Goal: Information Seeking & Learning: Learn about a topic

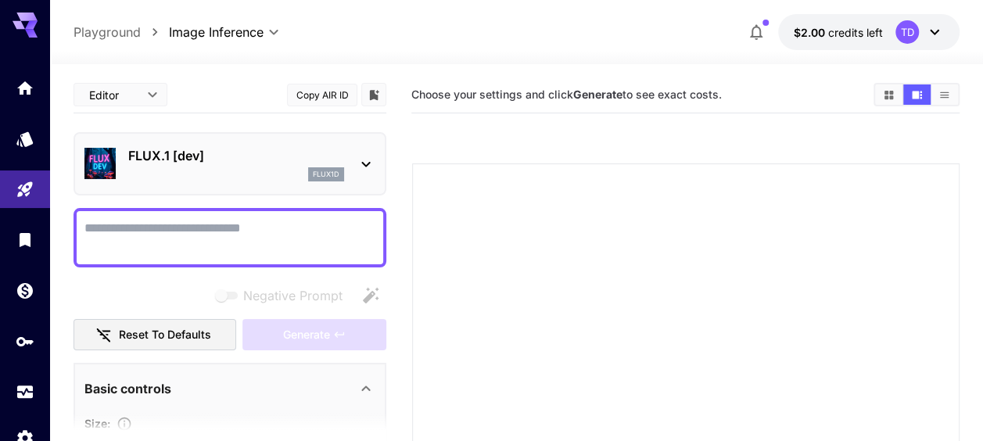
click at [375, 170] on div "FLUX.1 [dev] flux1d" at bounding box center [230, 163] width 313 height 63
click at [368, 166] on icon at bounding box center [366, 164] width 19 height 19
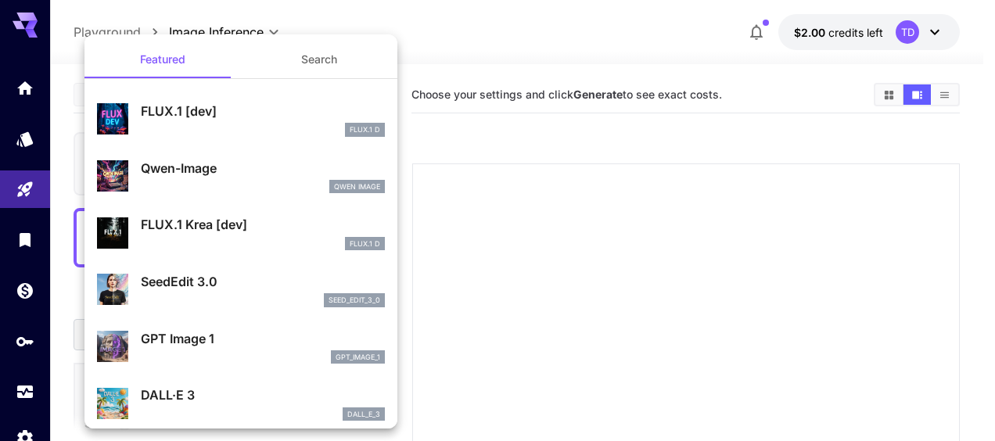
click at [206, 230] on p "FLUX.1 Krea [dev]" at bounding box center [263, 224] width 244 height 19
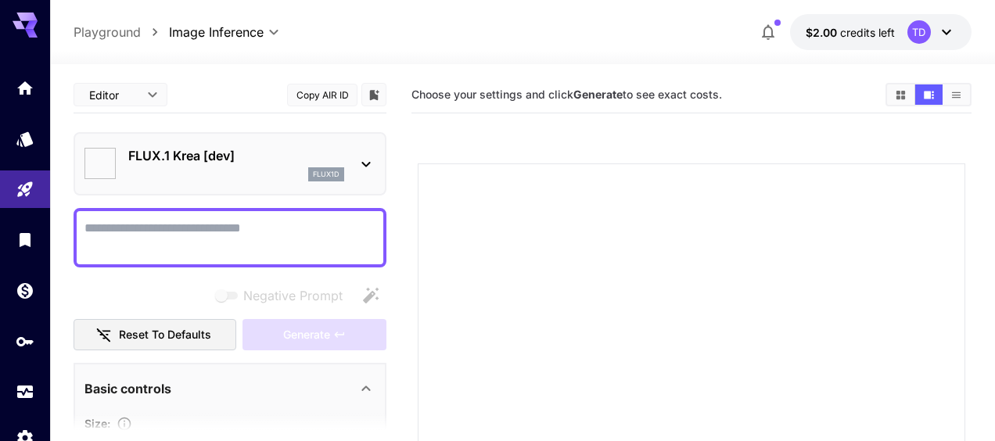
type input "*******"
click at [166, 230] on textarea "Negative Prompt" at bounding box center [229, 238] width 291 height 38
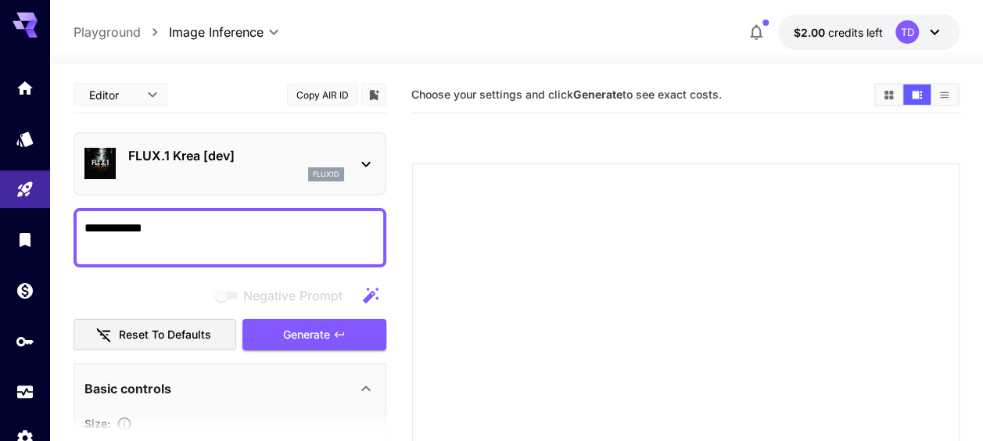
type textarea "**********"
drag, startPoint x: 180, startPoint y: 225, endPoint x: 70, endPoint y: 227, distance: 110.3
click at [70, 227] on section "**********" at bounding box center [516, 411] width 933 height 694
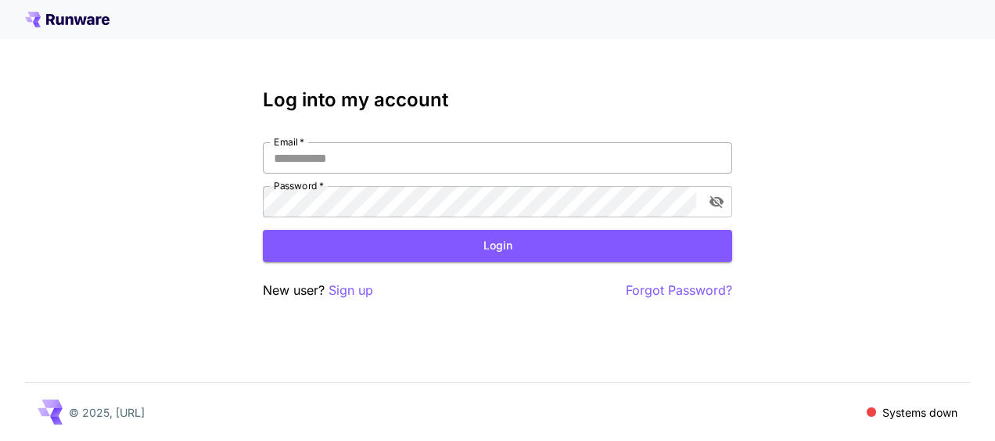
click at [382, 156] on input "Email   *" at bounding box center [497, 157] width 469 height 31
type input "**********"
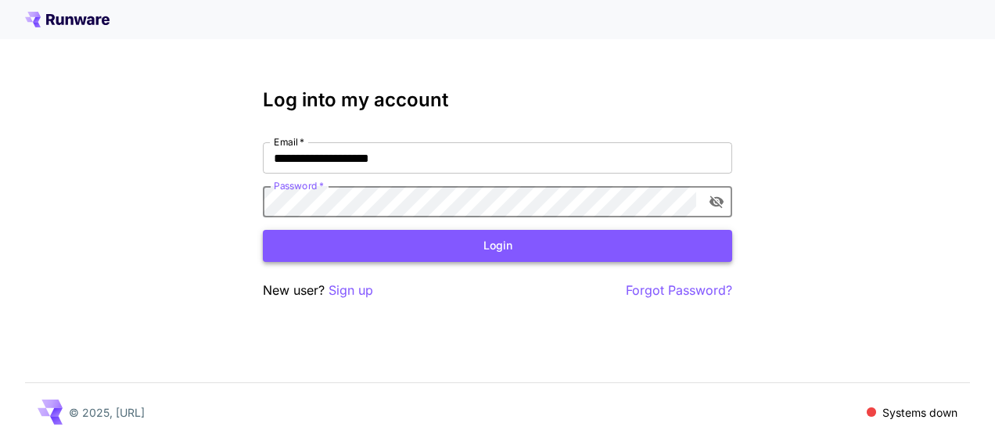
click at [429, 238] on button "Login" at bounding box center [497, 246] width 469 height 32
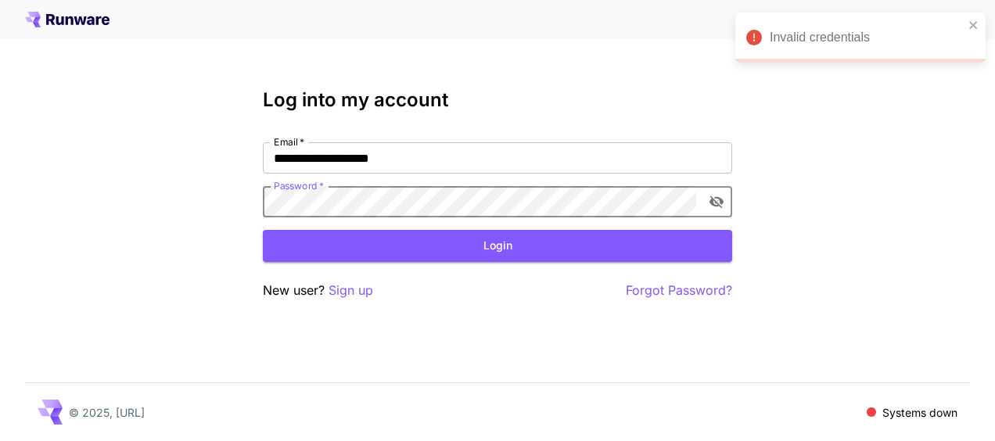
click at [217, 221] on div "**********" at bounding box center [497, 220] width 995 height 441
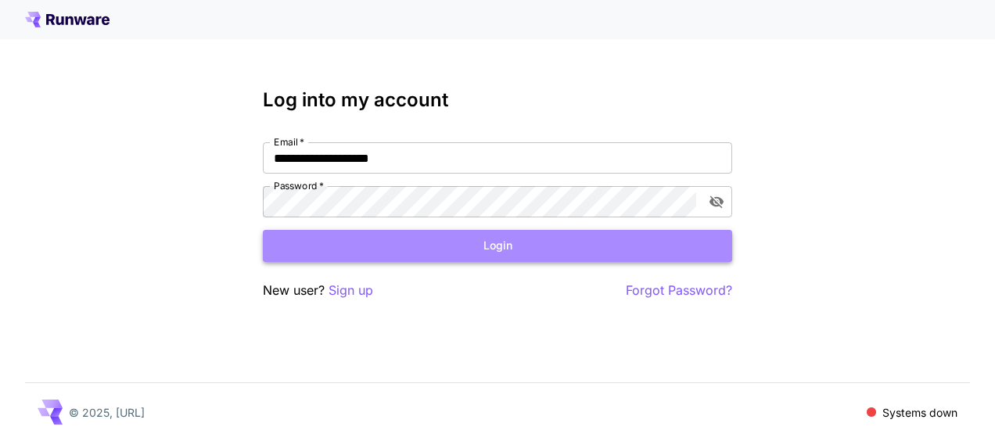
click at [571, 247] on button "Login" at bounding box center [497, 246] width 469 height 32
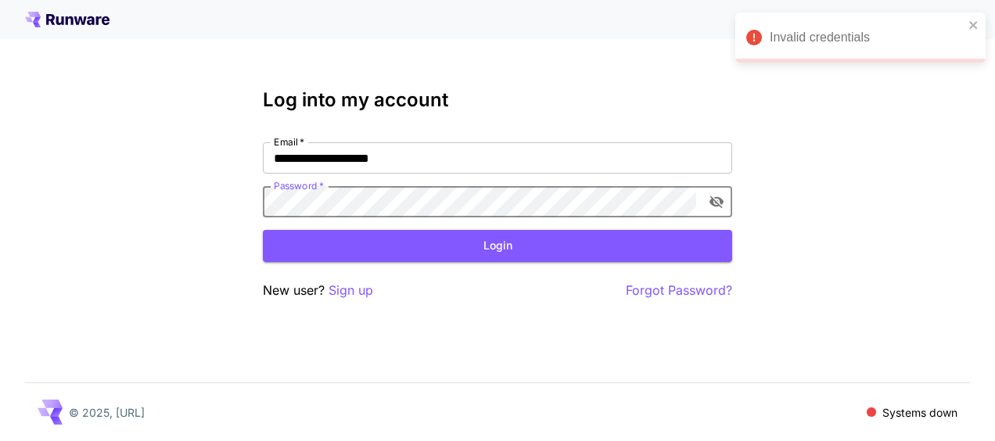
click at [247, 217] on div "**********" at bounding box center [497, 220] width 995 height 441
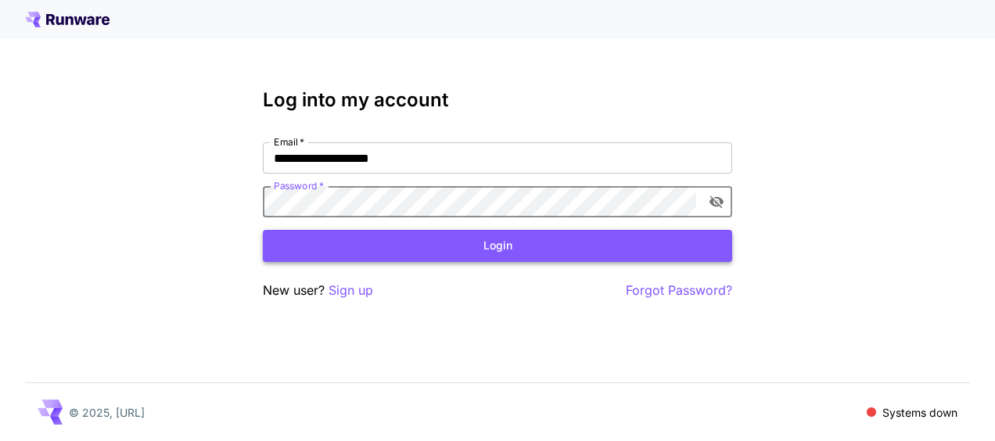
click at [418, 252] on button "Login" at bounding box center [497, 246] width 469 height 32
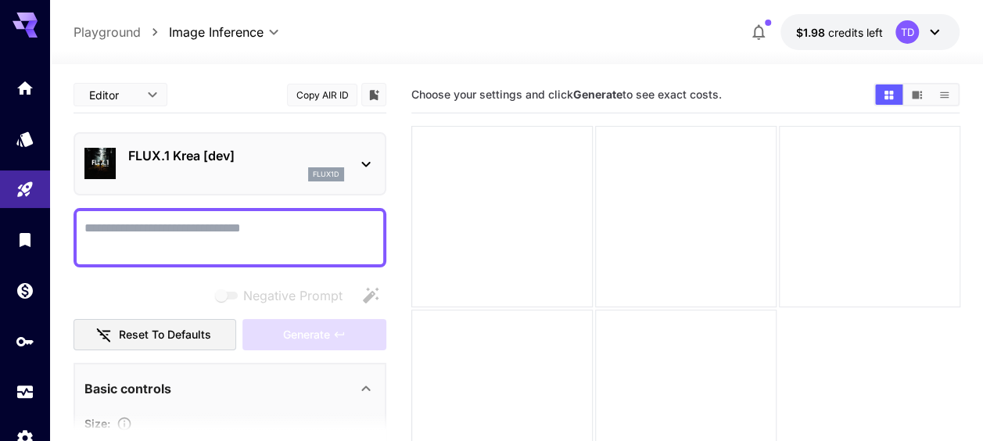
click at [367, 160] on icon at bounding box center [366, 164] width 19 height 19
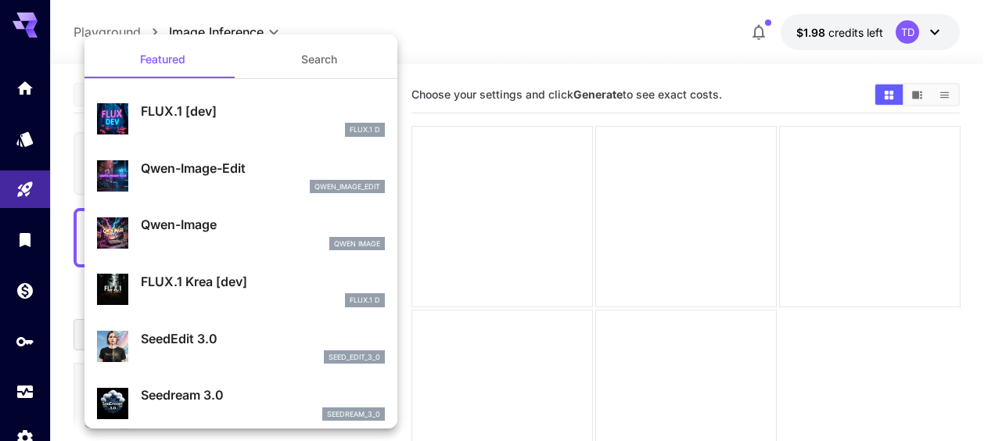
click at [180, 108] on p "FLUX.1 [dev]" at bounding box center [263, 111] width 244 height 19
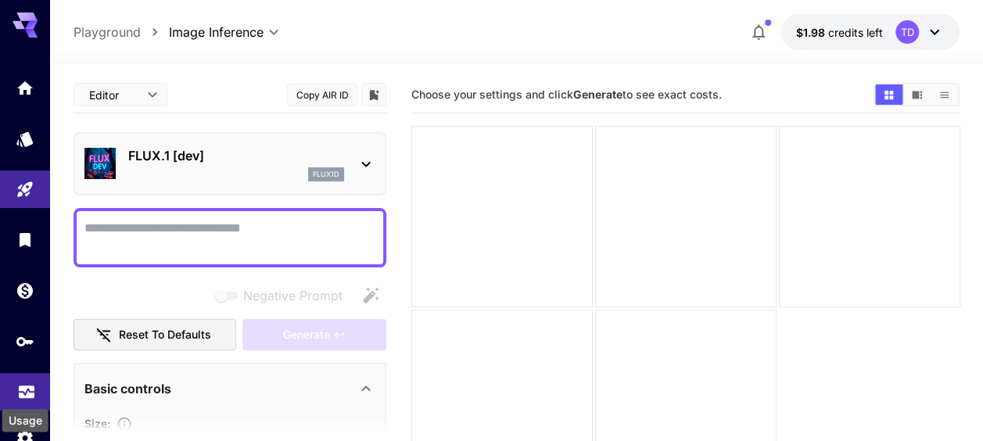
click at [28, 387] on icon "Usage" at bounding box center [26, 387] width 19 height 19
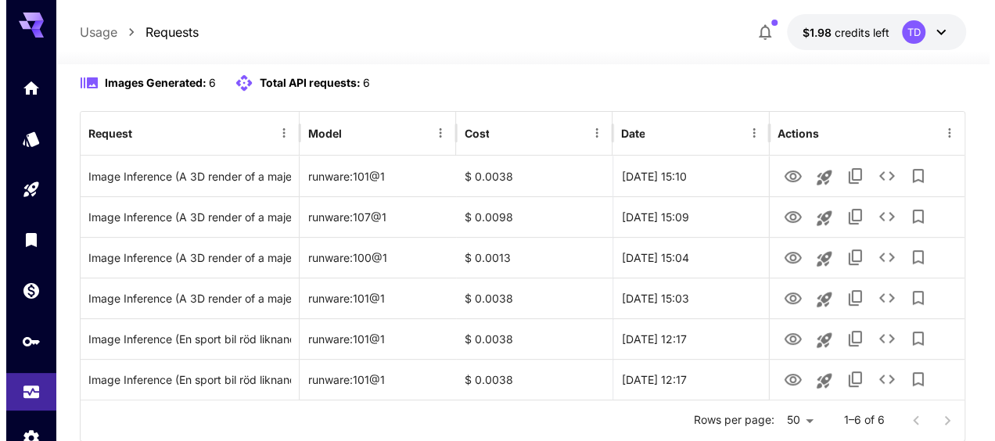
scroll to position [156, 0]
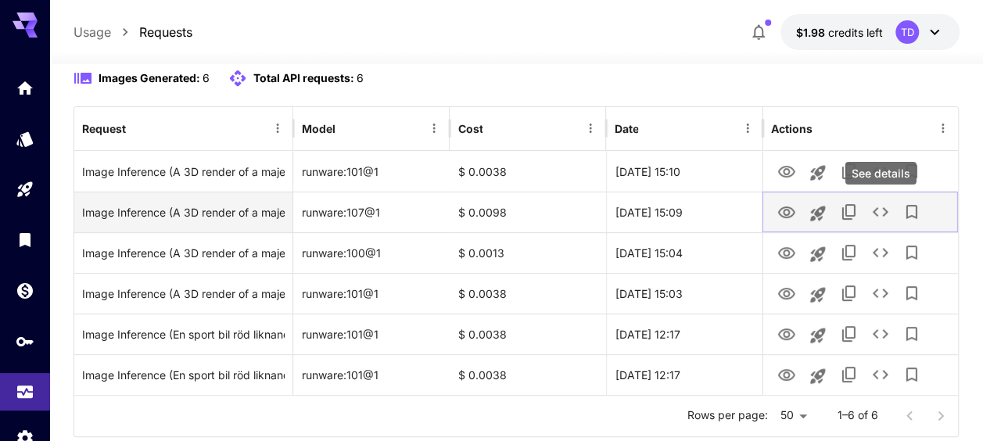
click at [887, 217] on icon "See details" at bounding box center [880, 212] width 19 height 19
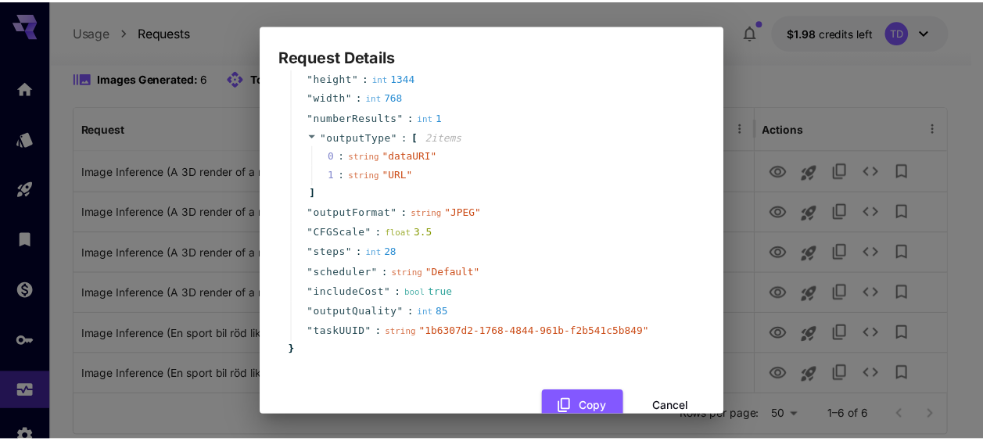
scroll to position [292, 0]
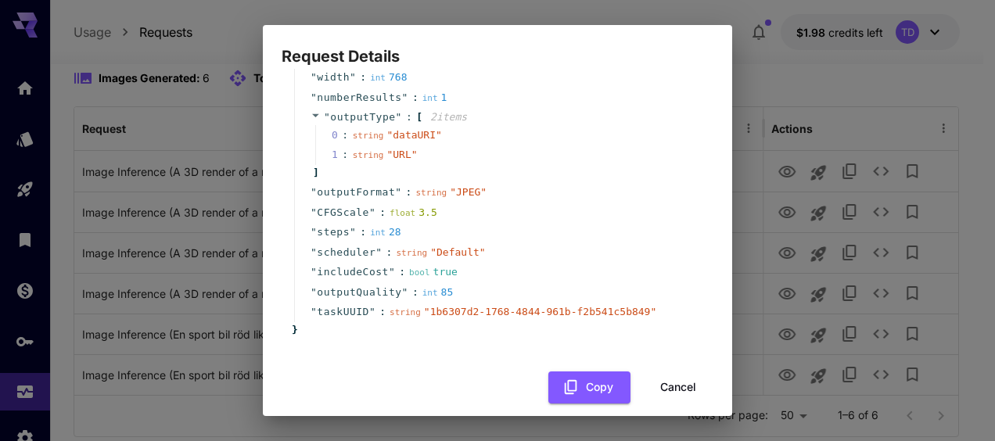
click at [674, 372] on button "Cancel" at bounding box center [678, 387] width 70 height 32
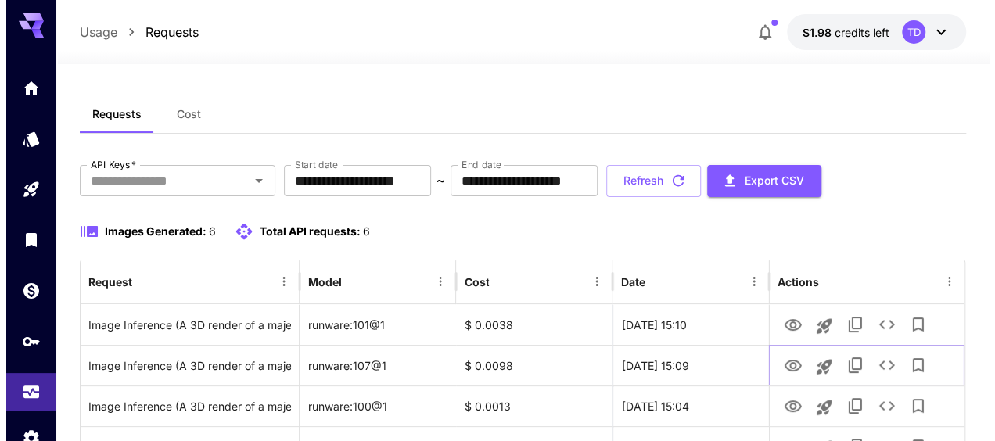
scroll to position [0, 0]
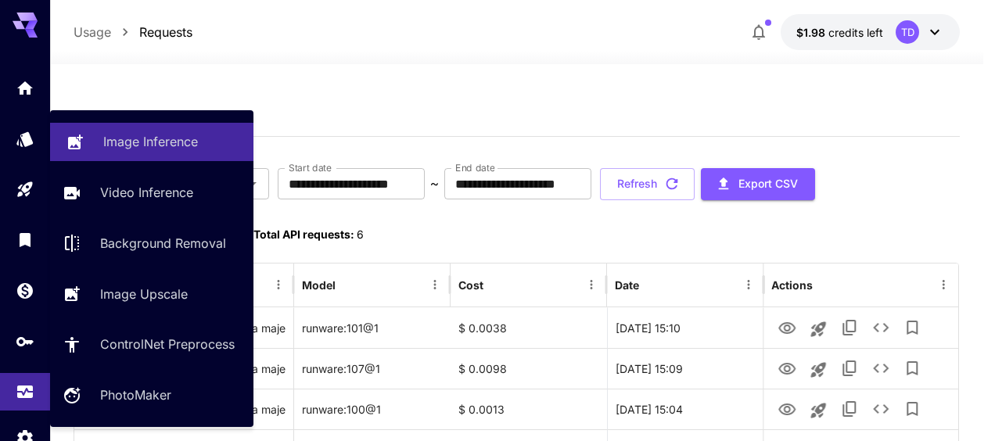
click at [174, 134] on p "Image Inference" at bounding box center [150, 141] width 95 height 19
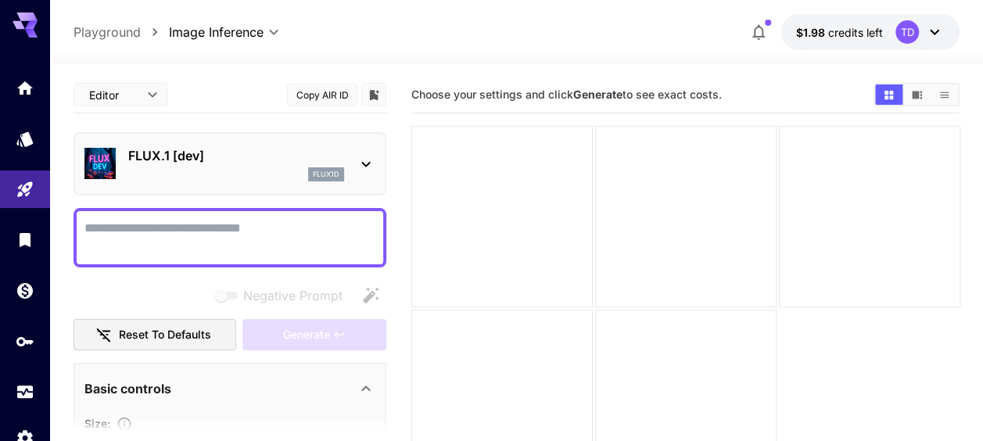
click at [366, 166] on icon at bounding box center [365, 164] width 9 height 5
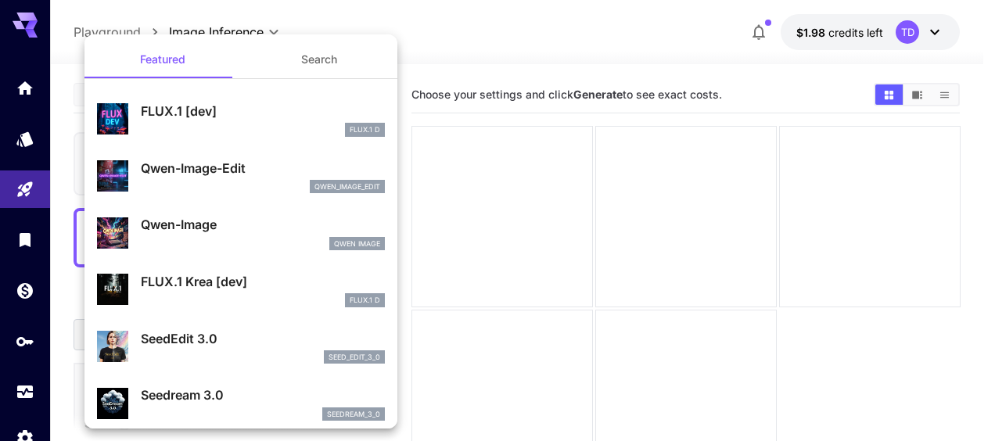
click at [242, 270] on div "FLUX.1 Krea [dev] FLUX.1 D" at bounding box center [241, 290] width 288 height 48
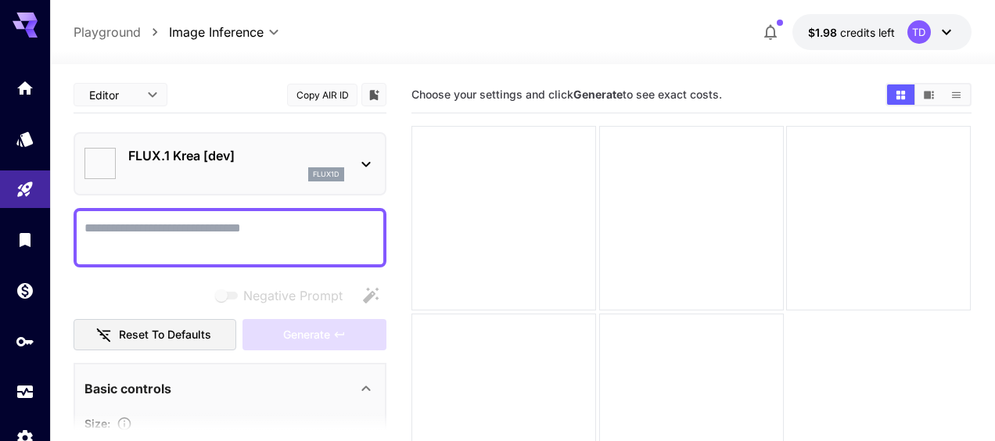
type input "*******"
click at [371, 163] on icon at bounding box center [366, 164] width 19 height 19
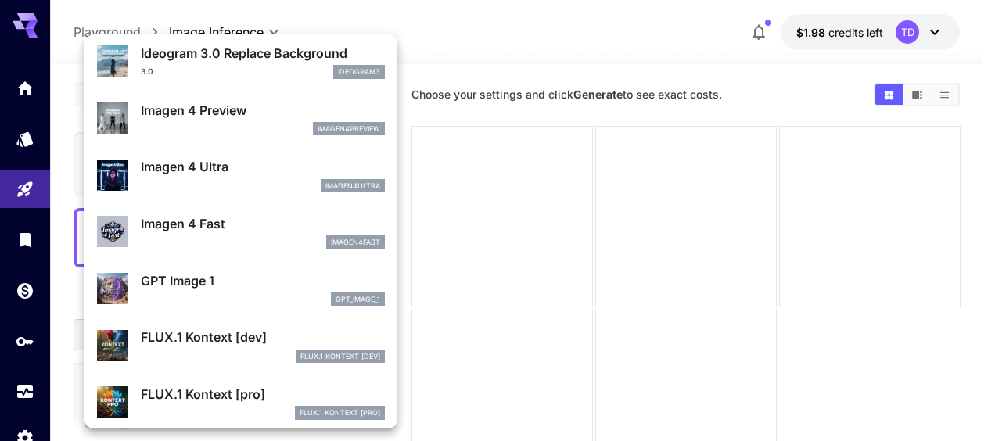
scroll to position [707, 0]
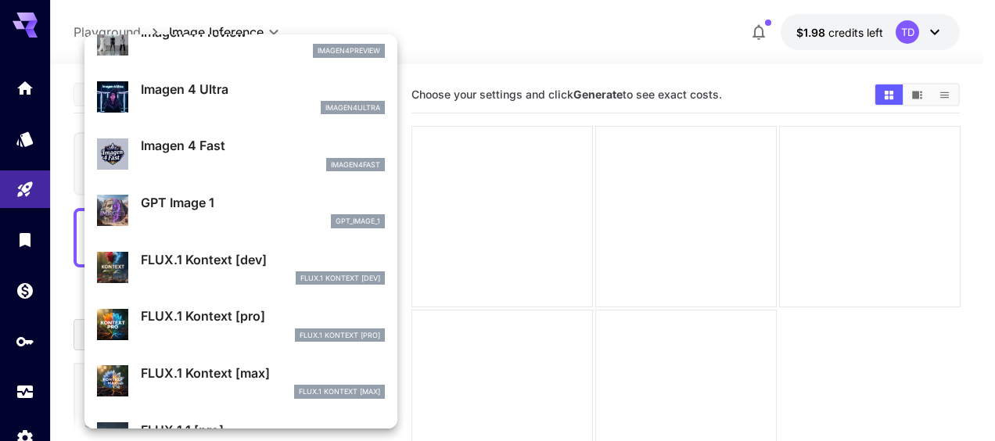
click at [224, 271] on div "FLUX.1 Kontext [dev]" at bounding box center [263, 278] width 244 height 14
type input "****"
type input "***"
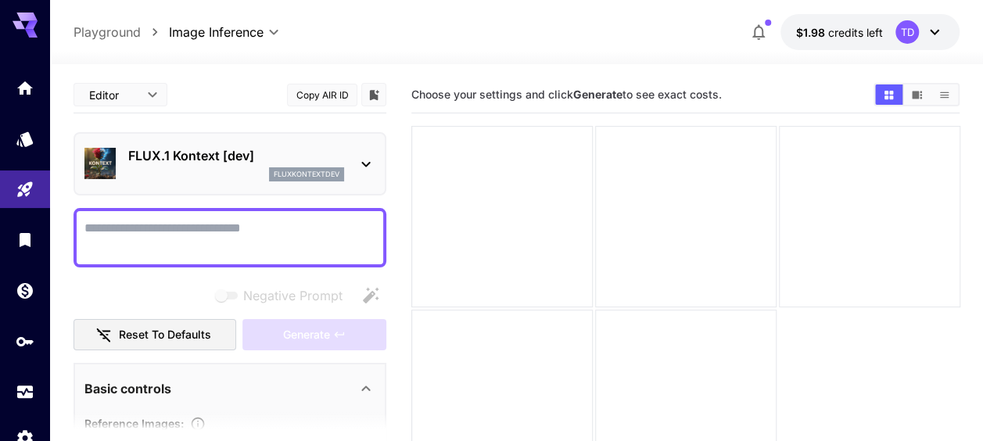
click at [349, 164] on div "FLUX.1 Kontext [dev] fluxkontextdev" at bounding box center [229, 164] width 291 height 48
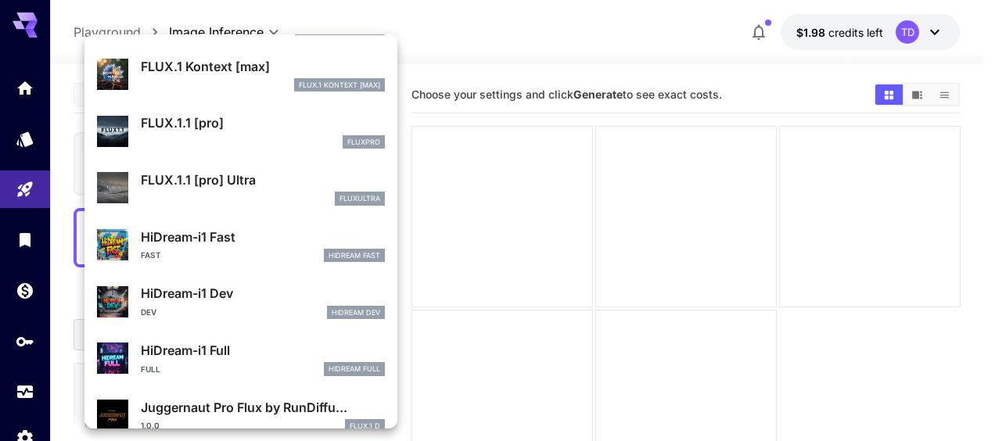
scroll to position [937, 0]
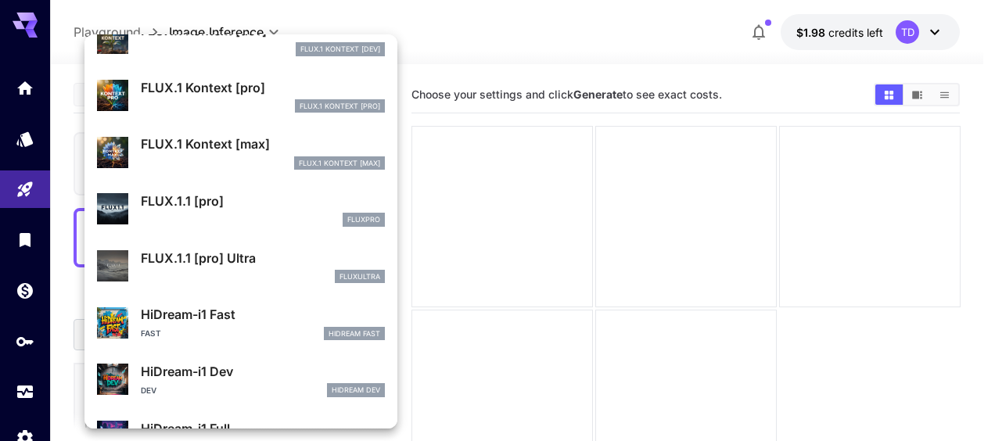
click at [244, 264] on p "FLUX.1.1 [pro] Ultra" at bounding box center [263, 258] width 244 height 19
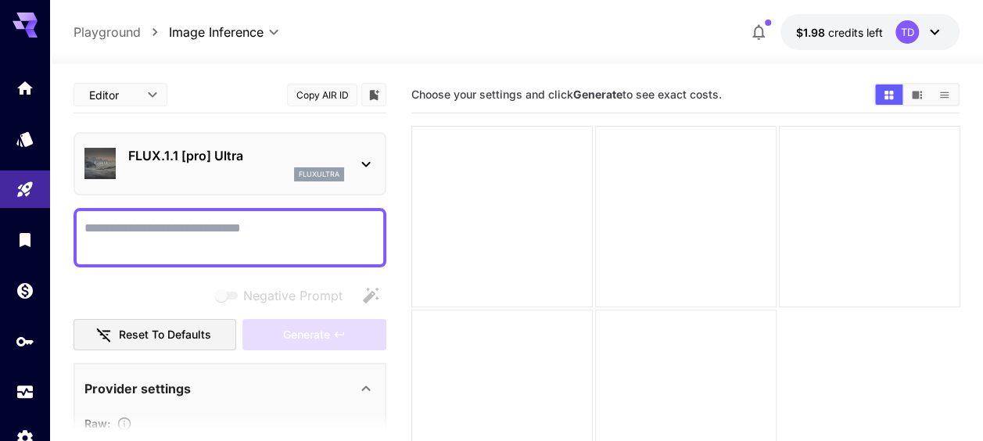
click at [365, 154] on div at bounding box center [366, 164] width 19 height 20
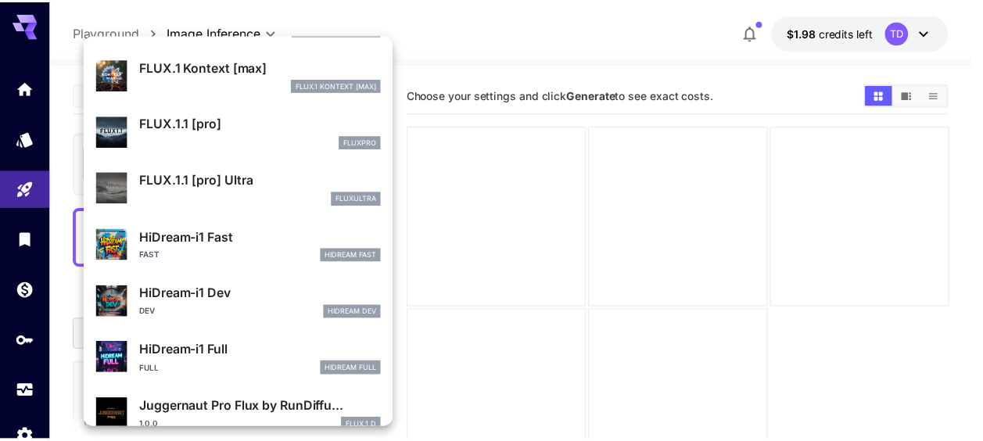
scroll to position [937, 0]
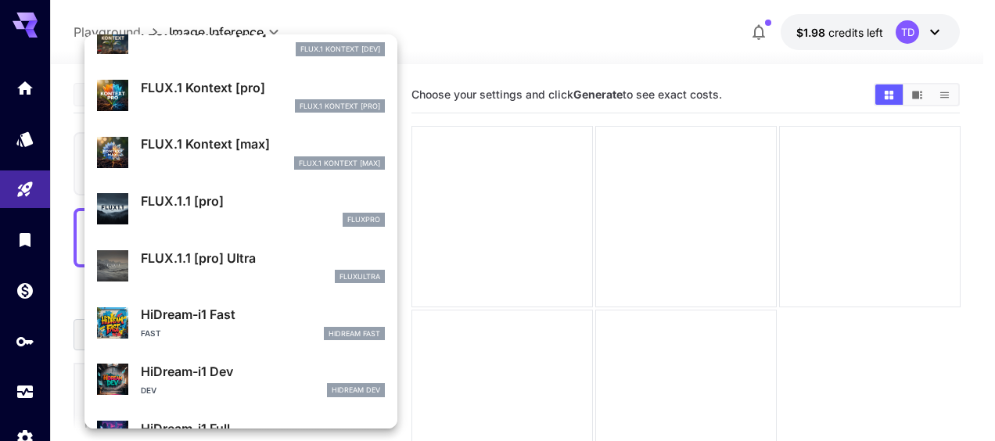
click at [242, 213] on div "fluxpro" at bounding box center [263, 220] width 244 height 14
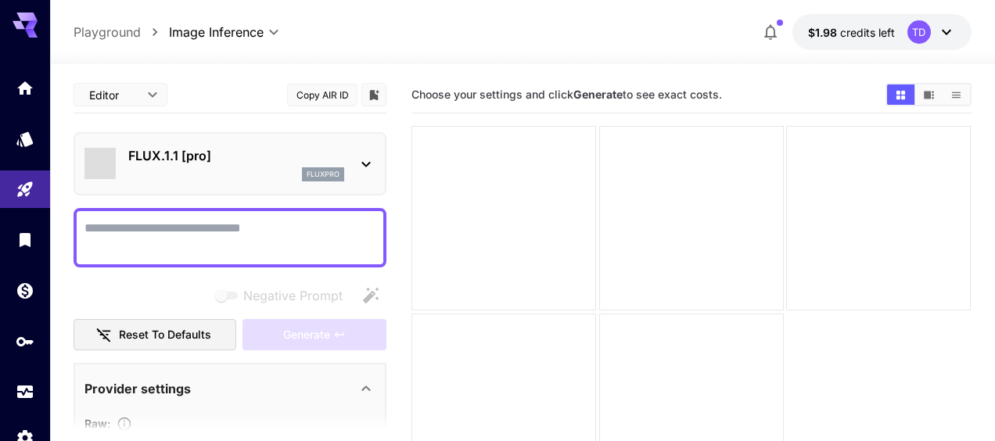
type input "**********"
type input "****"
click at [217, 226] on textarea "Negative Prompt" at bounding box center [229, 238] width 291 height 38
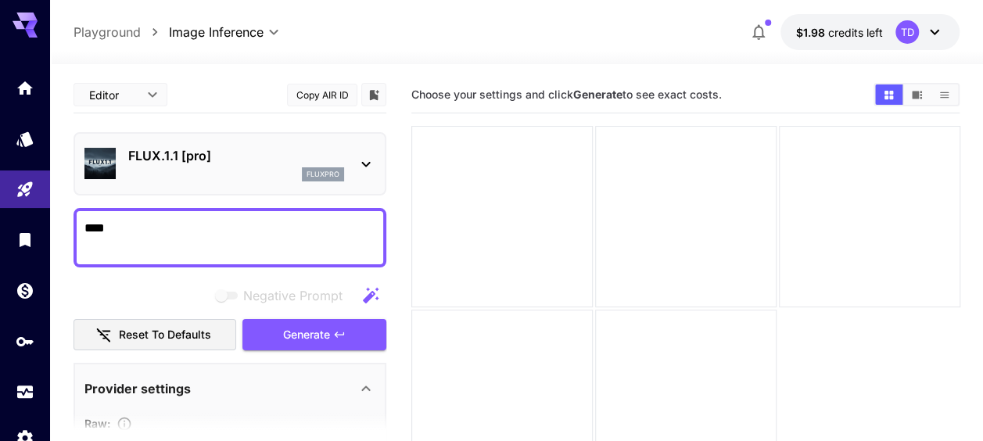
click at [366, 162] on icon at bounding box center [366, 164] width 19 height 19
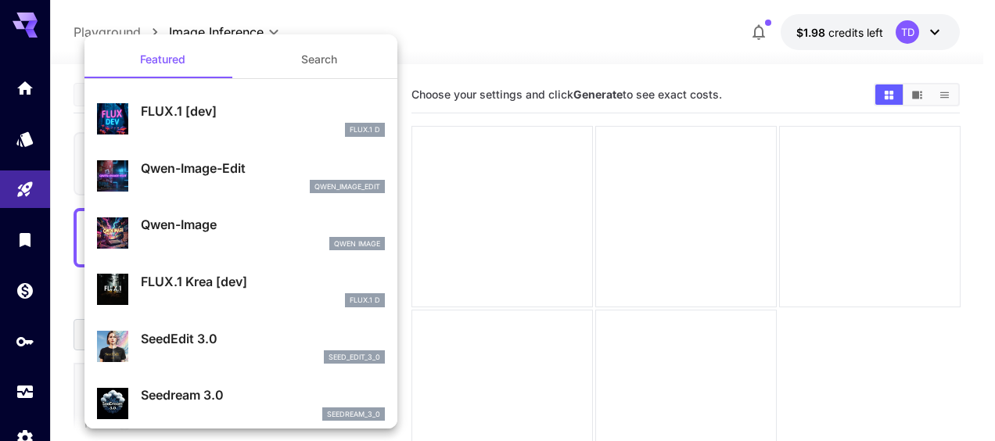
click at [250, 119] on p "FLUX.1 [dev]" at bounding box center [263, 111] width 244 height 19
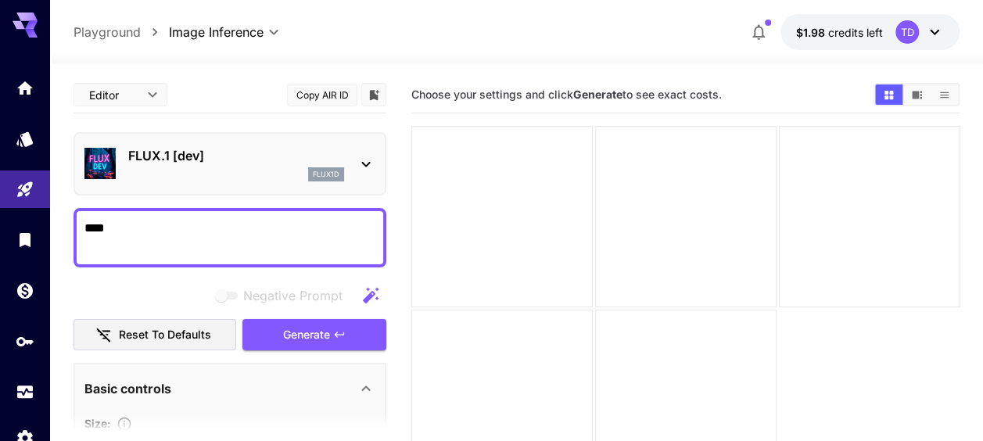
drag, startPoint x: 90, startPoint y: 232, endPoint x: 78, endPoint y: 233, distance: 11.8
click at [78, 233] on div "****" at bounding box center [230, 237] width 313 height 59
type textarea "***"
click at [38, 393] on link at bounding box center [25, 392] width 50 height 38
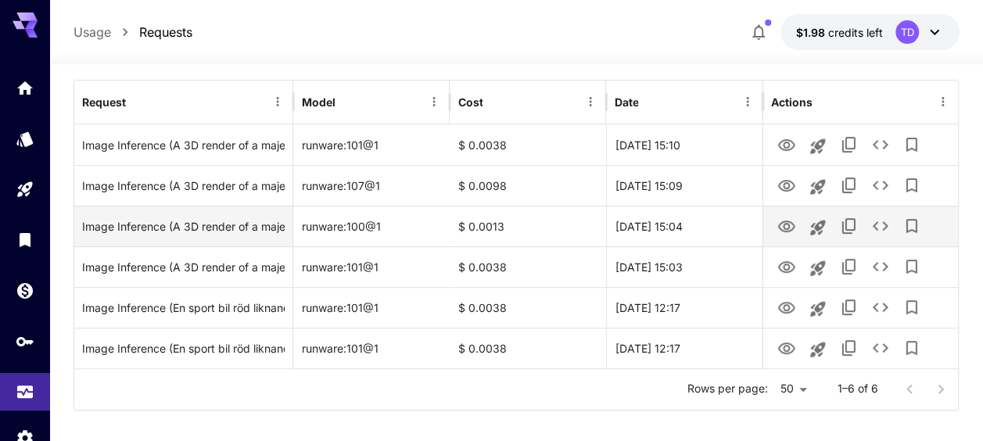
scroll to position [198, 0]
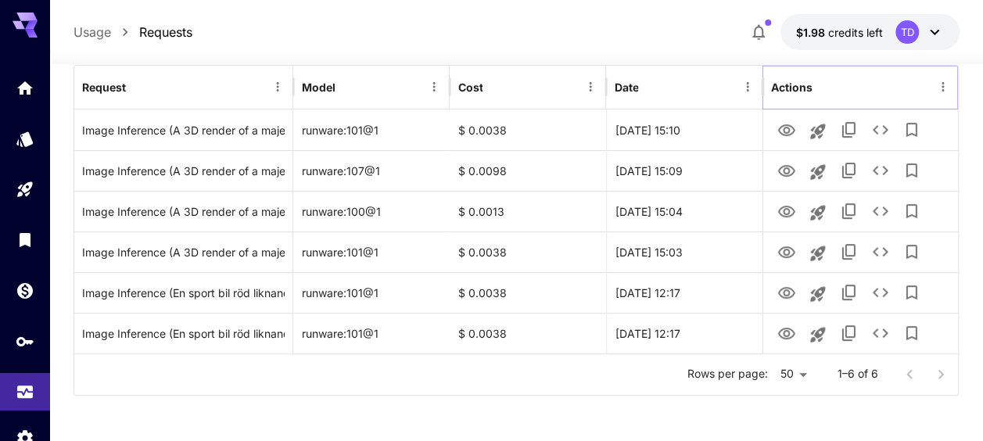
click at [941, 83] on icon "Menu" at bounding box center [943, 87] width 14 height 14
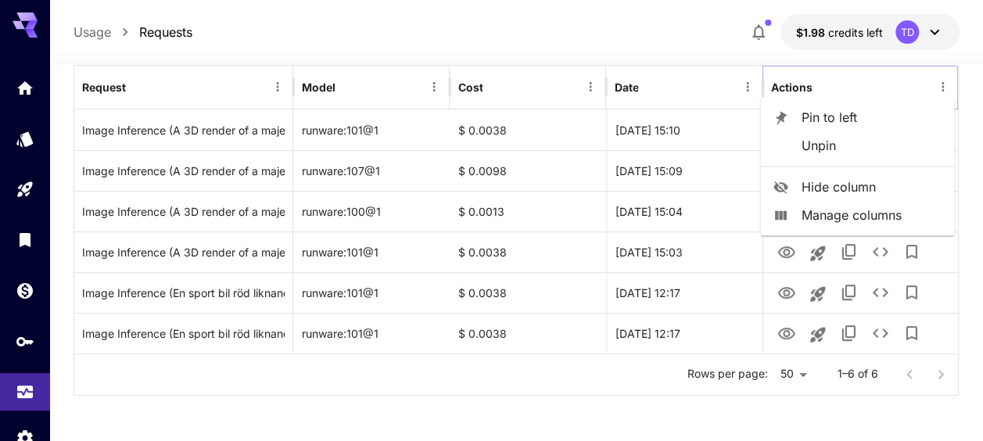
click at [941, 83] on icon "Menu" at bounding box center [943, 87] width 14 height 14
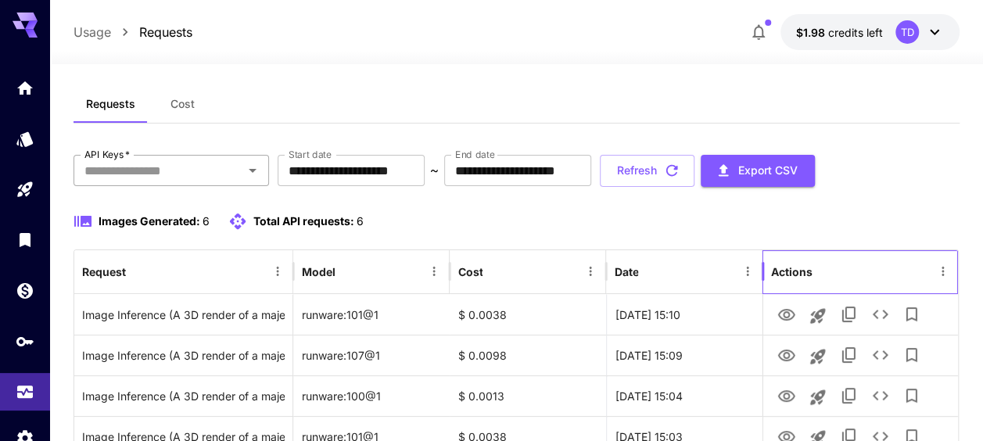
scroll to position [0, 0]
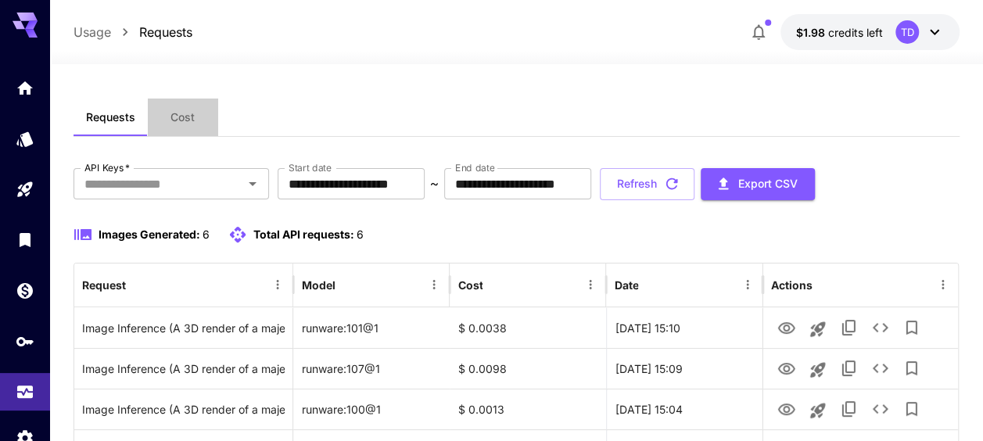
click at [181, 123] on span "Cost" at bounding box center [182, 117] width 24 height 14
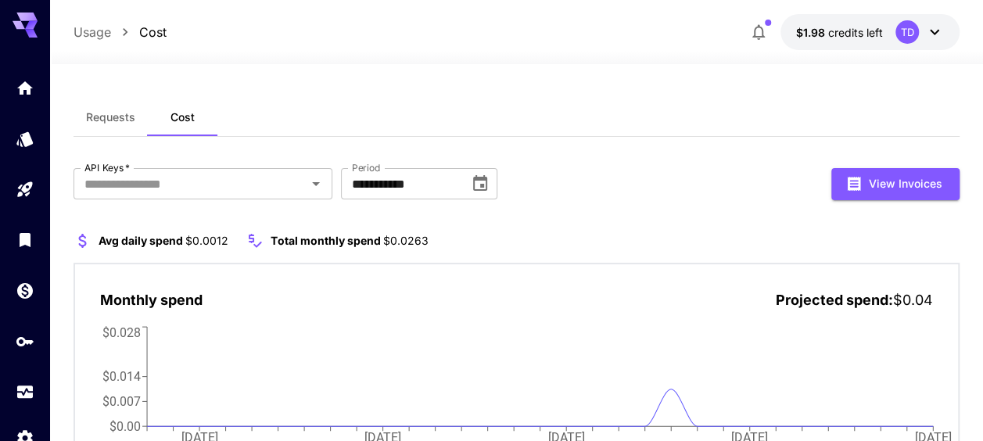
click at [116, 119] on span "Requests" at bounding box center [110, 117] width 49 height 14
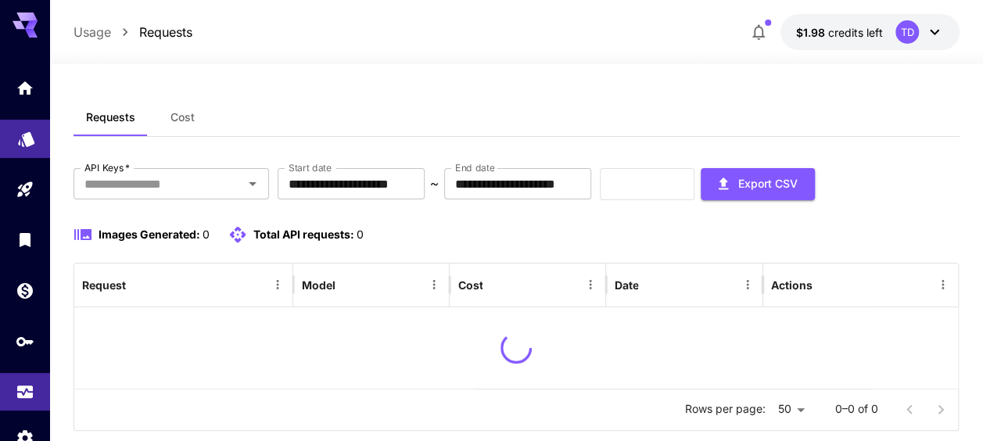
click at [25, 147] on link at bounding box center [25, 139] width 50 height 38
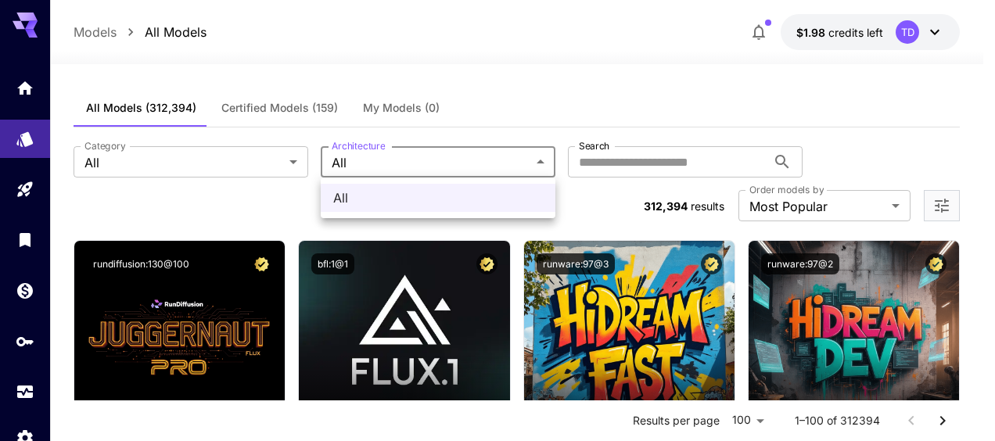
click at [217, 160] on div at bounding box center [497, 220] width 995 height 441
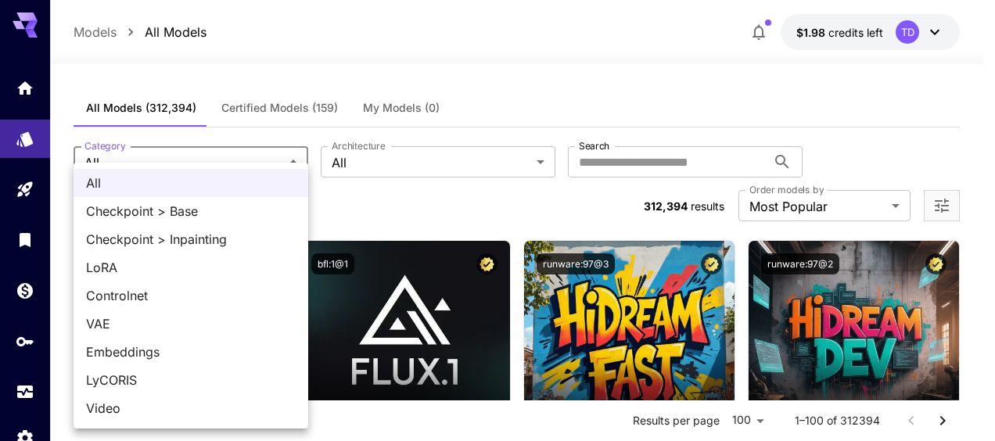
click at [155, 214] on span "Checkpoint > Base" at bounding box center [191, 211] width 210 height 19
type input "**********"
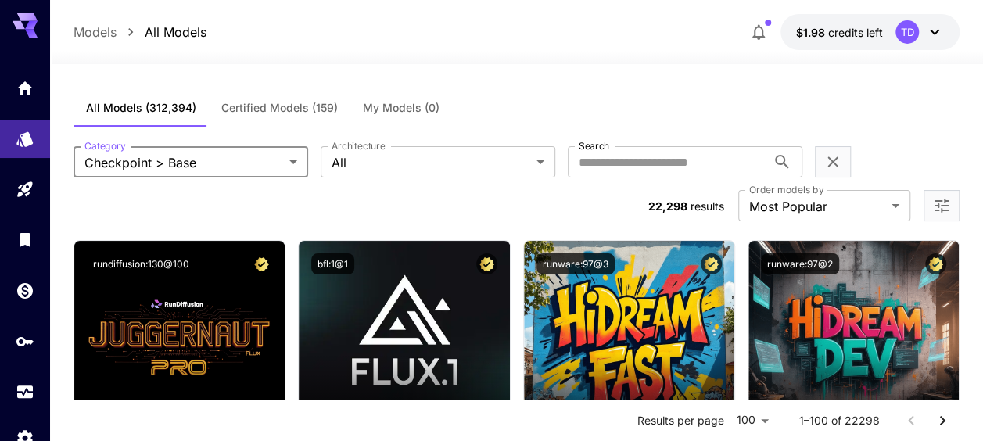
click at [240, 103] on span "Certified Models (159)" at bounding box center [279, 108] width 117 height 14
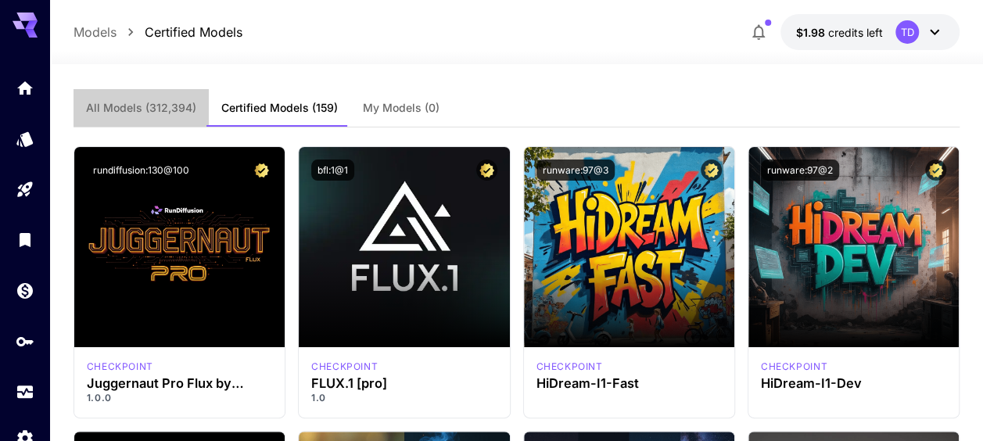
click at [150, 108] on span "All Models (312,394)" at bounding box center [141, 108] width 110 height 14
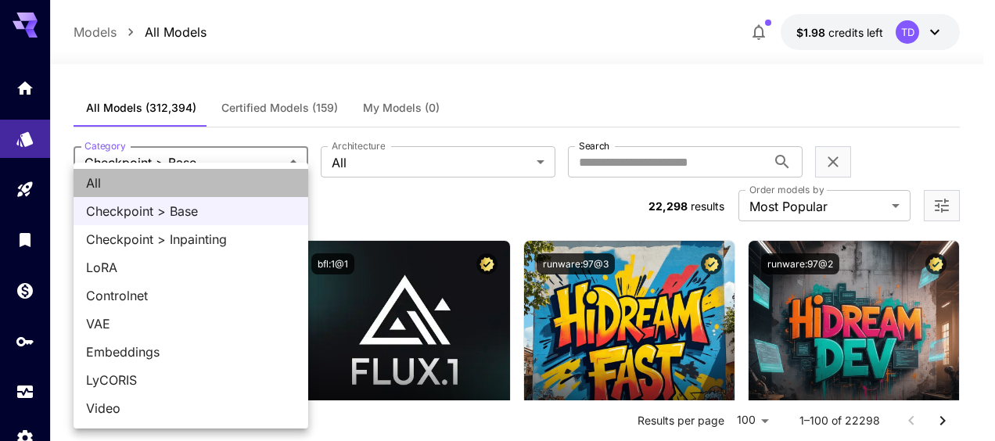
click at [211, 181] on span "All" at bounding box center [191, 183] width 210 height 19
type input "***"
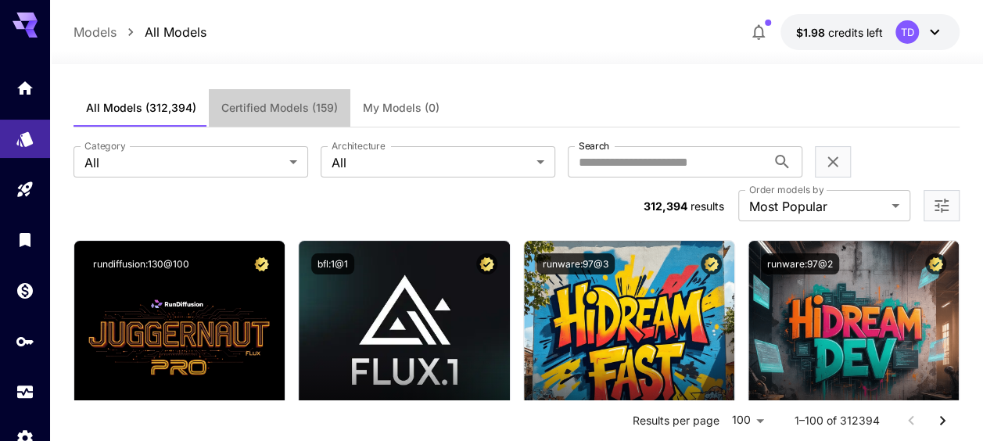
click at [257, 111] on span "Certified Models (159)" at bounding box center [279, 108] width 117 height 14
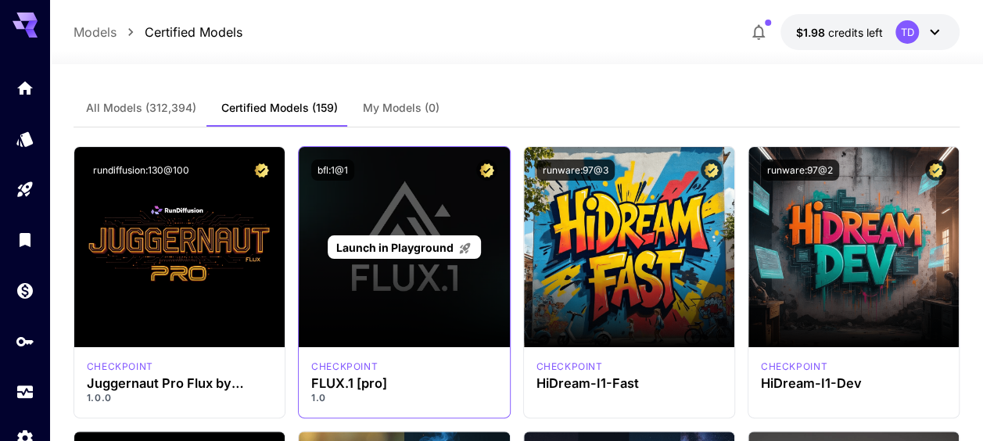
click at [376, 302] on div "Launch in Playground" at bounding box center [404, 247] width 210 height 200
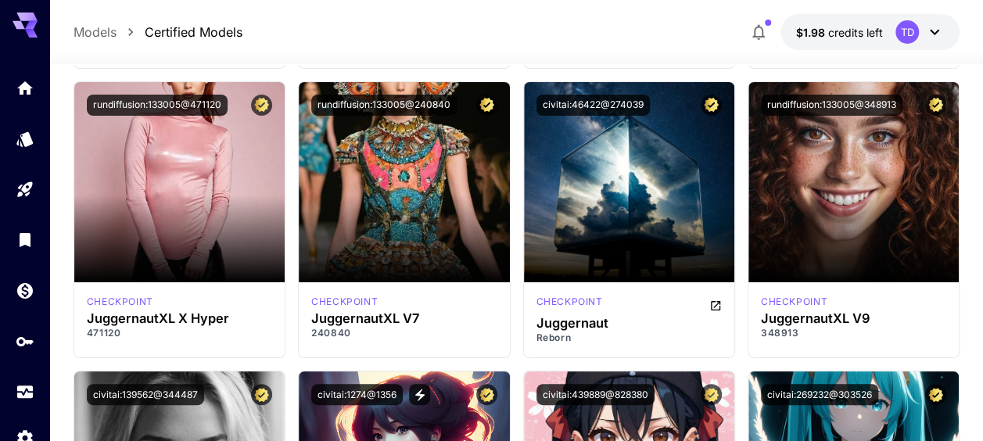
scroll to position [2971, 0]
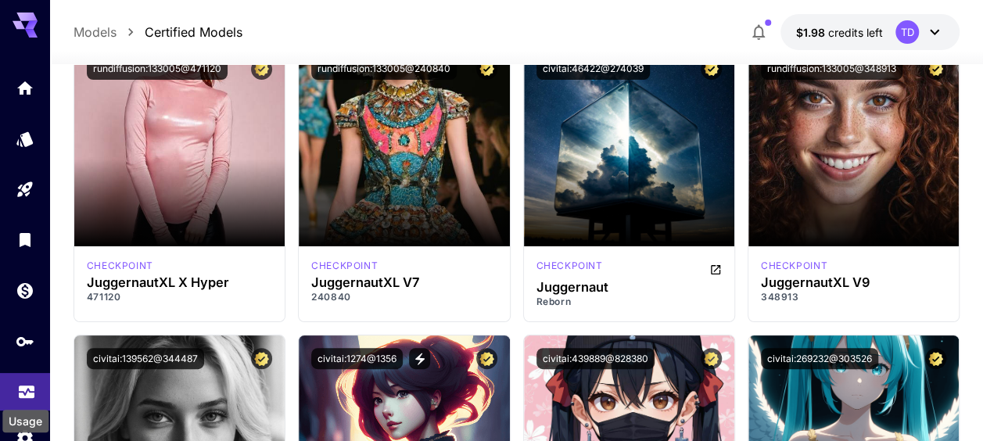
click at [24, 393] on icon "Usage" at bounding box center [26, 387] width 19 height 19
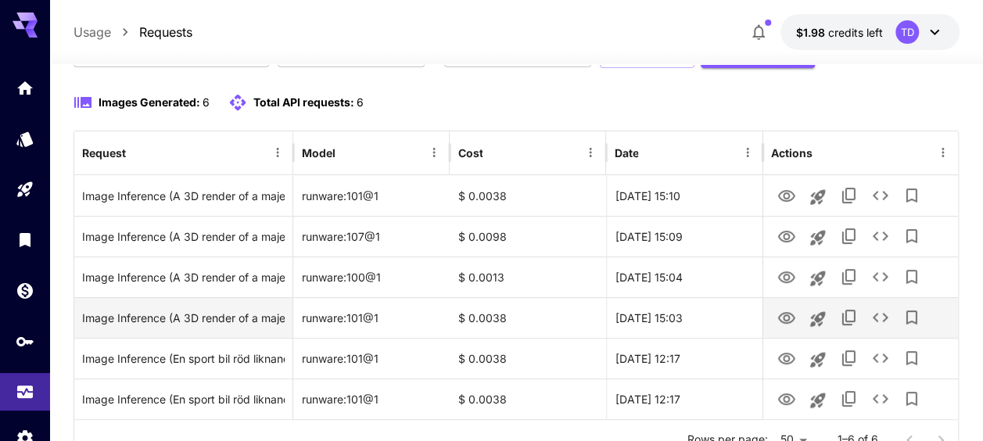
scroll to position [156, 0]
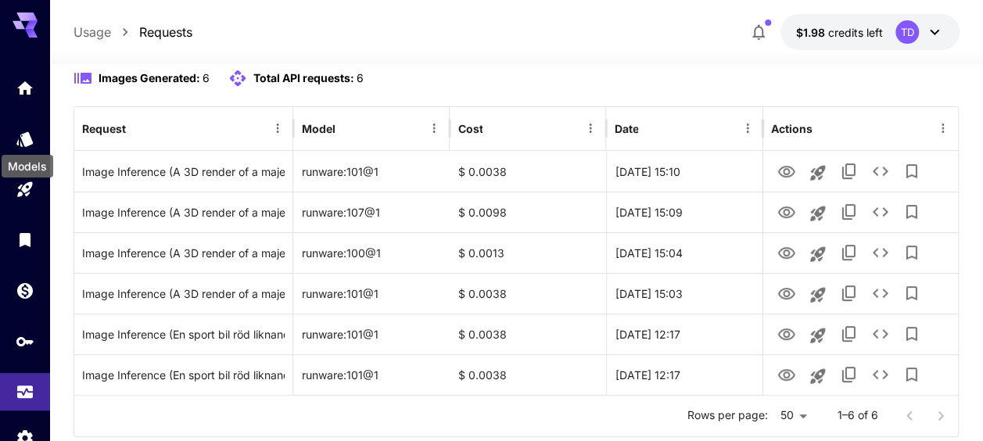
click at [25, 145] on div "Models" at bounding box center [27, 161] width 55 height 35
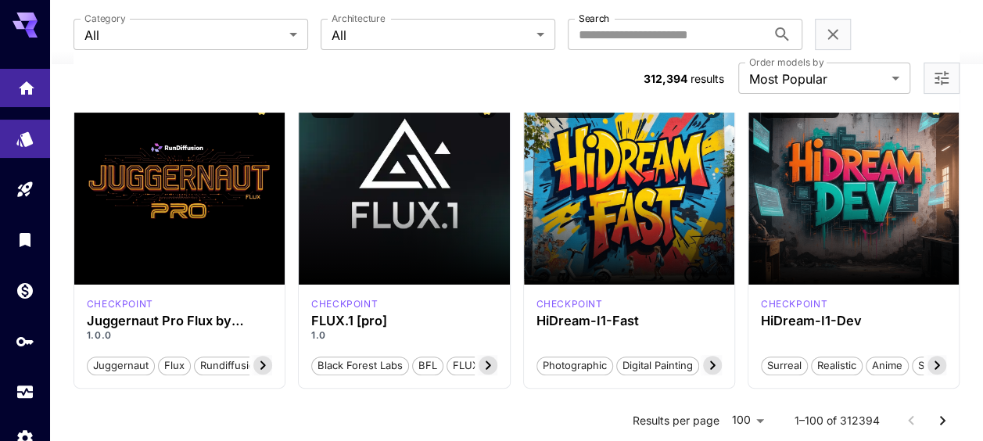
click at [17, 78] on icon "Home" at bounding box center [26, 83] width 19 height 19
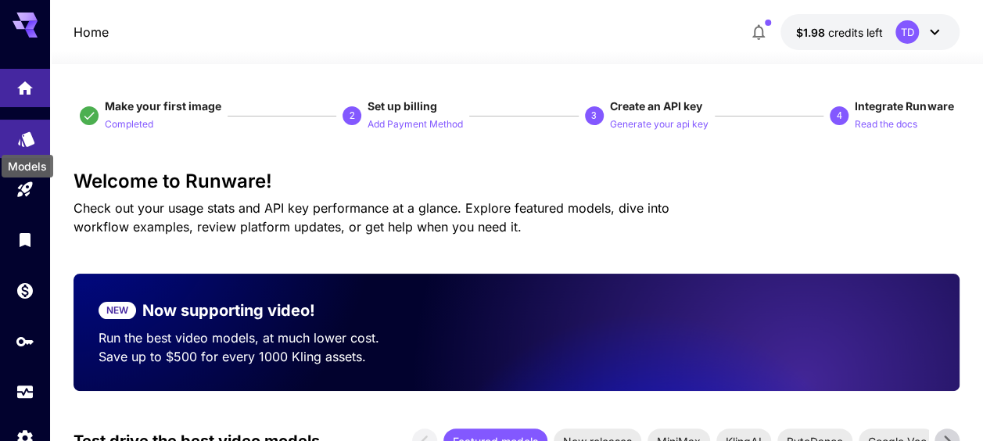
click at [23, 137] on icon "Models" at bounding box center [26, 134] width 16 height 15
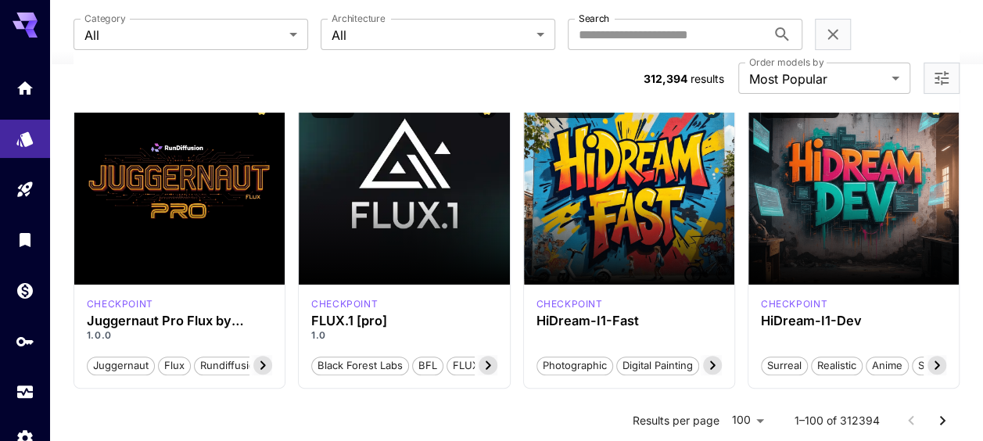
scroll to position [78, 0]
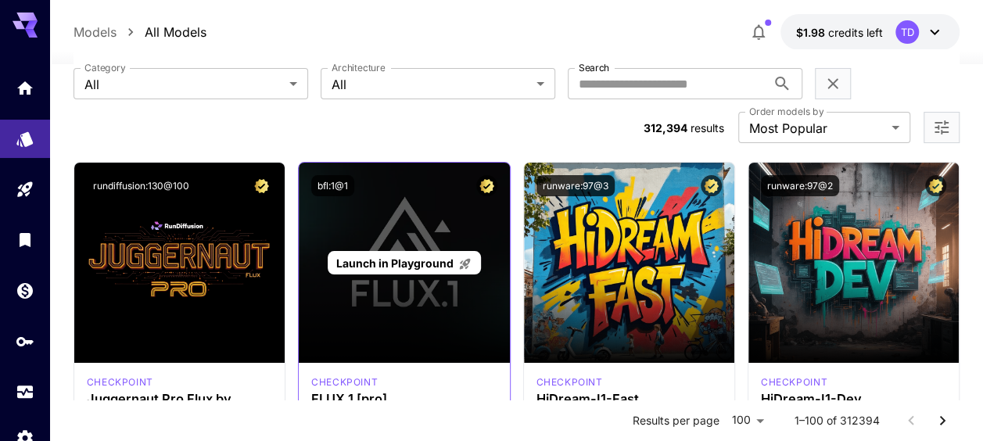
click at [400, 314] on div "Launch in Playground" at bounding box center [404, 263] width 210 height 200
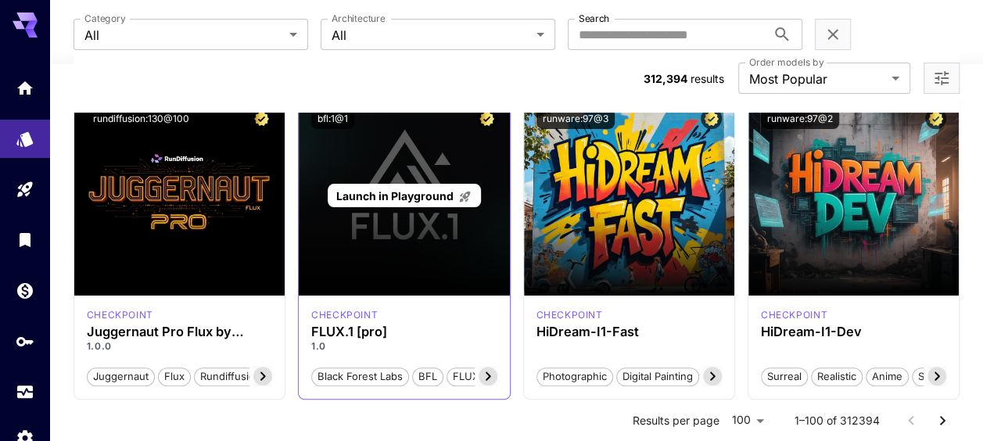
scroll to position [235, 0]
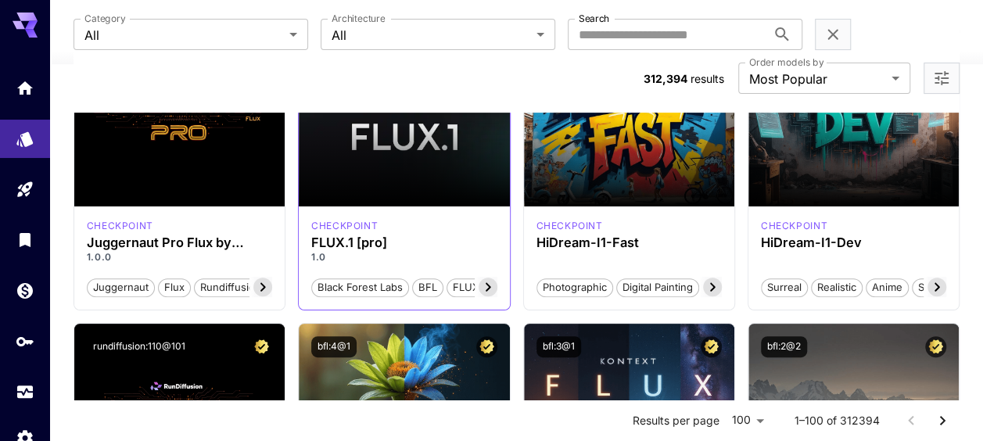
click at [487, 283] on icon at bounding box center [487, 287] width 5 height 9
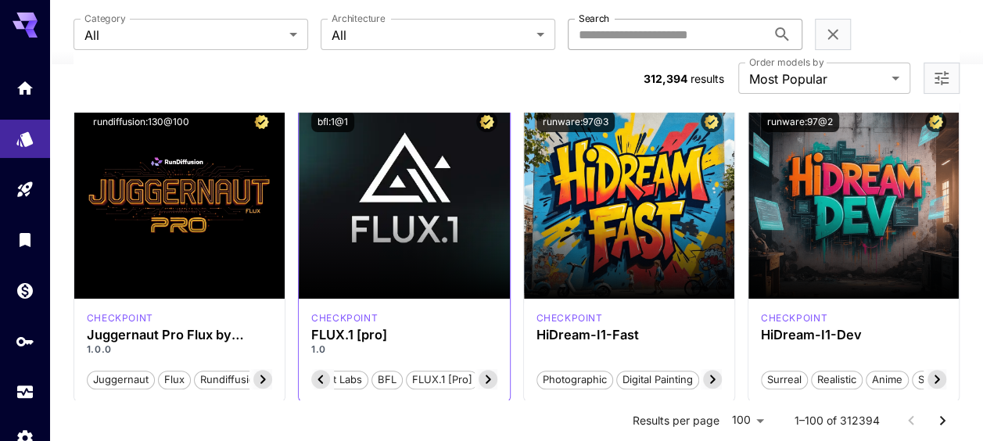
scroll to position [156, 0]
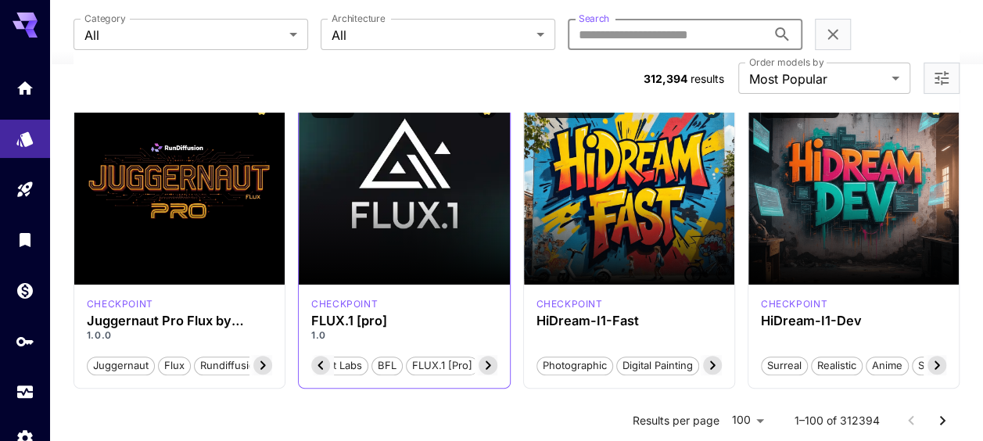
click at [616, 30] on input "Search" at bounding box center [667, 34] width 199 height 31
type input "****"
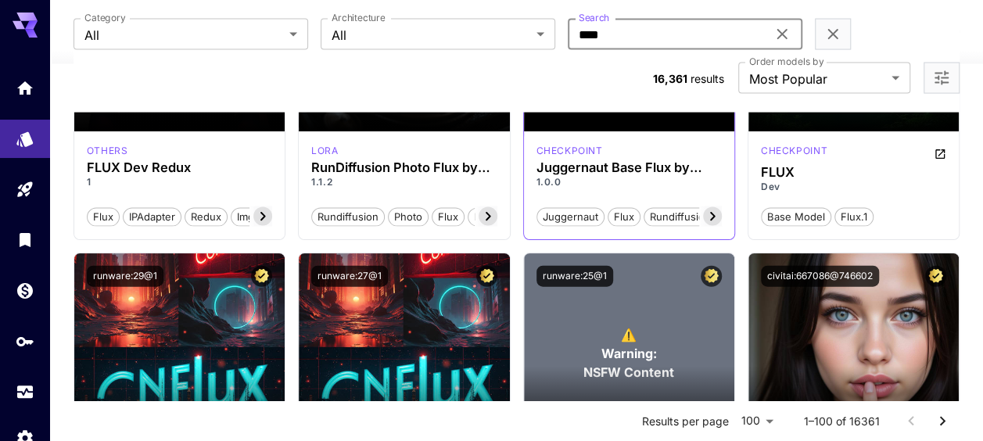
scroll to position [1329, 0]
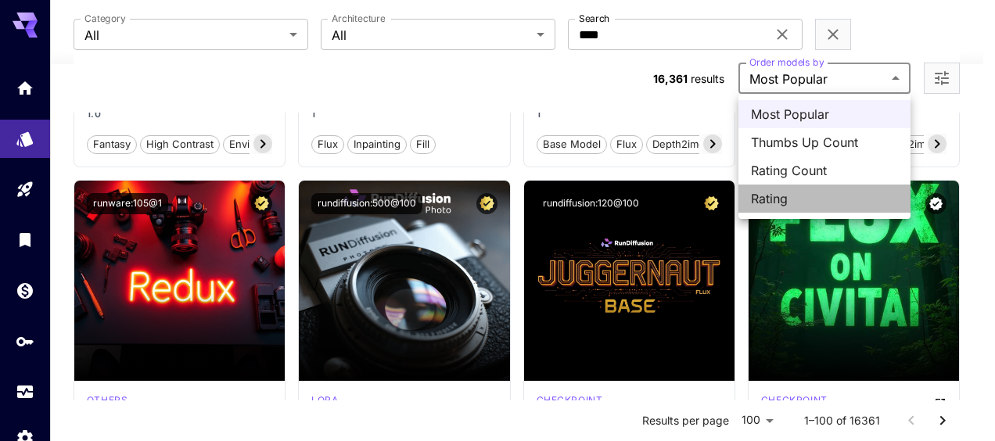
click at [802, 195] on span "Rating" at bounding box center [824, 198] width 147 height 19
type input "******"
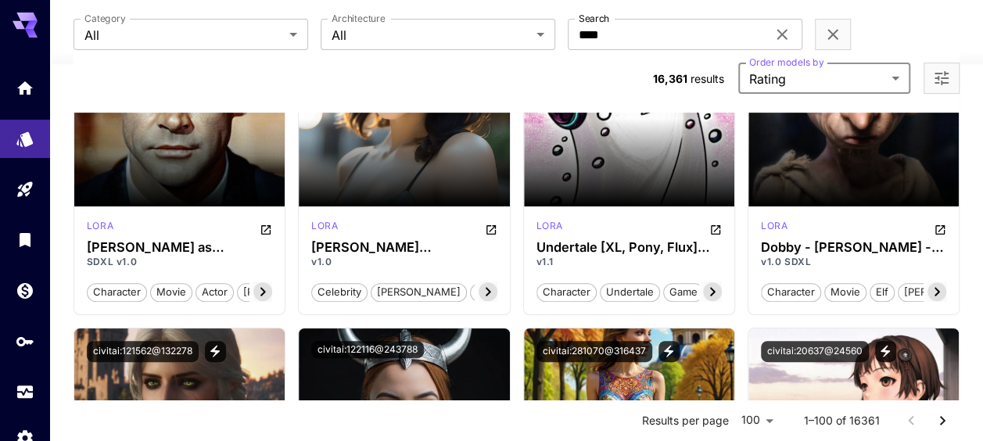
scroll to position [0, 0]
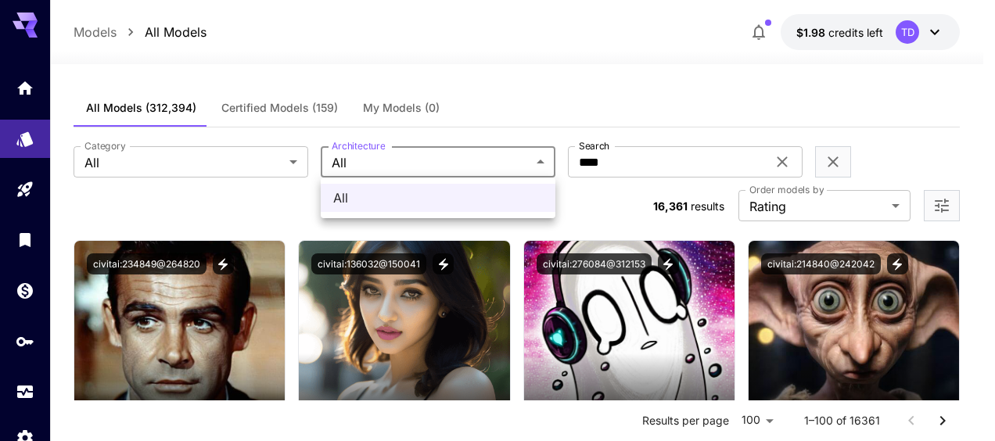
click at [464, 162] on div at bounding box center [497, 220] width 995 height 441
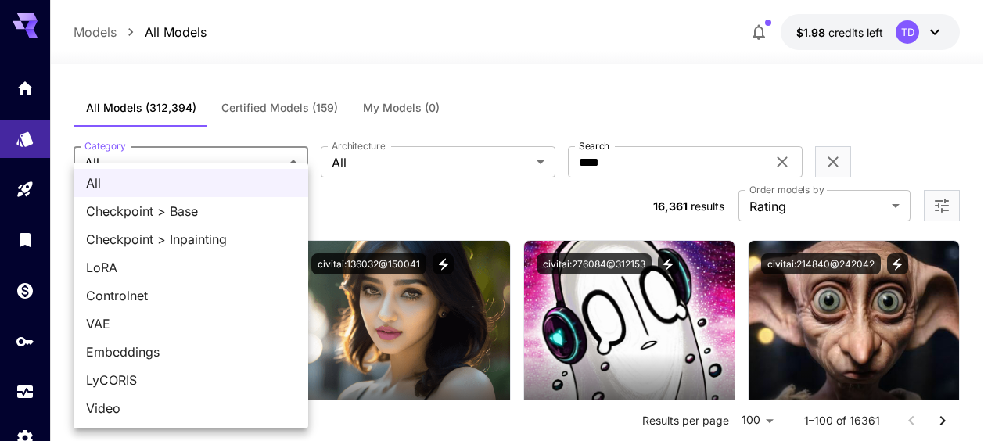
click at [185, 213] on span "Checkpoint > Base" at bounding box center [191, 211] width 210 height 19
type input "**********"
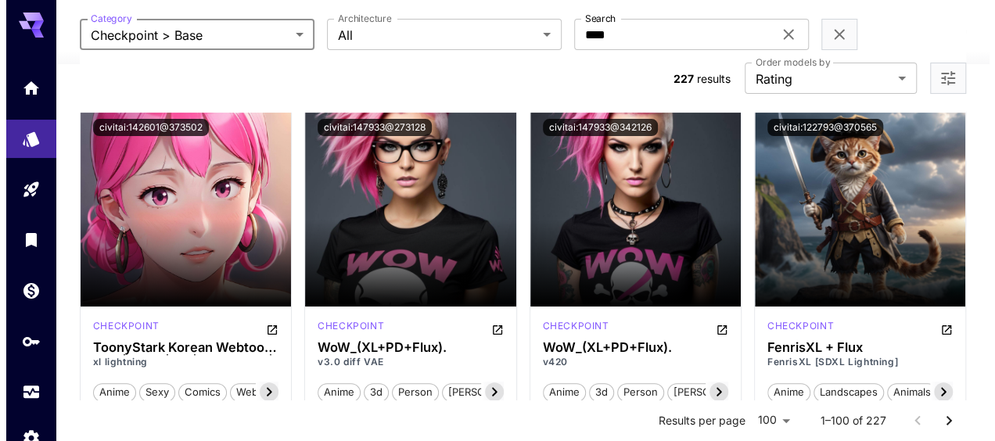
scroll to position [156, 0]
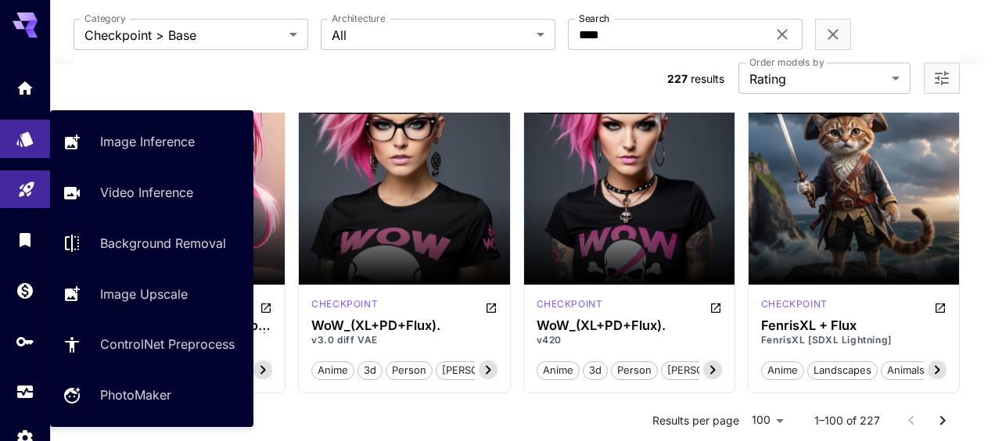
click at [38, 192] on link at bounding box center [25, 189] width 50 height 38
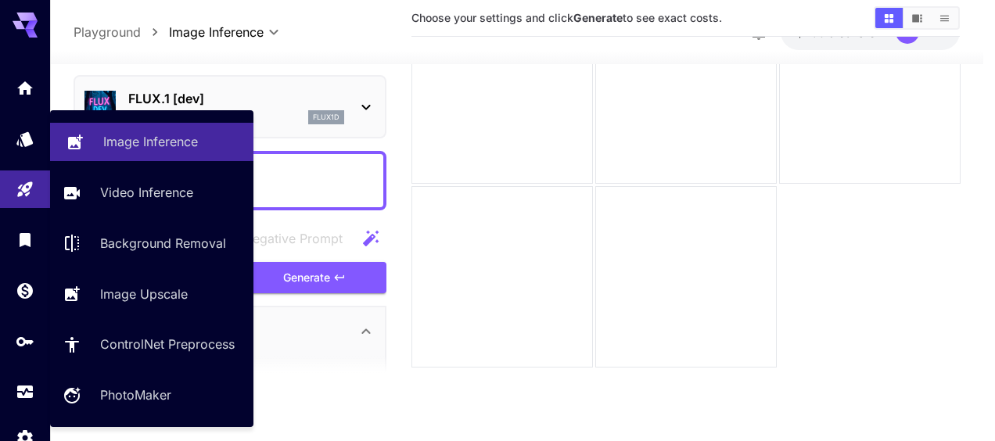
scroll to position [124, 0]
click at [127, 145] on p "Image Inference" at bounding box center [150, 141] width 95 height 19
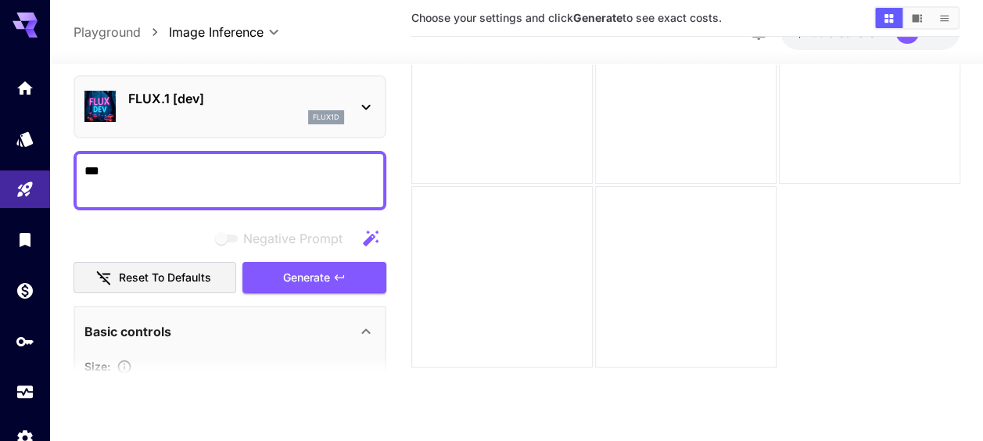
click at [357, 105] on icon at bounding box center [366, 106] width 19 height 19
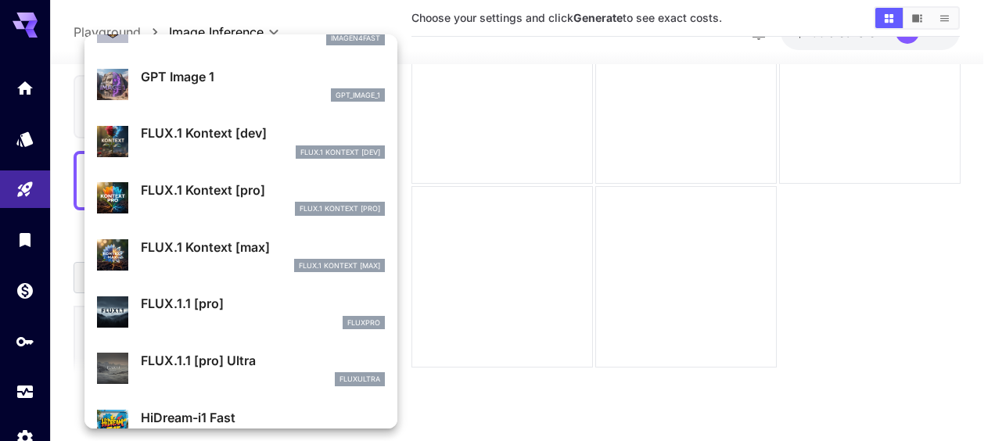
scroll to position [864, 0]
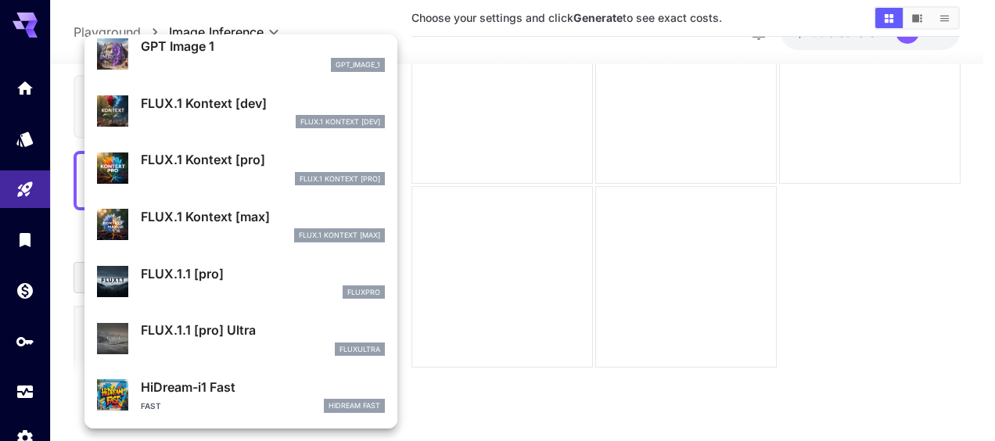
click at [267, 280] on p "FLUX.1.1 [pro]" at bounding box center [263, 273] width 244 height 19
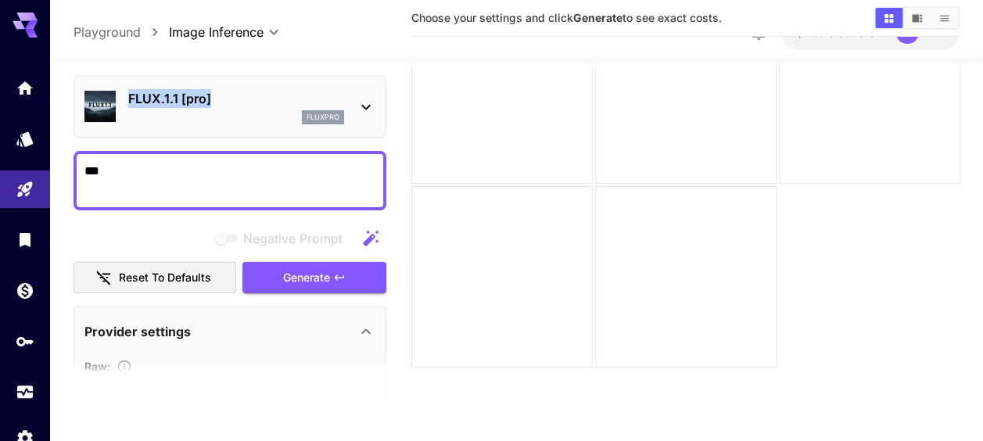
drag, startPoint x: 222, startPoint y: 99, endPoint x: 128, endPoint y: 99, distance: 93.8
click at [128, 99] on p "FLUX.1.1 [pro]" at bounding box center [236, 98] width 216 height 19
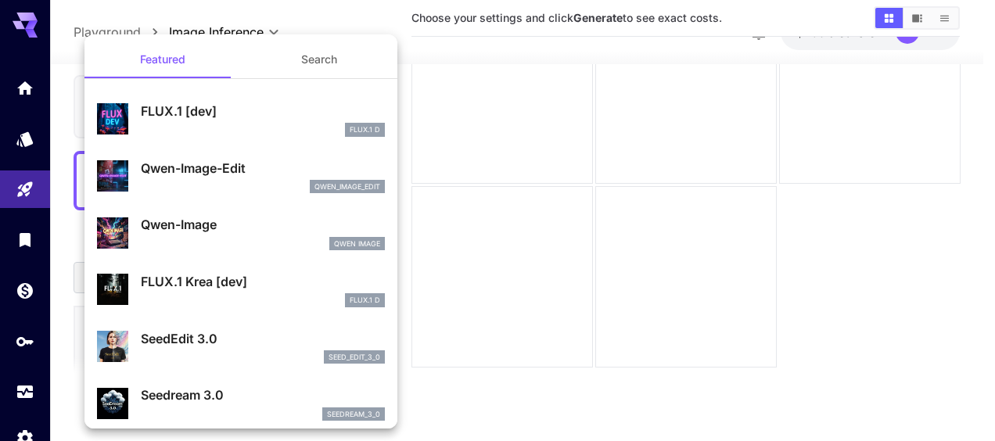
copy p "FLUX.1.1 [pro]"
click at [399, 131] on div at bounding box center [497, 220] width 995 height 441
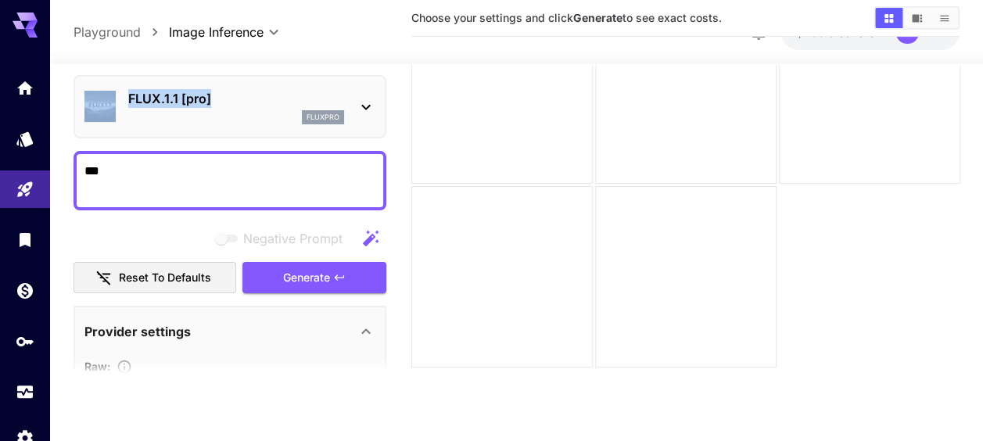
drag, startPoint x: 235, startPoint y: 99, endPoint x: 120, endPoint y: 102, distance: 114.2
click at [120, 102] on div "FLUX.1.1 [pro] fluxpro" at bounding box center [229, 107] width 291 height 48
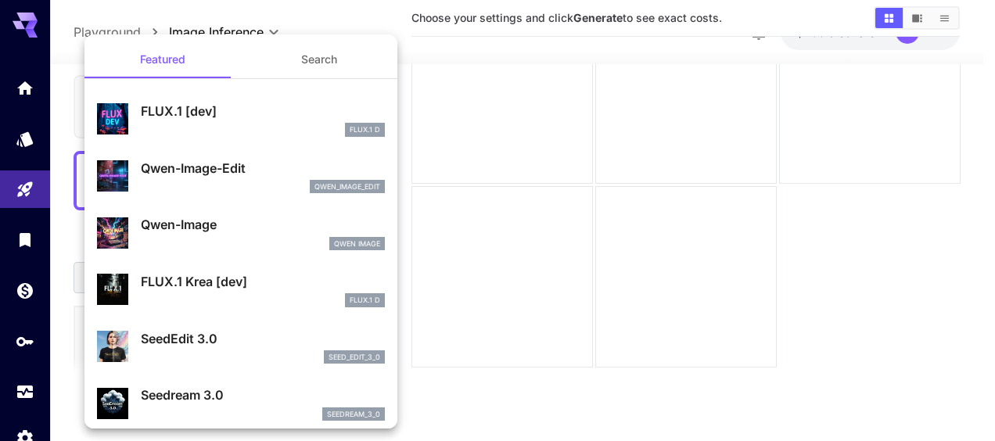
click at [402, 99] on div at bounding box center [497, 220] width 995 height 441
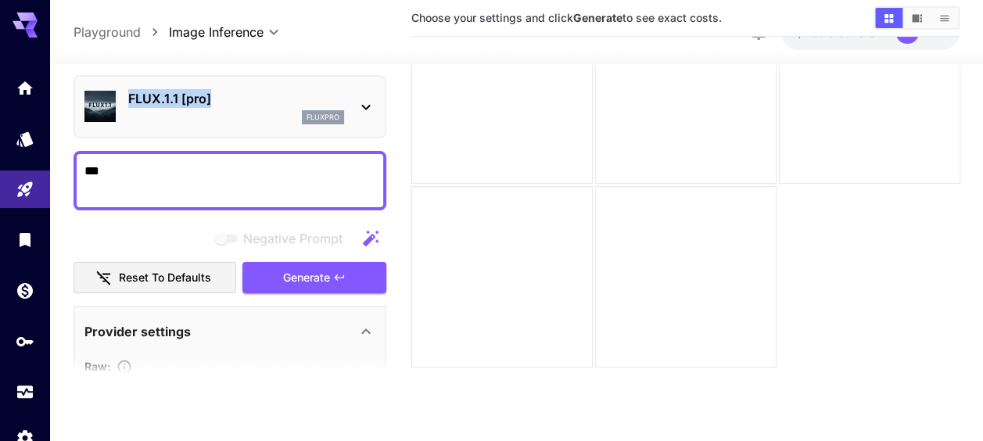
copy p "FLUX.1.1 [pro]"
drag, startPoint x: 220, startPoint y: 95, endPoint x: 131, endPoint y: 103, distance: 89.5
click at [131, 103] on p "FLUX.1.1 [pro]" at bounding box center [236, 98] width 216 height 19
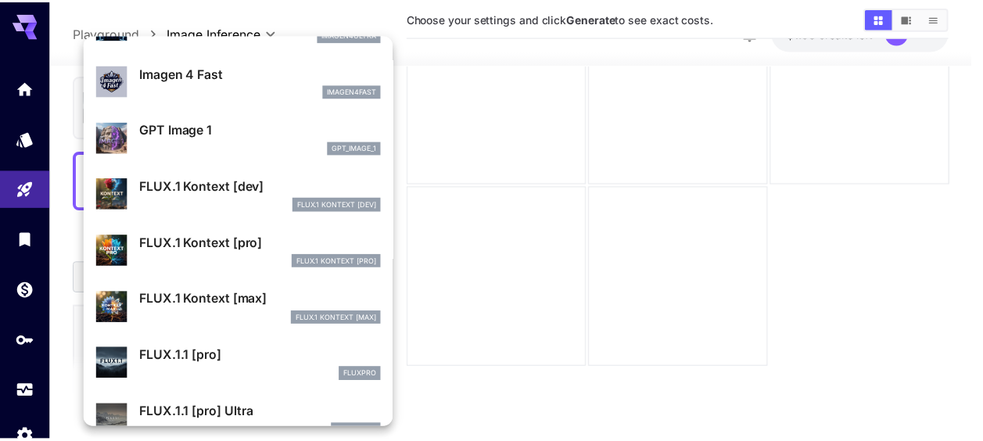
scroll to position [862, 0]
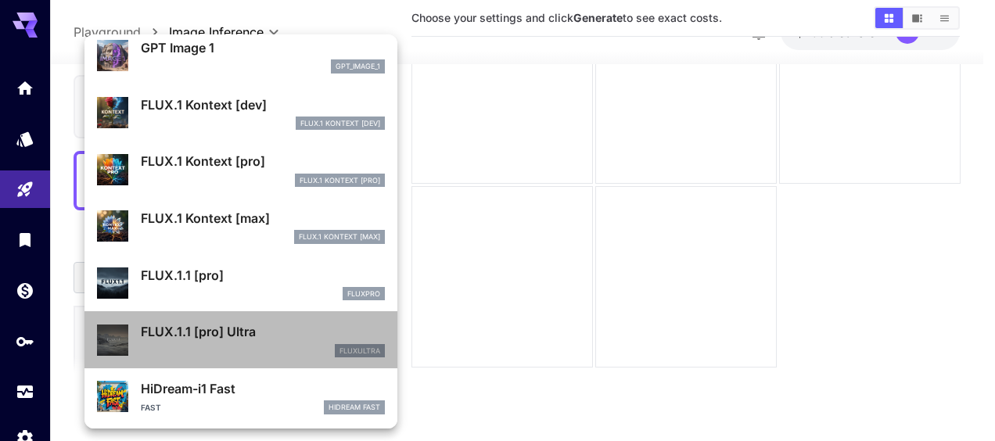
click at [247, 324] on p "FLUX.1.1 [pro] Ultra" at bounding box center [263, 331] width 244 height 19
type input "**********"
type input "****"
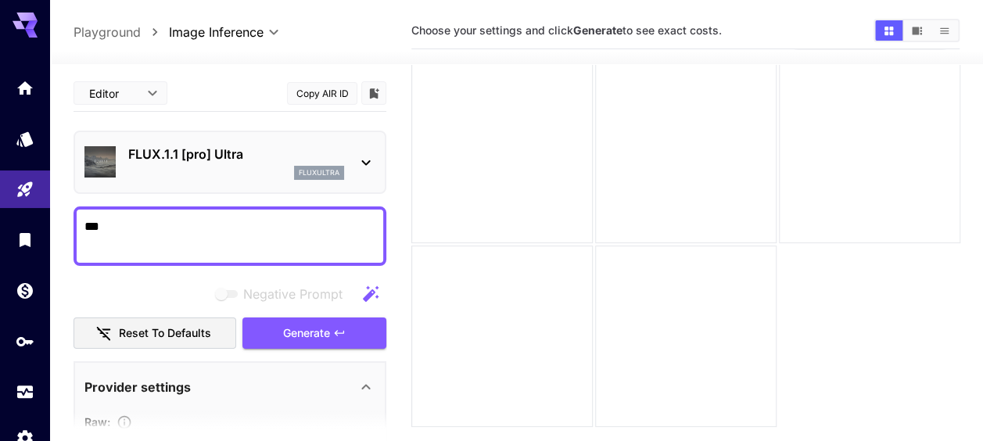
scroll to position [45, 0]
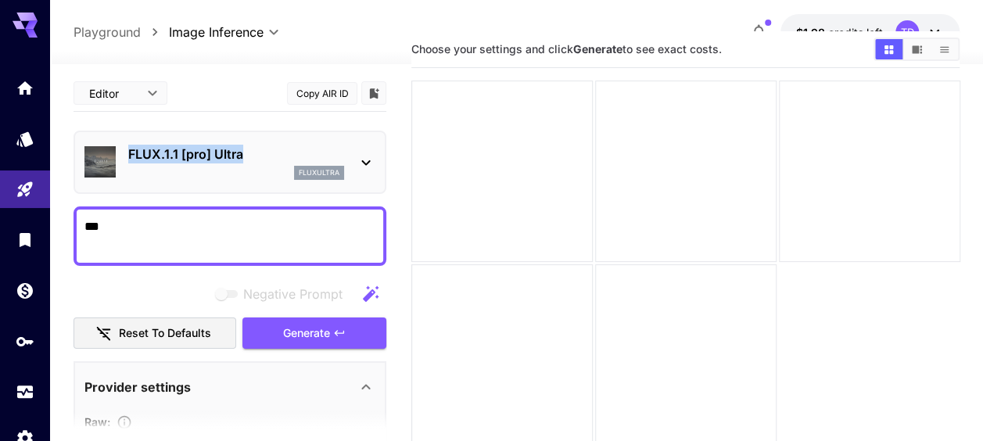
copy p "FLUX.1.1 [pro] Ultra"
drag, startPoint x: 249, startPoint y: 152, endPoint x: 130, endPoint y: 156, distance: 118.9
click at [130, 156] on p "FLUX.1.1 [pro] Ultra" at bounding box center [236, 154] width 216 height 19
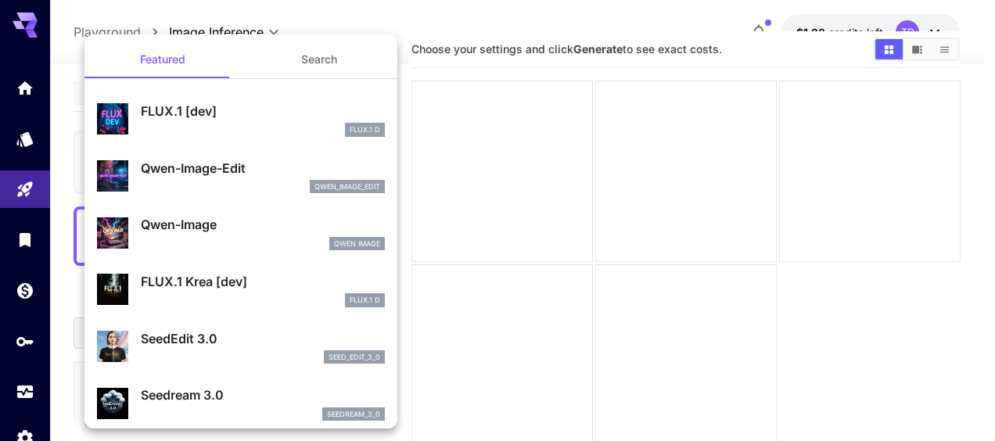
click at [246, 124] on div "FLUX.1 D" at bounding box center [263, 130] width 244 height 14
type input "**********"
type input "****"
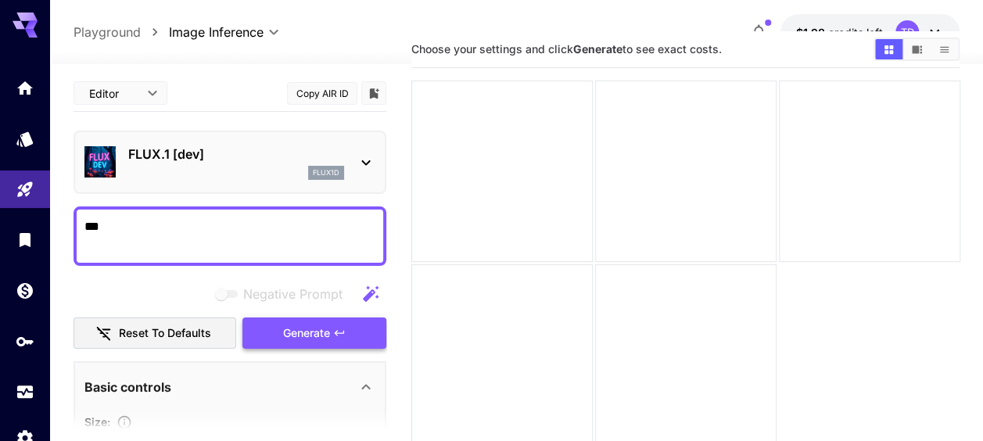
click at [321, 336] on span "Generate" at bounding box center [306, 334] width 47 height 20
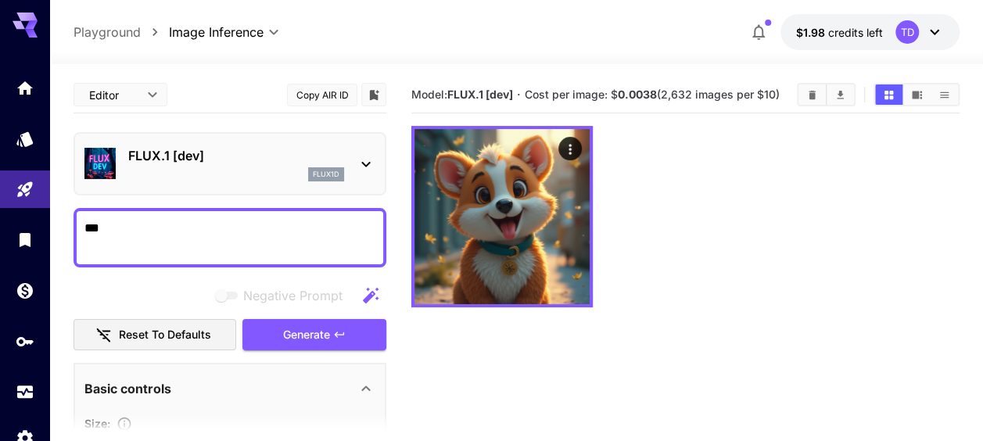
click at [360, 154] on div at bounding box center [366, 164] width 19 height 20
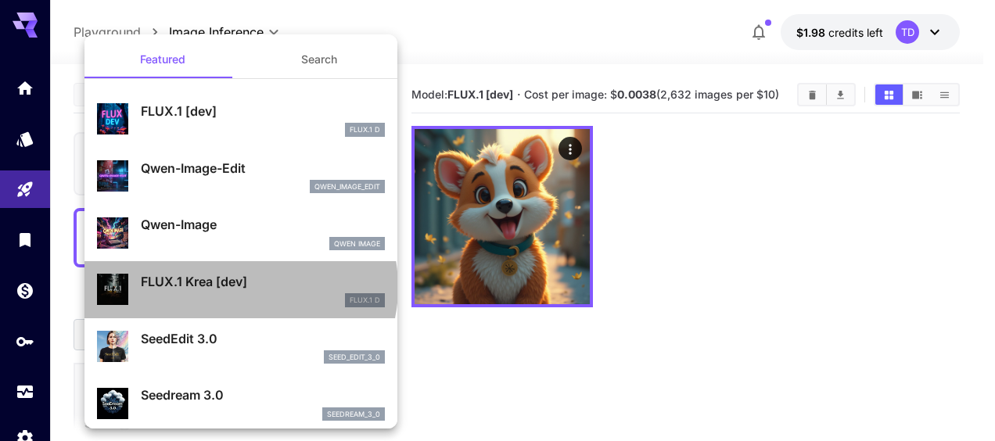
click at [239, 287] on p "FLUX.1 Krea [dev]" at bounding box center [263, 281] width 244 height 19
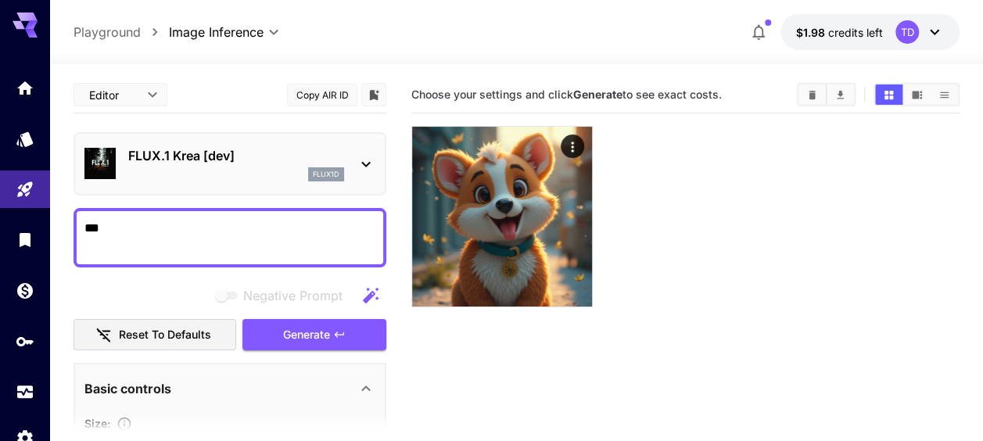
click at [121, 233] on textarea "***" at bounding box center [229, 238] width 291 height 38
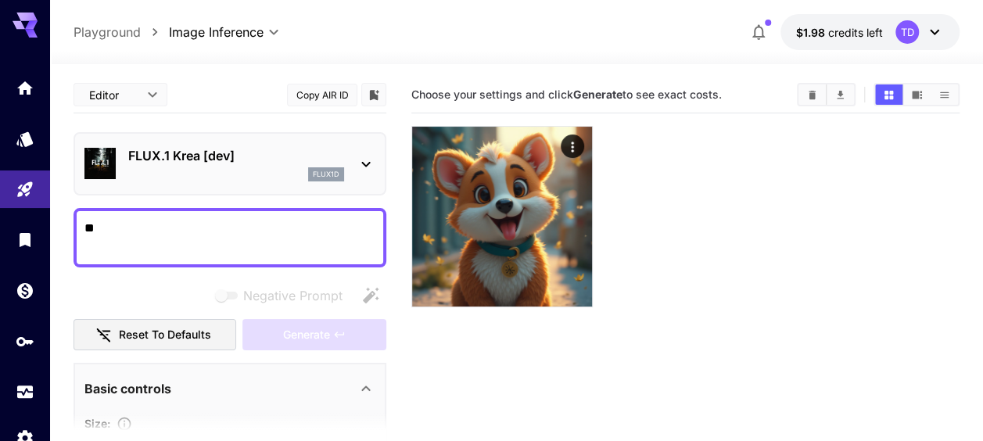
type textarea "*"
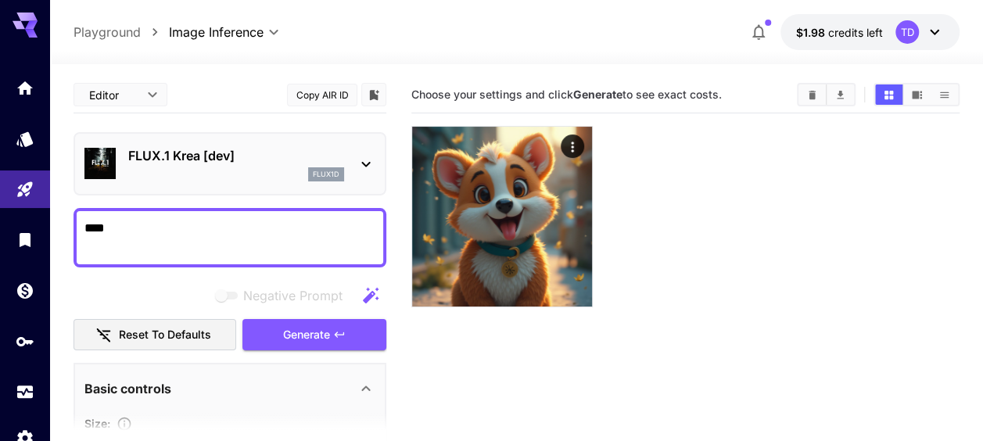
type textarea "****"
click at [359, 154] on div at bounding box center [366, 164] width 19 height 20
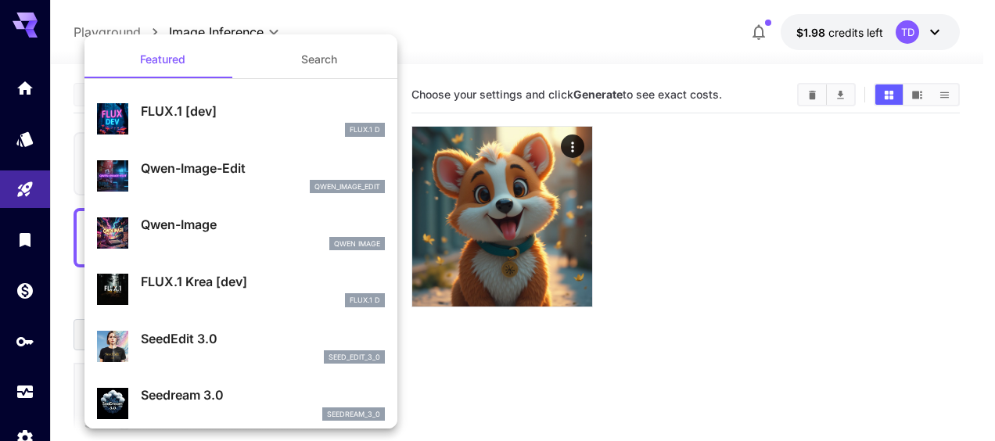
click at [232, 279] on p "FLUX.1 Krea [dev]" at bounding box center [263, 281] width 244 height 19
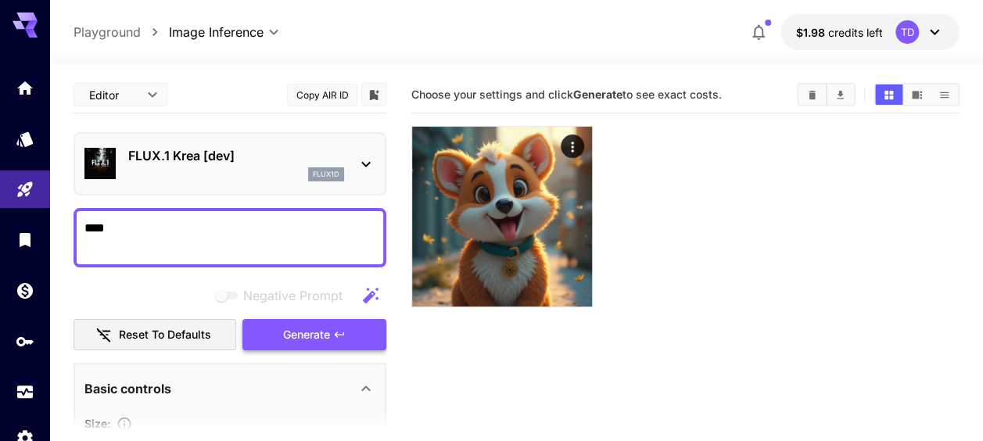
click at [340, 333] on icon "button" at bounding box center [339, 334] width 13 height 13
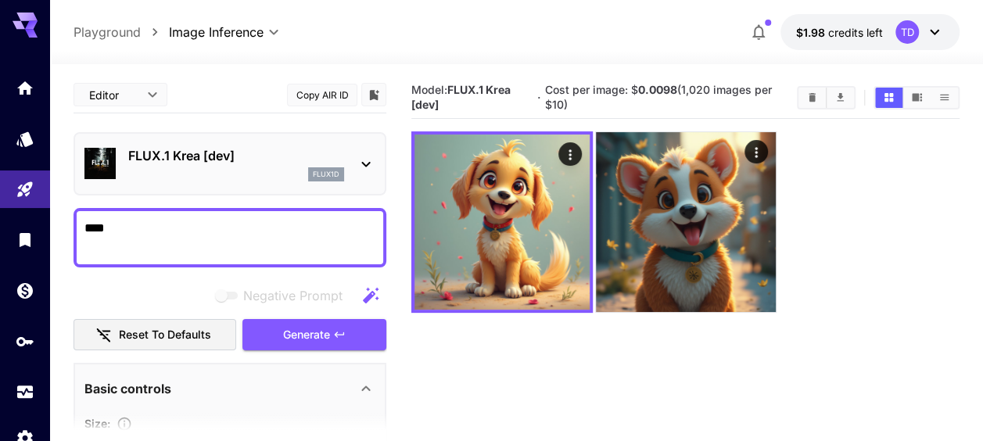
click at [375, 177] on div "FLUX.1 Krea [dev] flux1d" at bounding box center [230, 163] width 313 height 63
click at [363, 180] on div "FLUX.1 Krea [dev] flux1d" at bounding box center [229, 164] width 291 height 48
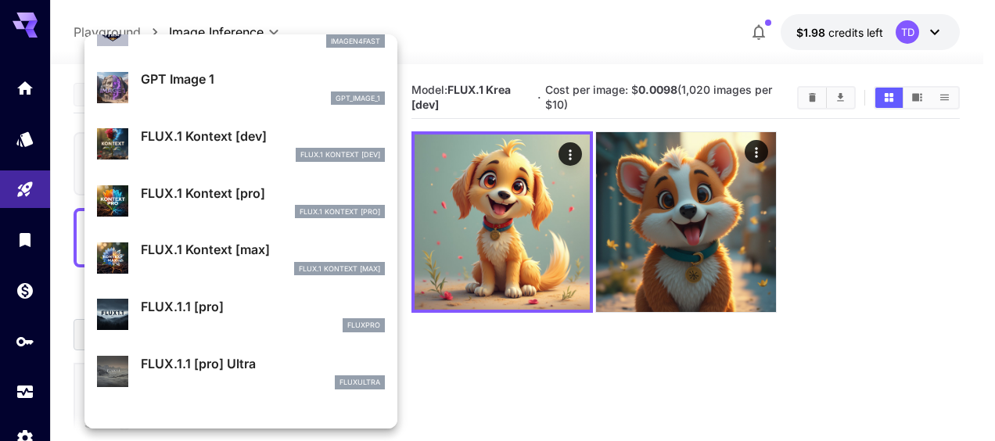
scroll to position [865, 0]
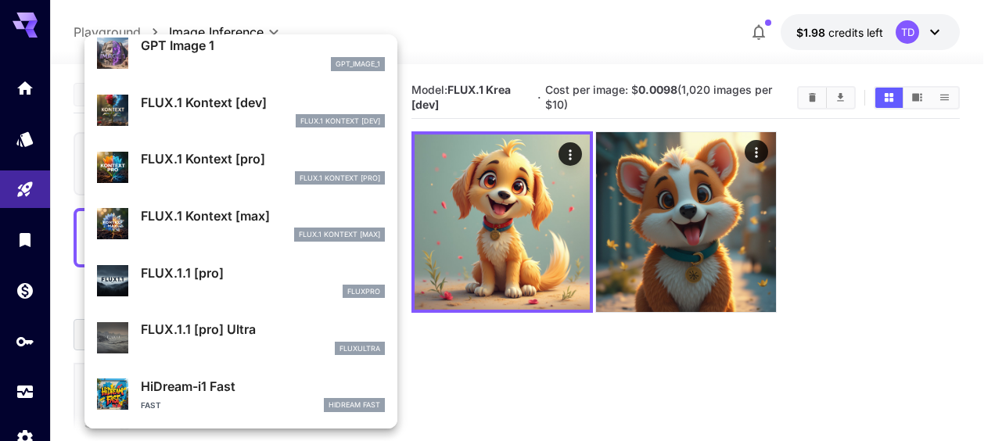
click at [228, 267] on p "FLUX.1.1 [pro]" at bounding box center [263, 273] width 244 height 19
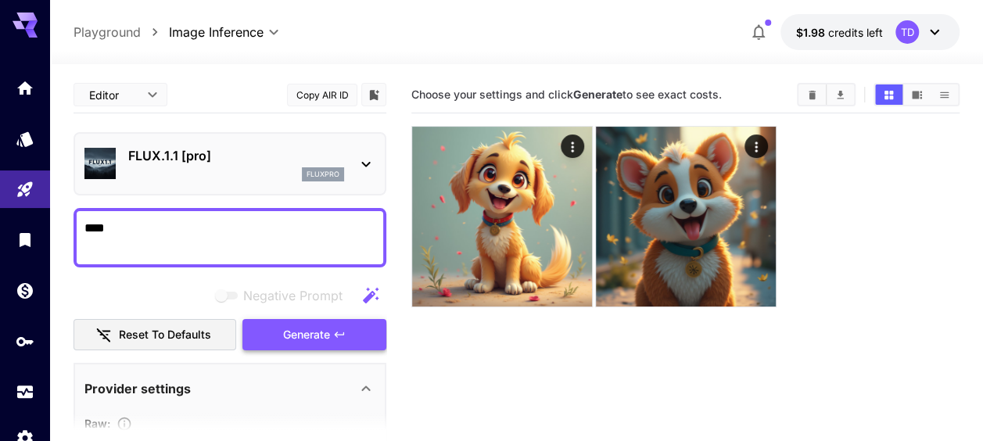
click at [321, 328] on span "Generate" at bounding box center [306, 335] width 47 height 20
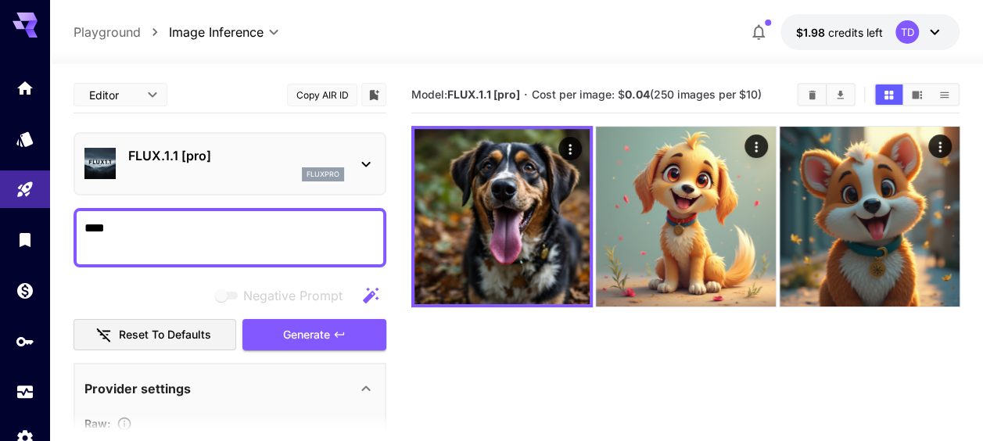
click at [361, 162] on icon at bounding box center [365, 164] width 9 height 5
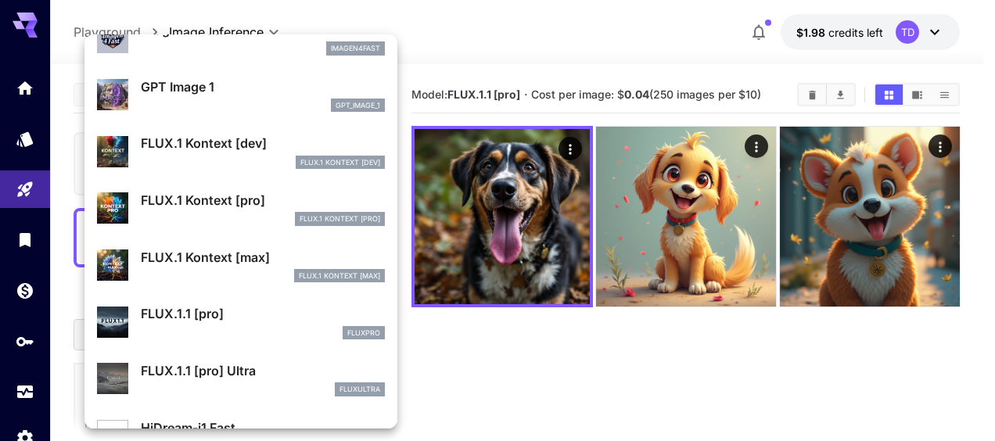
scroll to position [864, 0]
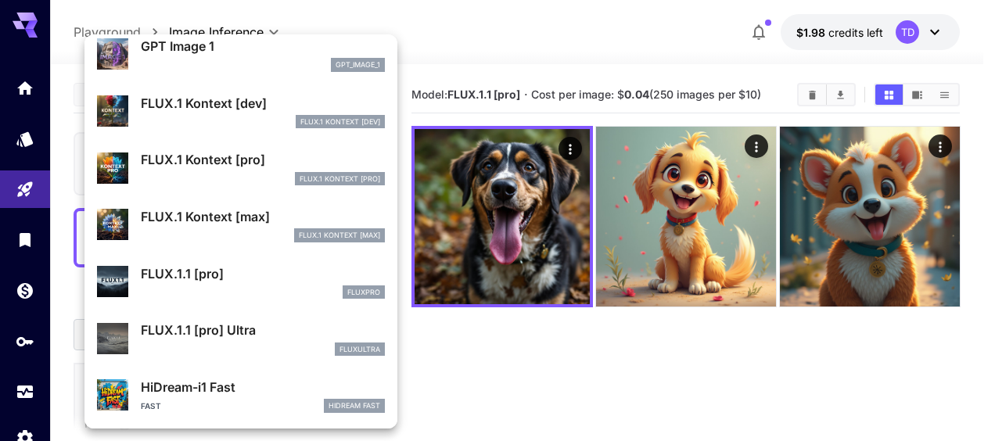
click at [241, 324] on p "FLUX.1.1 [pro] Ultra" at bounding box center [263, 330] width 244 height 19
type input "**********"
type input "****"
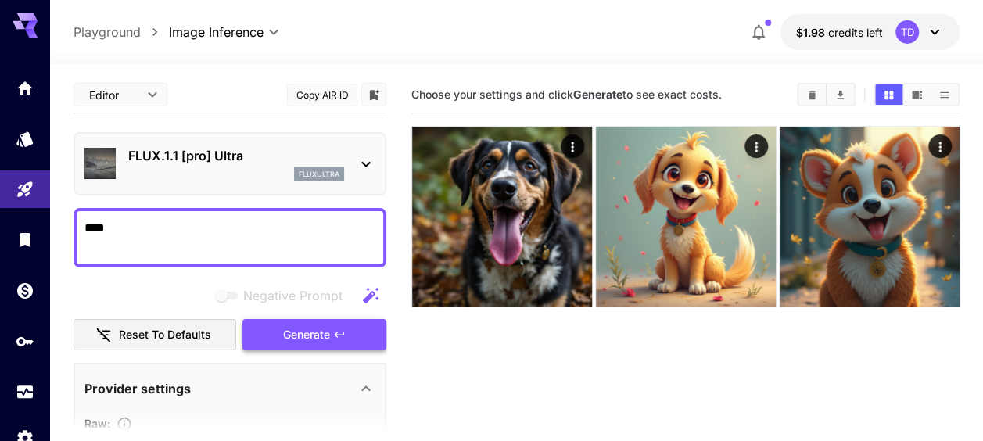
click at [333, 337] on icon "button" at bounding box center [339, 334] width 13 height 13
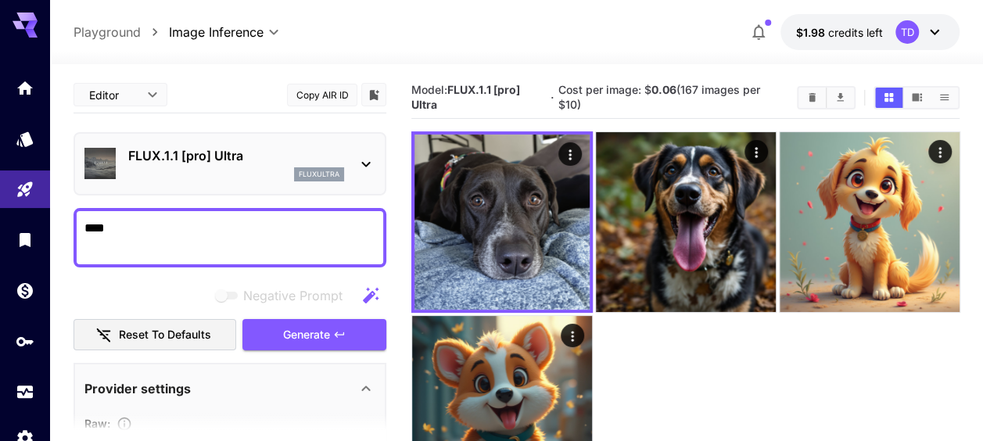
click at [369, 174] on div "FLUX.1.1 [pro] Ultra fluxultra" at bounding box center [229, 164] width 291 height 48
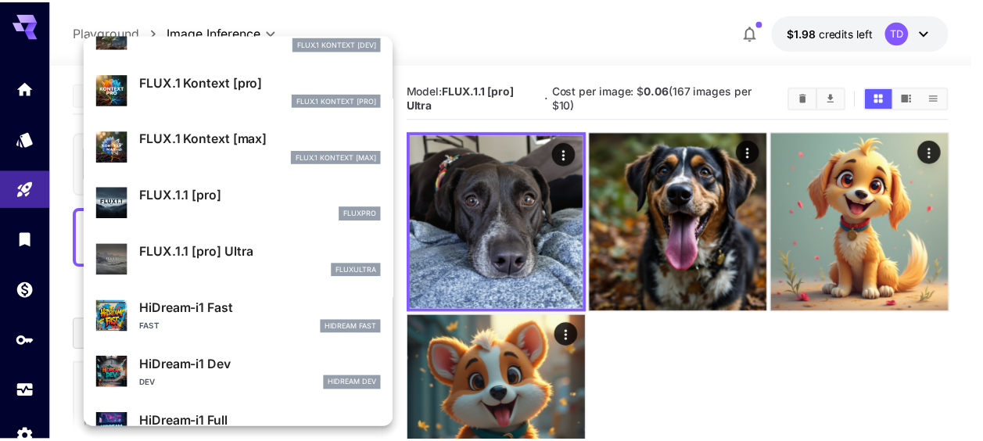
scroll to position [1093, 0]
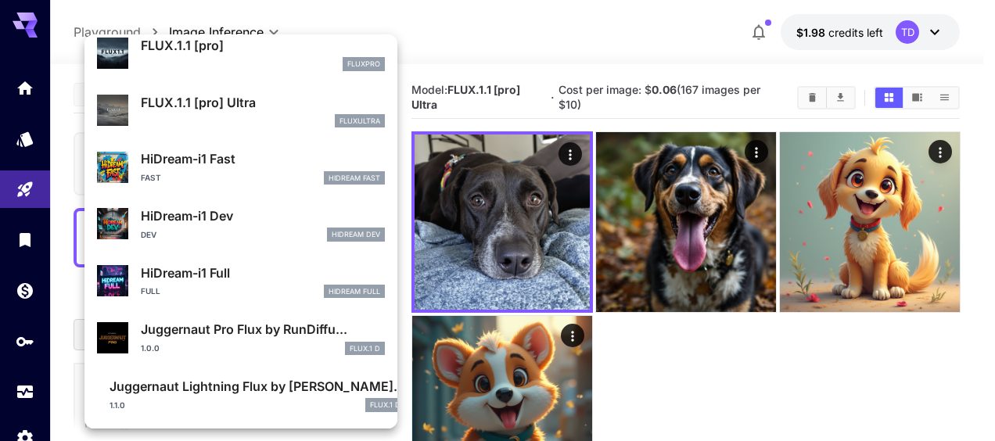
click at [194, 167] on p "HiDream-i1 Fast" at bounding box center [263, 158] width 244 height 19
type input "**********"
type input "****"
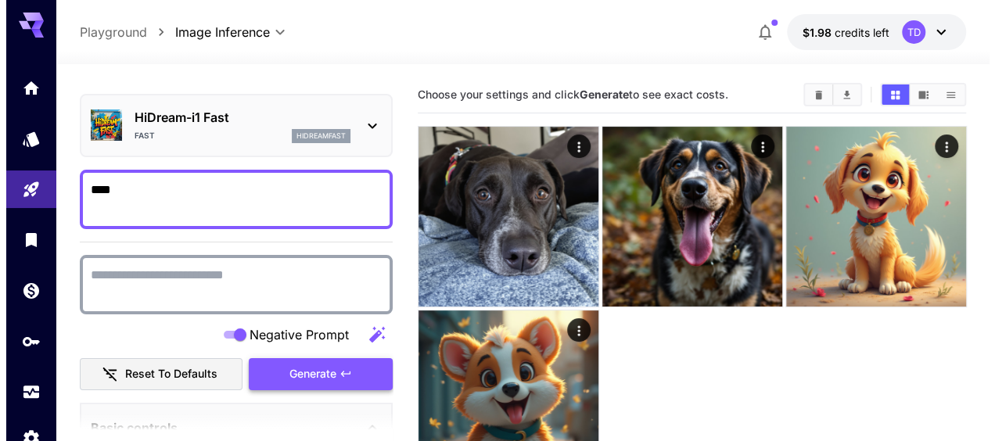
scroll to position [78, 0]
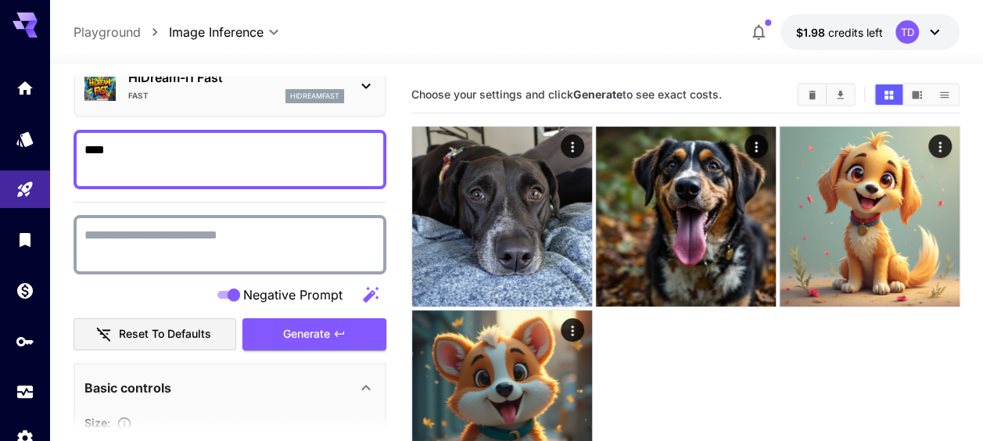
click at [368, 91] on icon at bounding box center [366, 86] width 19 height 19
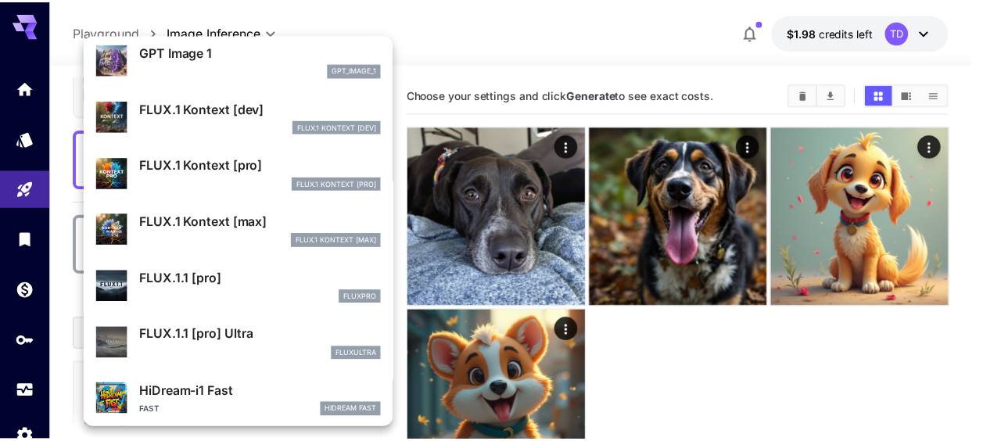
scroll to position [702, 0]
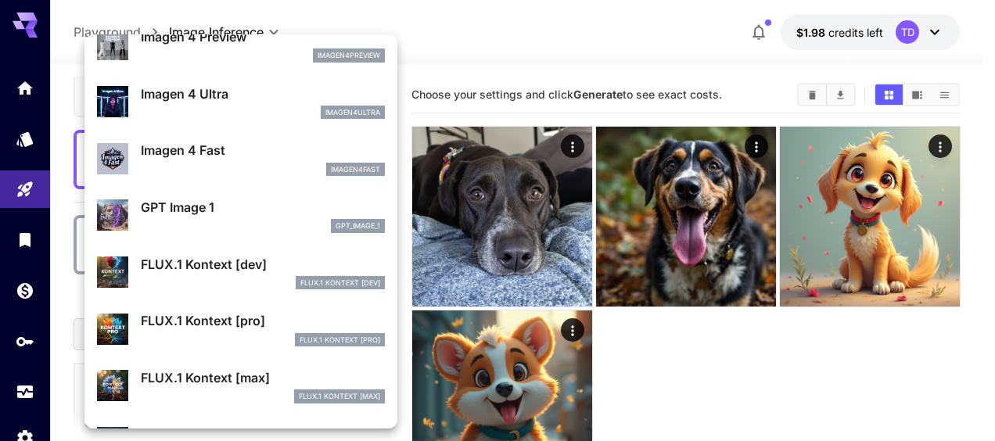
click at [160, 219] on div "gpt_image_1" at bounding box center [263, 226] width 244 height 14
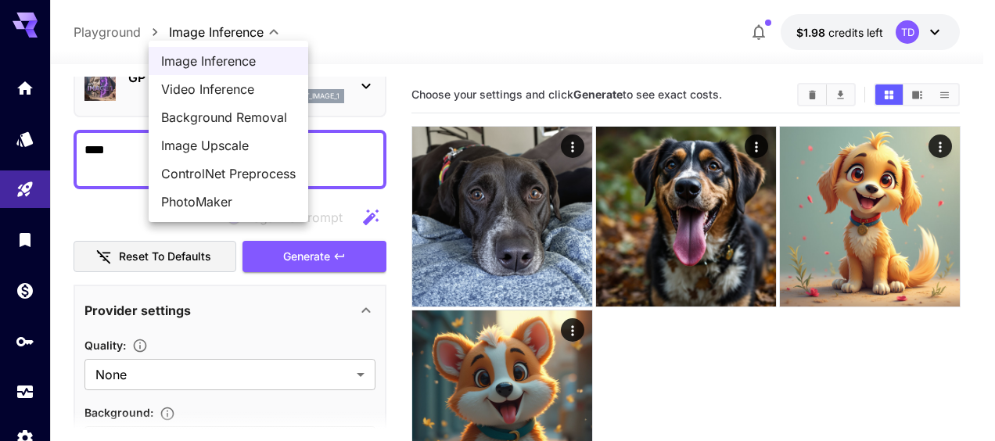
click at [263, 34] on body "**********" at bounding box center [497, 282] width 995 height 565
click at [263, 34] on div at bounding box center [497, 220] width 995 height 441
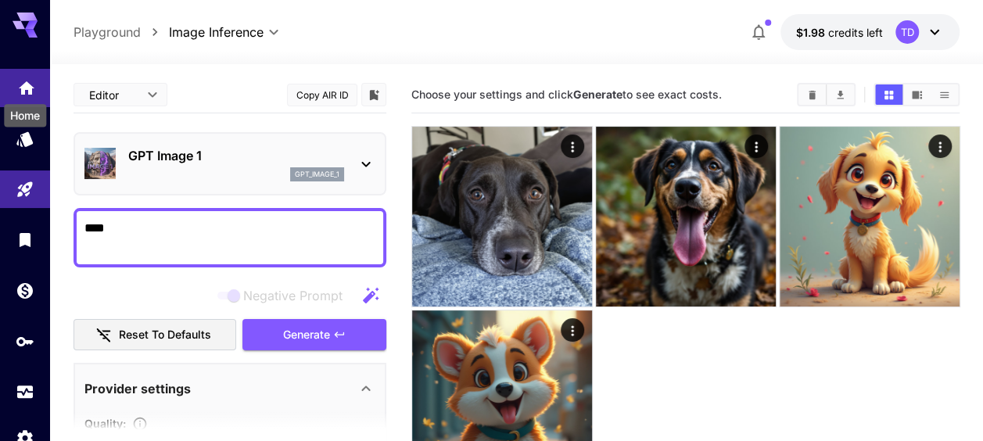
click at [28, 86] on icon "Home" at bounding box center [27, 83] width 16 height 13
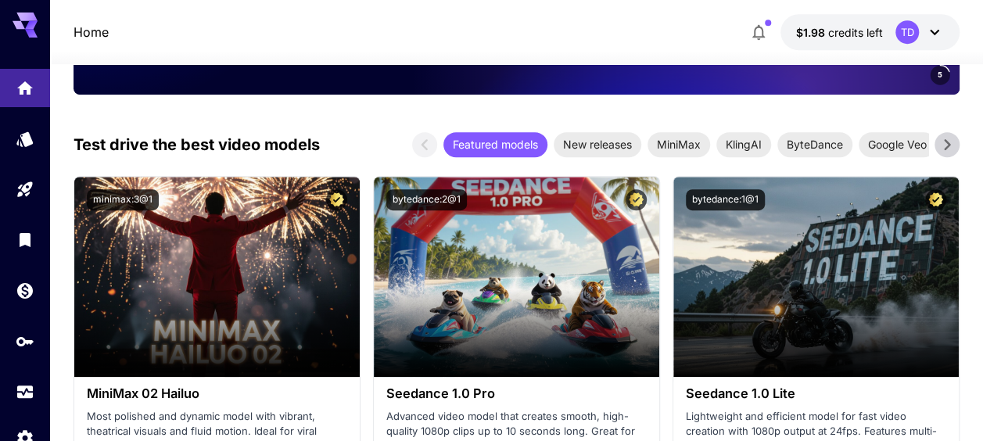
scroll to position [469, 0]
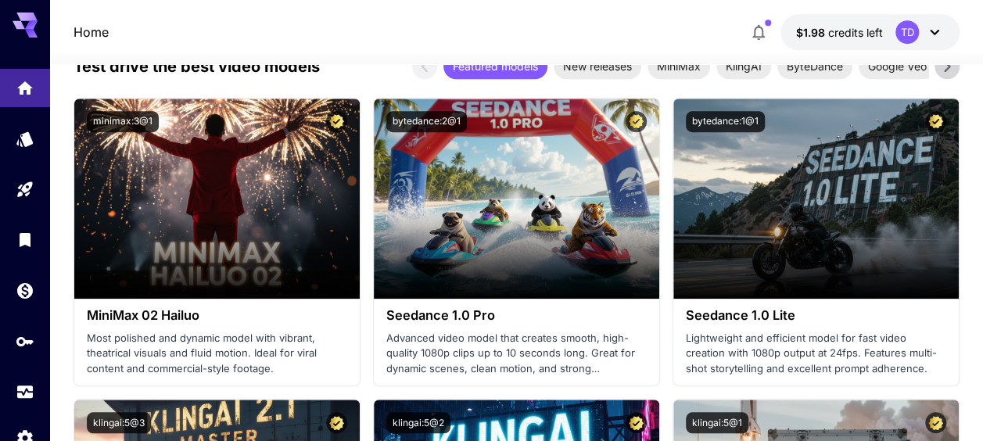
click at [940, 70] on icon at bounding box center [946, 66] width 23 height 23
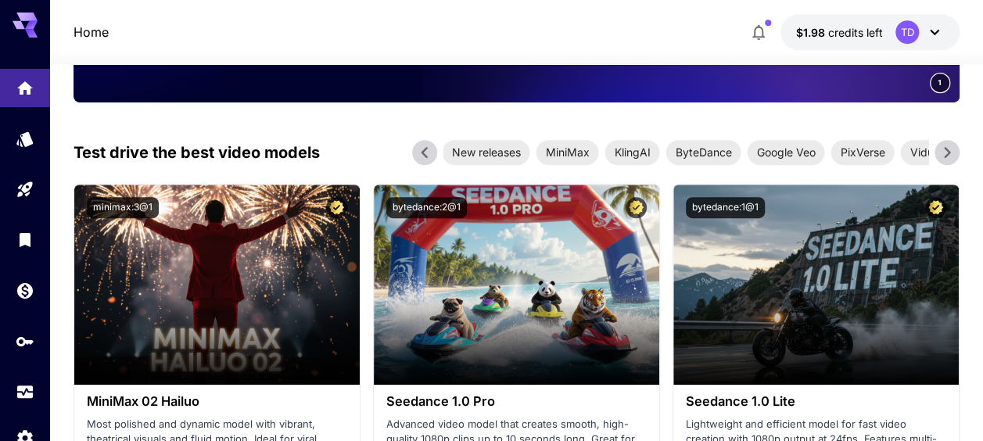
scroll to position [313, 0]
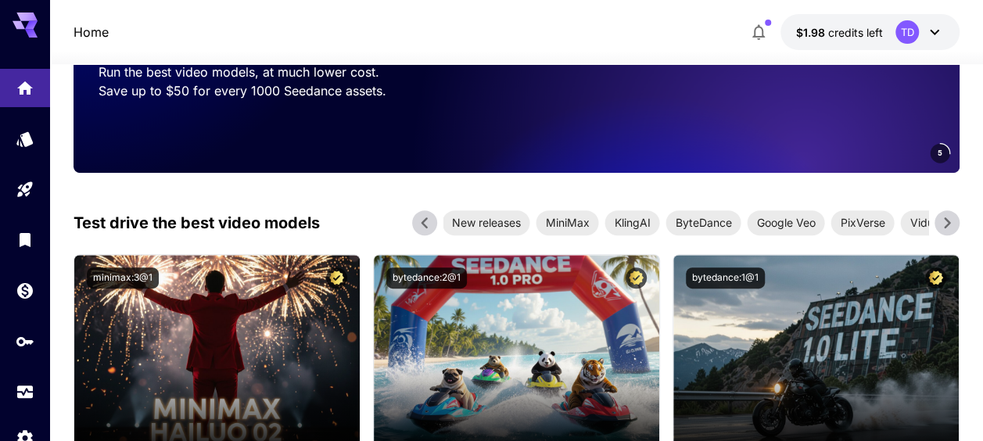
click at [942, 217] on icon at bounding box center [946, 222] width 23 height 23
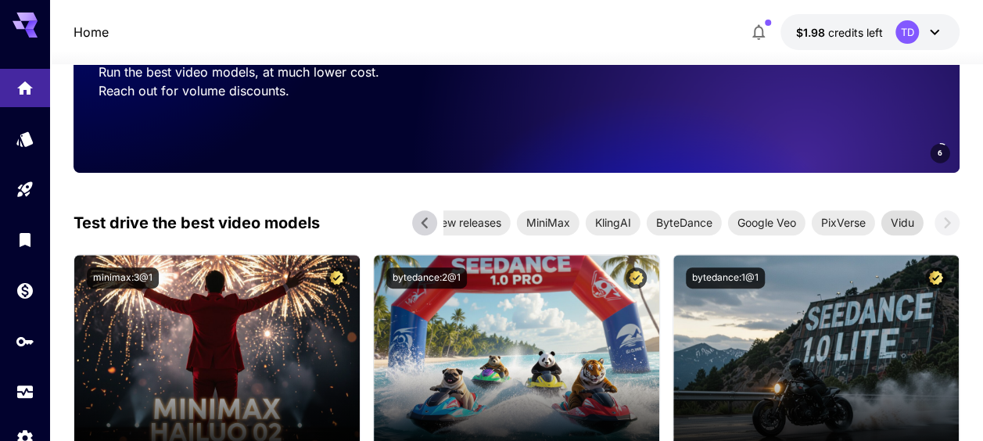
click at [904, 224] on span "Vidu" at bounding box center [902, 222] width 42 height 16
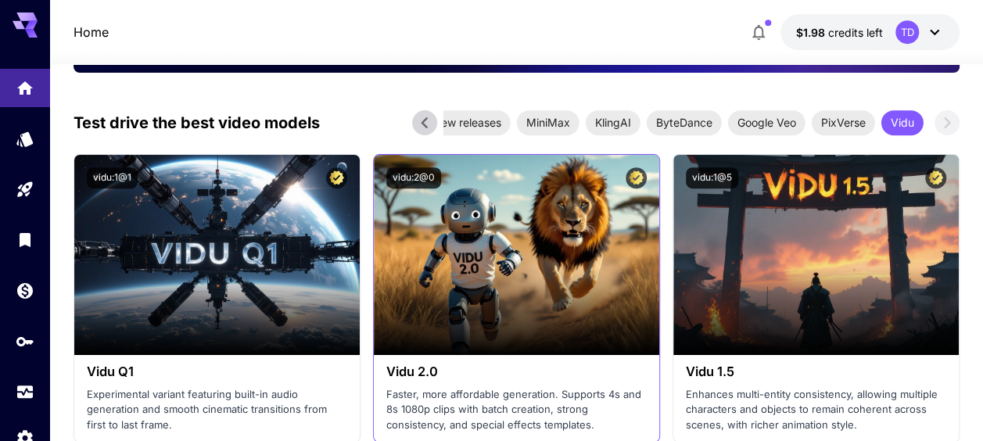
scroll to position [391, 0]
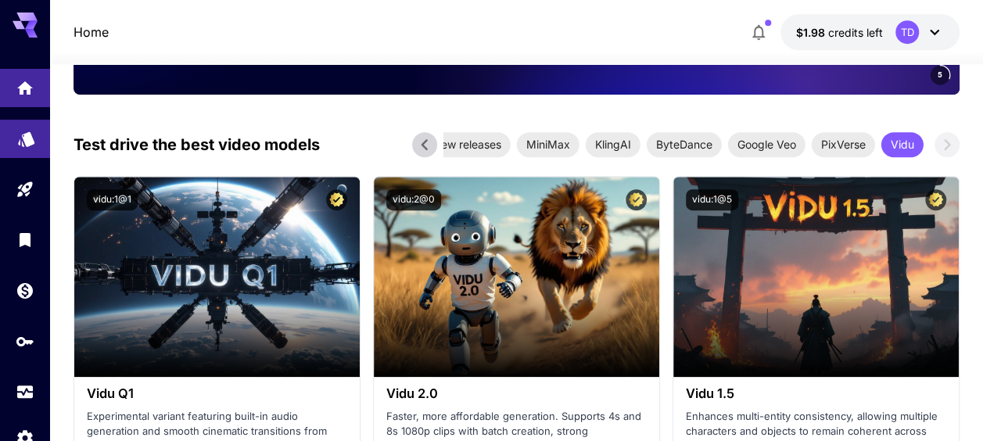
click at [13, 145] on link at bounding box center [25, 139] width 50 height 38
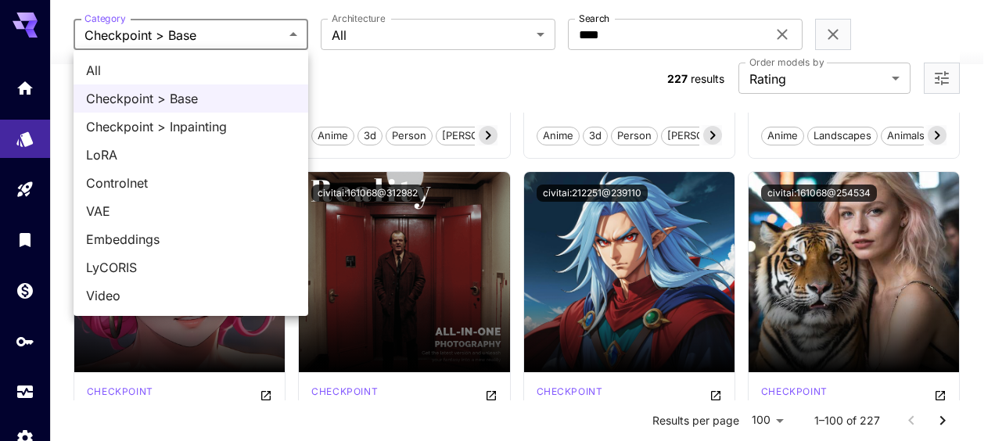
click at [161, 66] on span "All" at bounding box center [191, 70] width 210 height 19
type input "***"
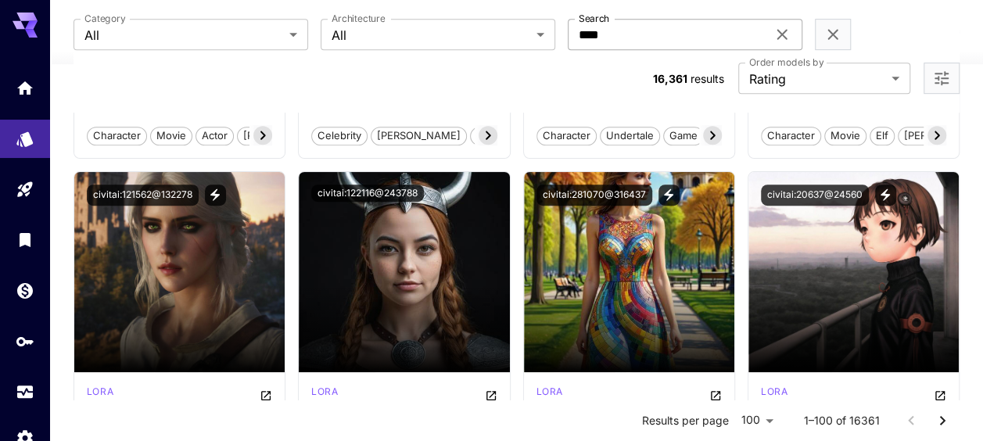
click at [786, 31] on icon at bounding box center [782, 34] width 19 height 19
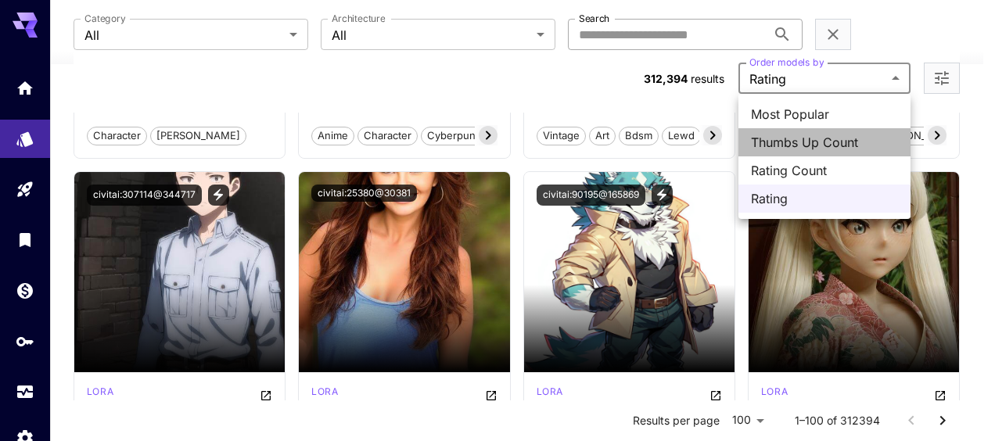
click at [788, 144] on span "Thumbs Up Count" at bounding box center [824, 142] width 147 height 19
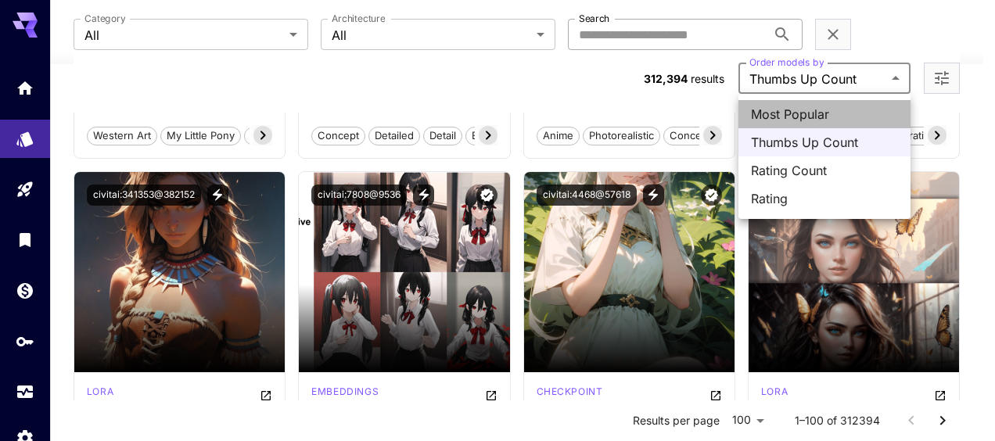
click at [802, 117] on span "Most Popular" at bounding box center [824, 114] width 147 height 19
type input "**********"
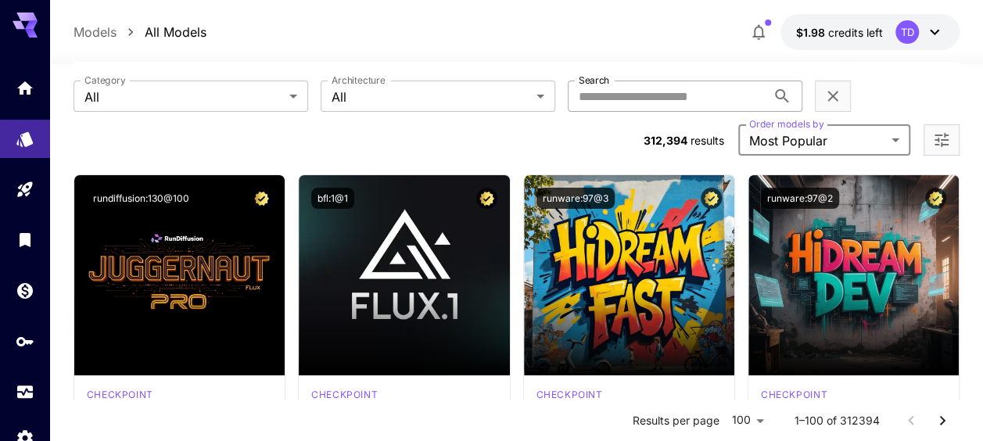
scroll to position [156, 0]
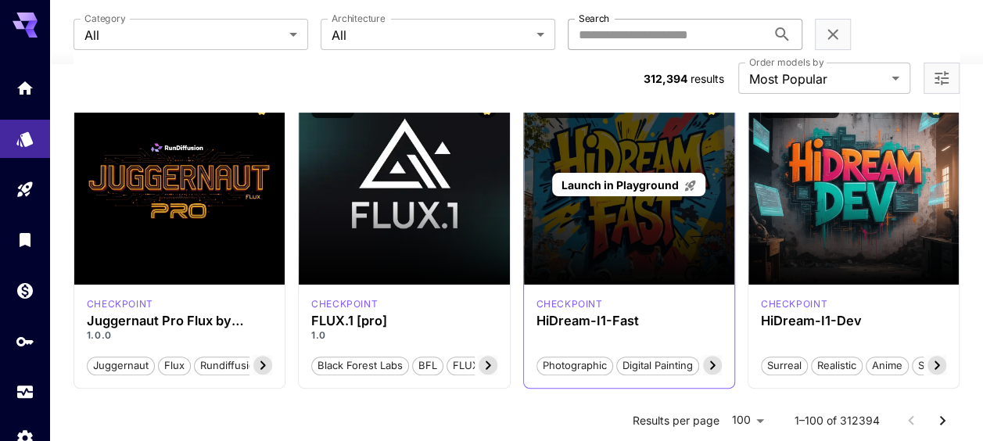
click at [574, 213] on div "Launch in Playground" at bounding box center [629, 184] width 210 height 200
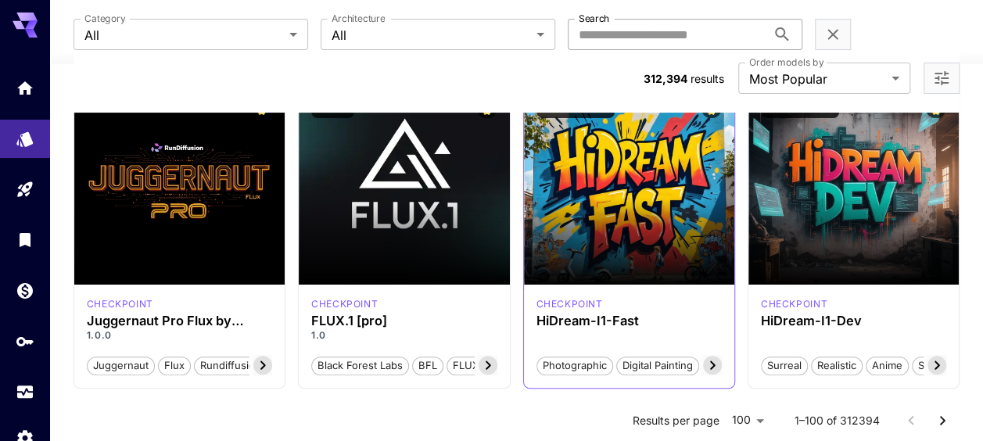
click at [712, 368] on icon at bounding box center [712, 365] width 19 height 19
click at [545, 366] on icon at bounding box center [545, 365] width 5 height 9
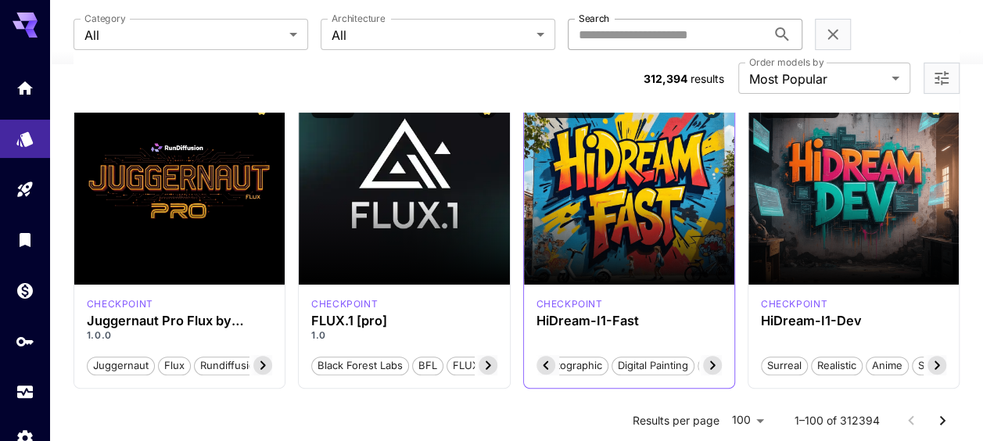
click at [545, 366] on icon at bounding box center [545, 365] width 5 height 9
click at [943, 366] on icon at bounding box center [936, 365] width 19 height 19
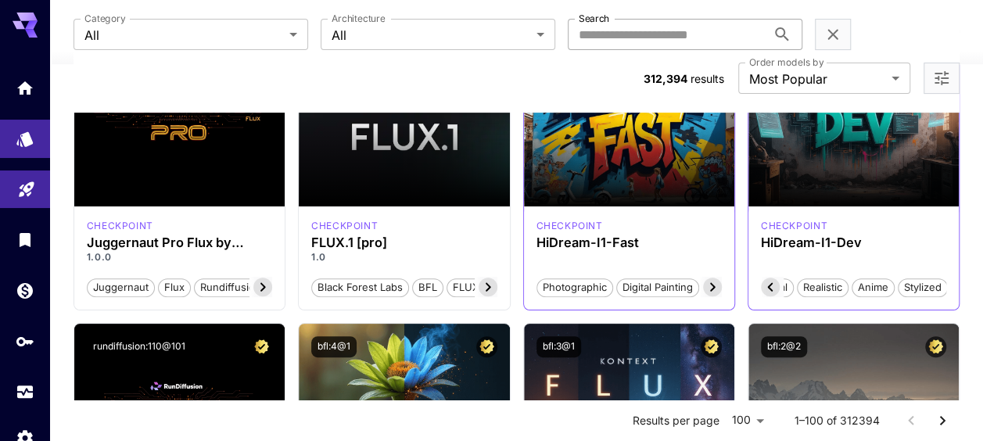
scroll to position [0, 36]
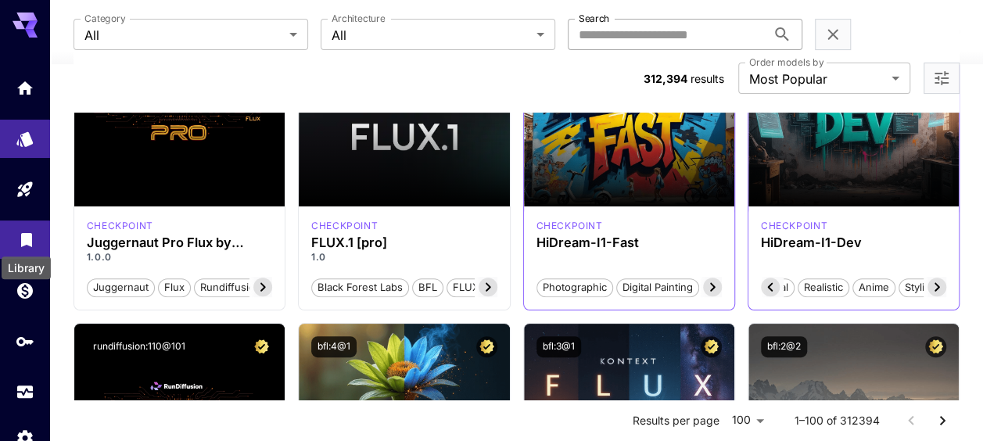
click at [27, 239] on icon "Library" at bounding box center [26, 235] width 11 height 14
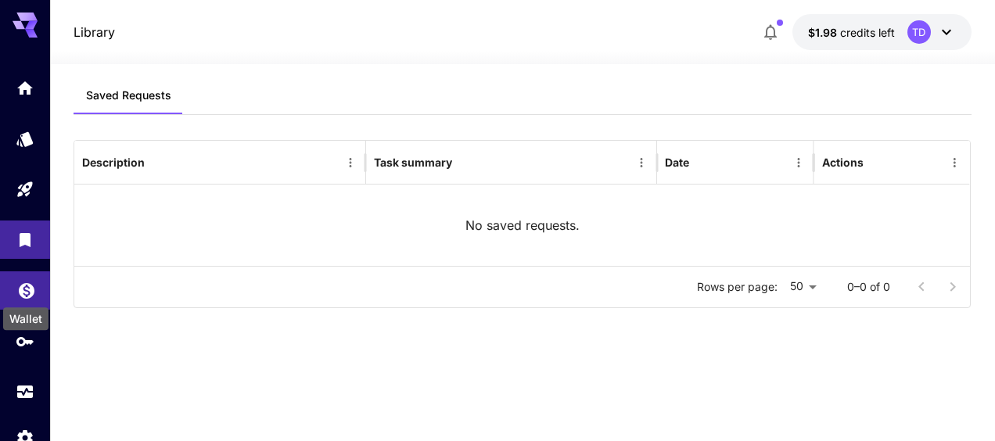
click at [22, 288] on icon "Wallet" at bounding box center [27, 286] width 16 height 16
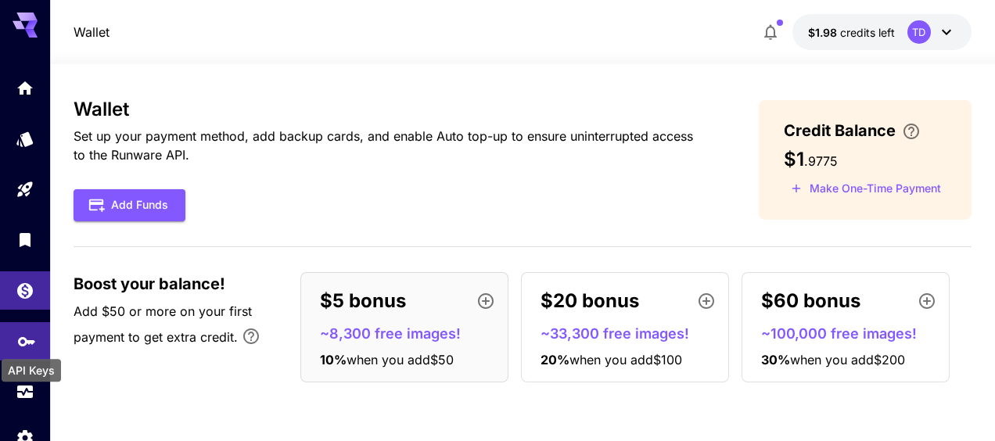
click at [28, 336] on icon "API Keys" at bounding box center [26, 337] width 19 height 19
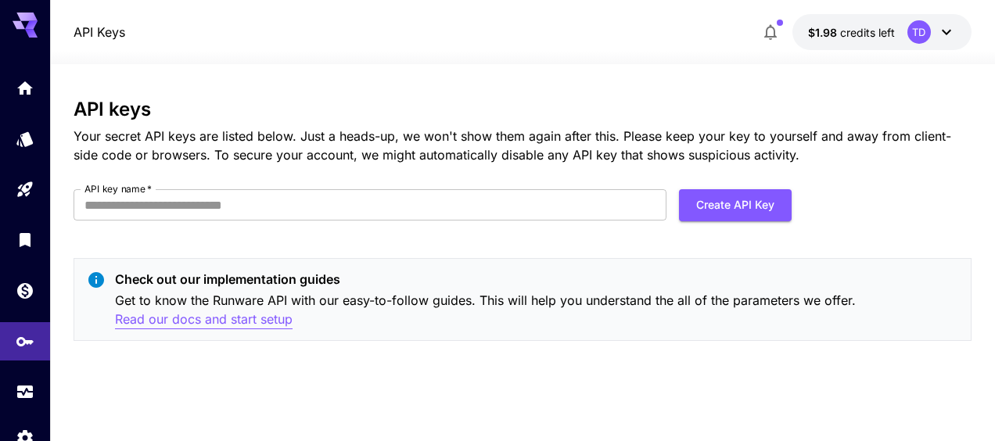
click at [203, 313] on p "Read our docs and start setup" at bounding box center [204, 320] width 178 height 20
click at [36, 91] on link at bounding box center [25, 88] width 50 height 38
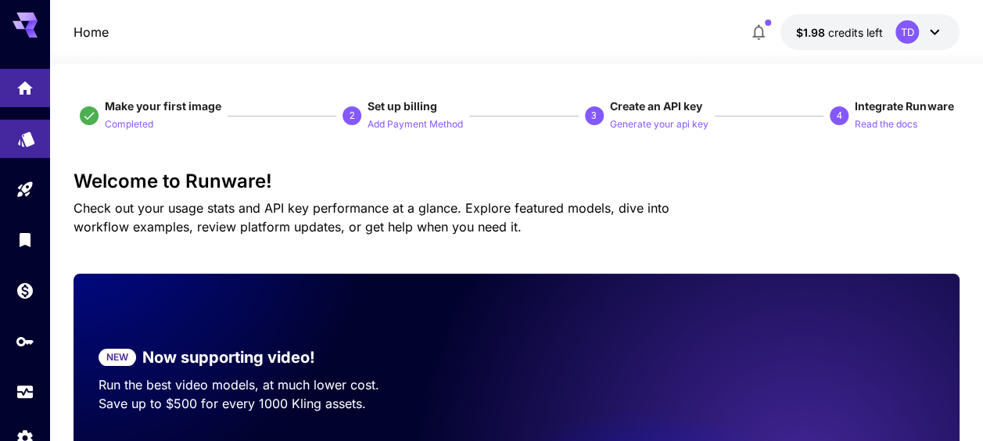
click at [28, 145] on link at bounding box center [25, 139] width 50 height 38
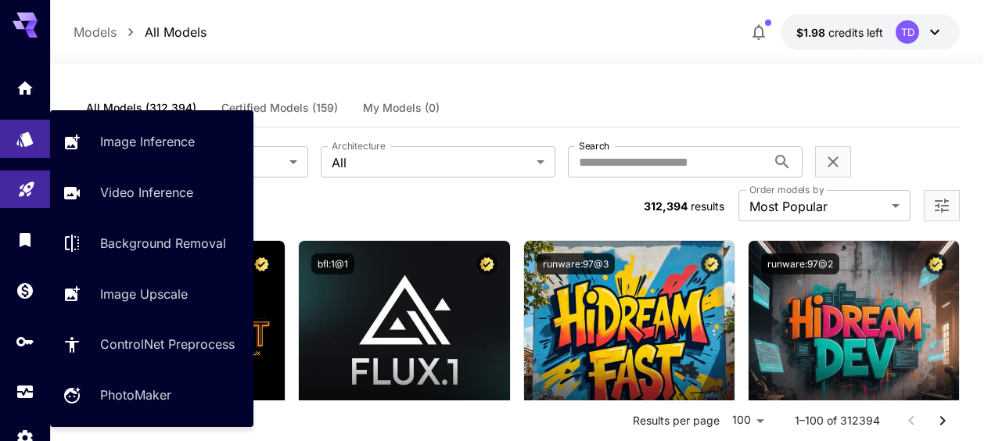
click at [40, 188] on link at bounding box center [25, 189] width 50 height 38
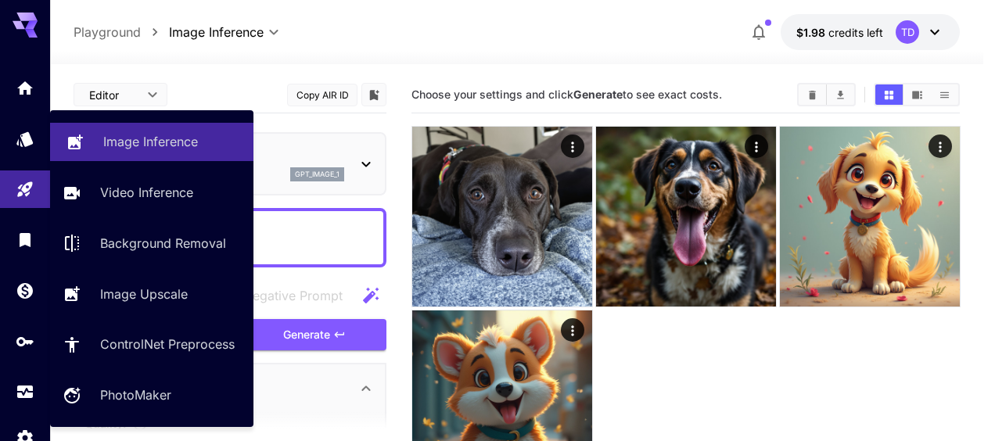
click at [145, 150] on p "Image Inference" at bounding box center [150, 141] width 95 height 19
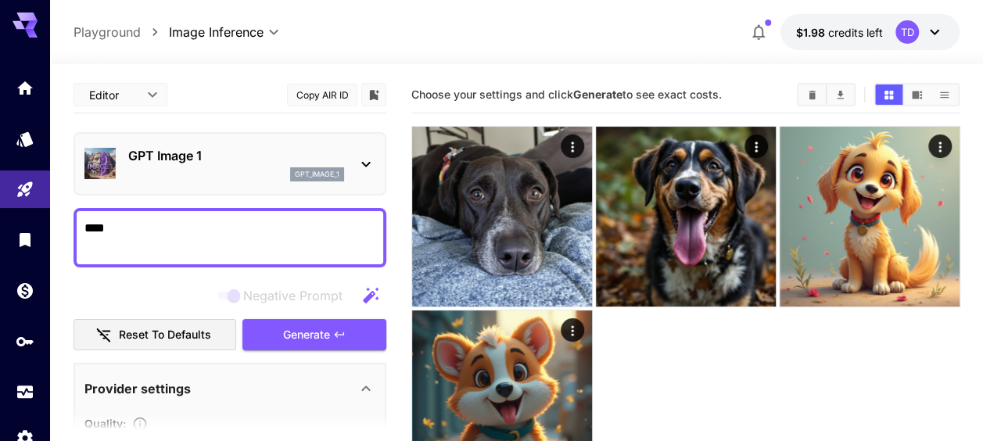
click at [267, 174] on div "gpt_image_1" at bounding box center [236, 174] width 216 height 14
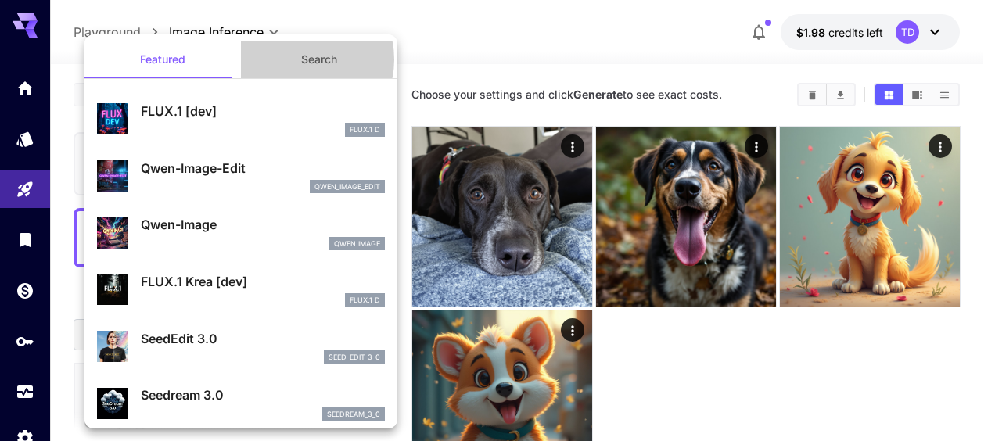
click at [296, 59] on button "Search" at bounding box center [319, 60] width 156 height 38
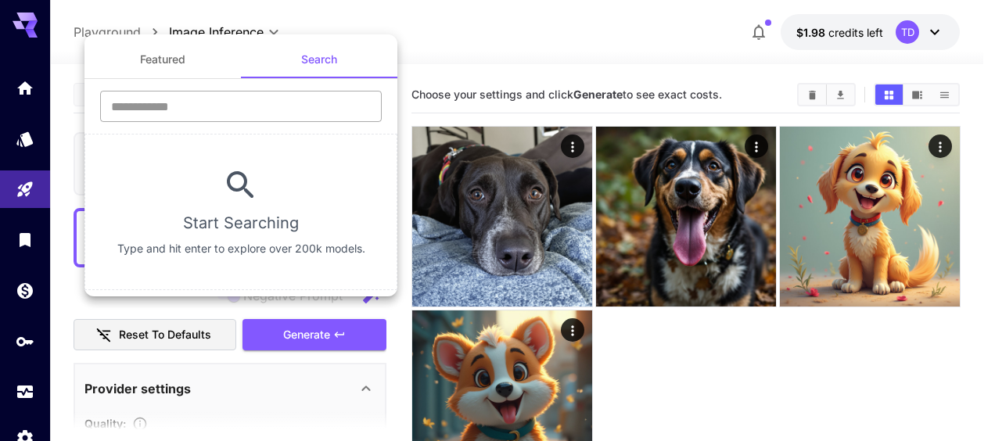
click at [190, 104] on input "text" at bounding box center [241, 106] width 282 height 31
type input "****"
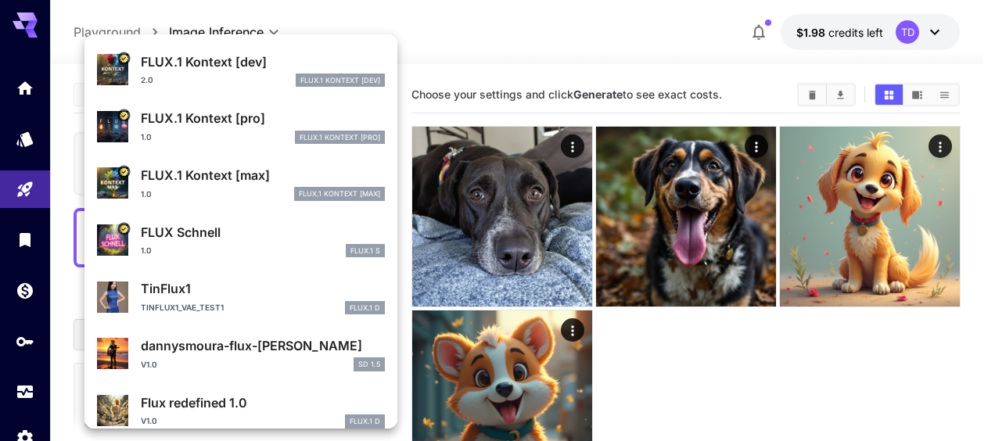
scroll to position [628, 0]
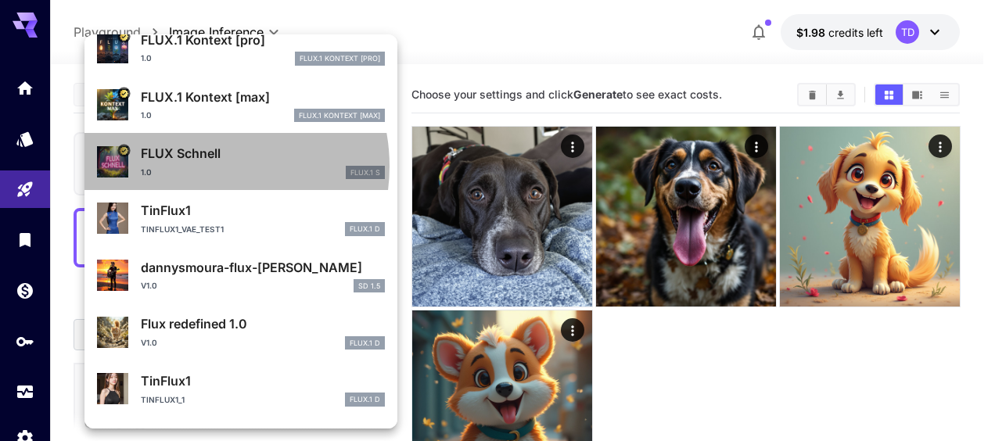
click at [199, 166] on div "1.0 FLUX.1 S" at bounding box center [263, 173] width 244 height 14
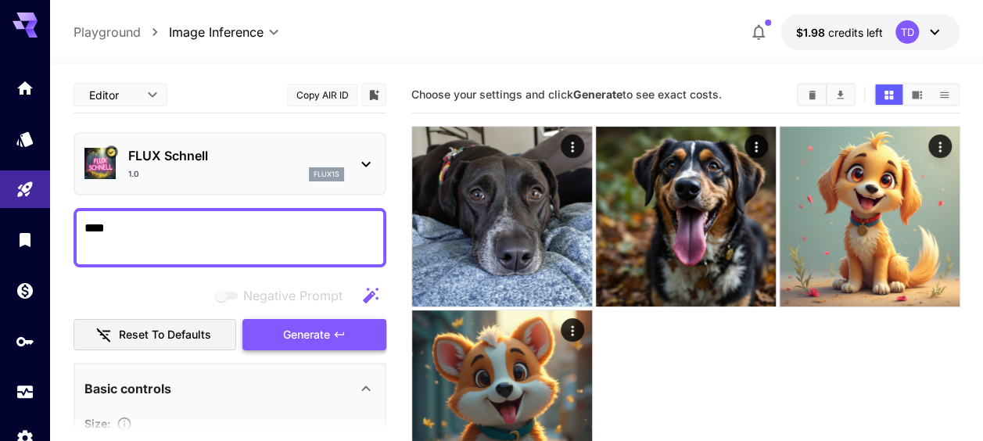
click at [323, 328] on span "Generate" at bounding box center [306, 335] width 47 height 20
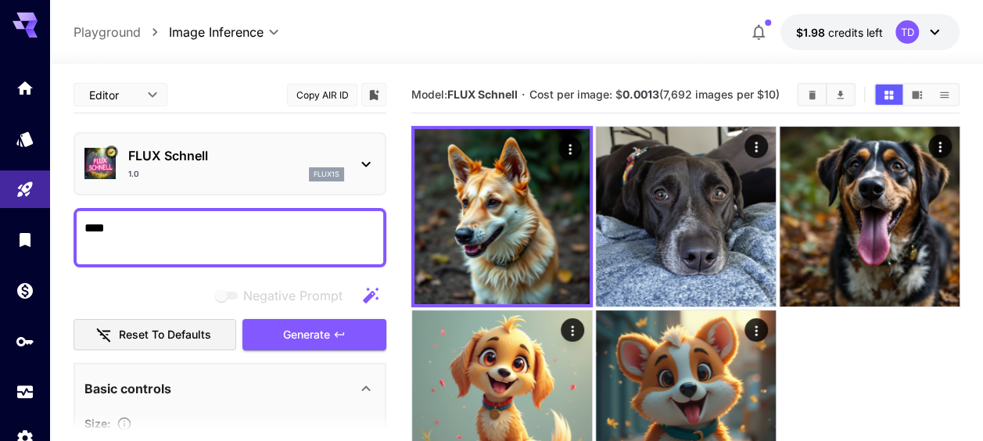
click at [359, 156] on icon at bounding box center [366, 164] width 19 height 19
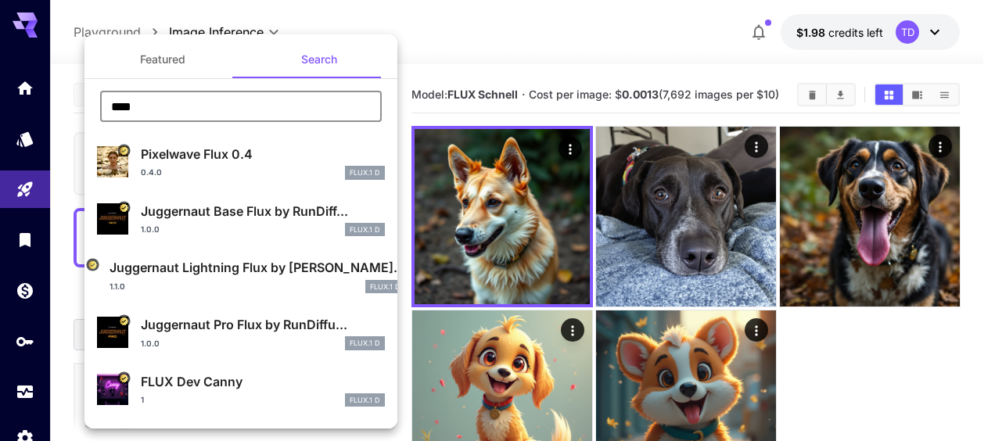
drag, startPoint x: 140, startPoint y: 106, endPoint x: 88, endPoint y: 106, distance: 52.4
click at [88, 106] on div "**** ​" at bounding box center [240, 112] width 313 height 43
click at [139, 52] on button "Featured" at bounding box center [162, 60] width 156 height 38
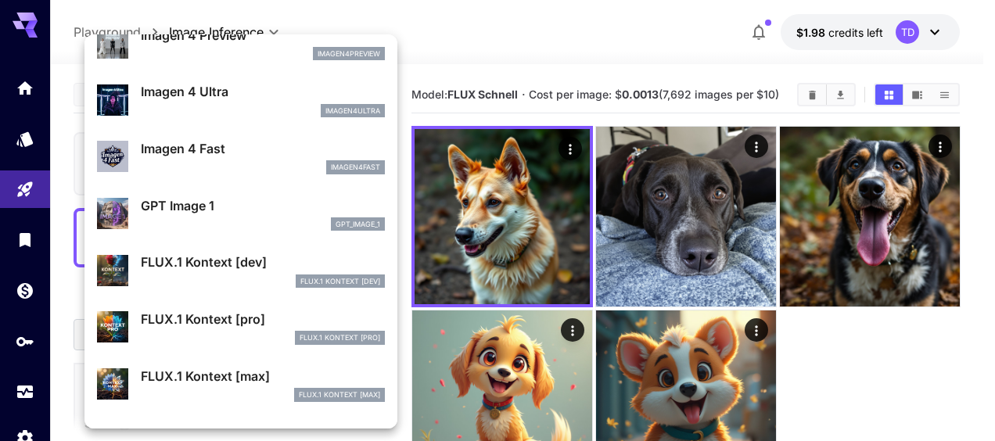
scroll to position [707, 0]
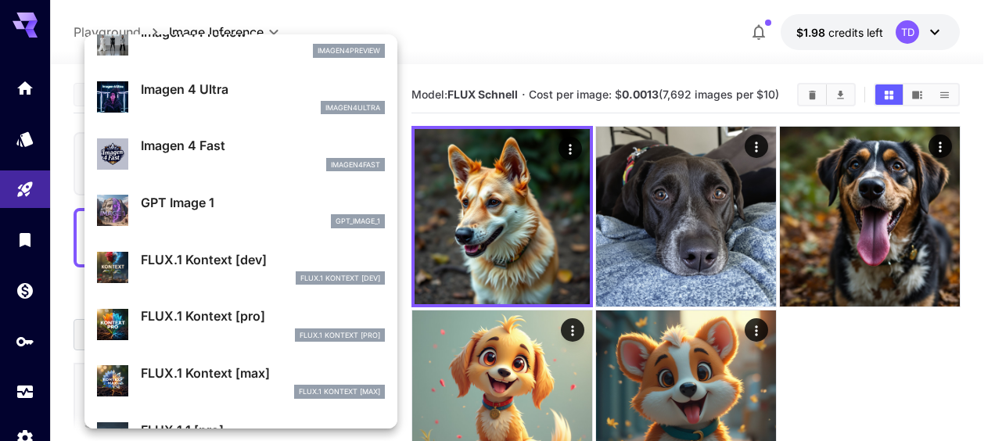
click at [203, 206] on p "GPT Image 1" at bounding box center [263, 202] width 244 height 19
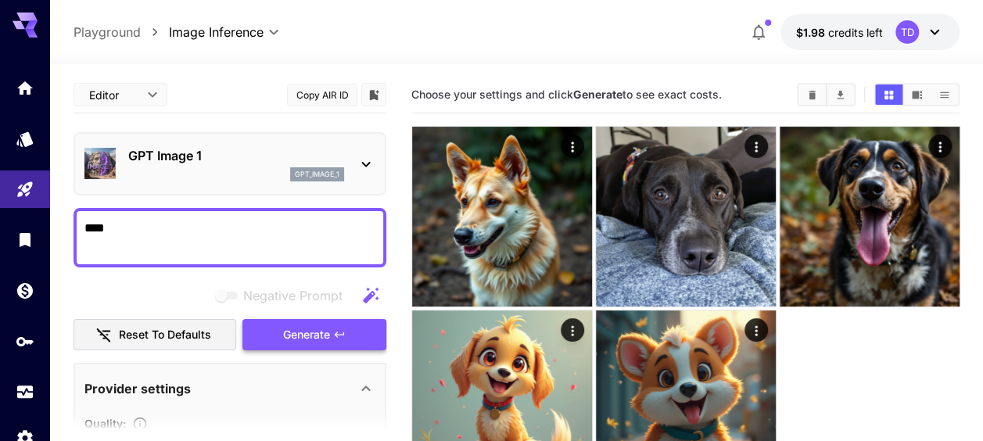
click at [312, 336] on span "Generate" at bounding box center [306, 335] width 47 height 20
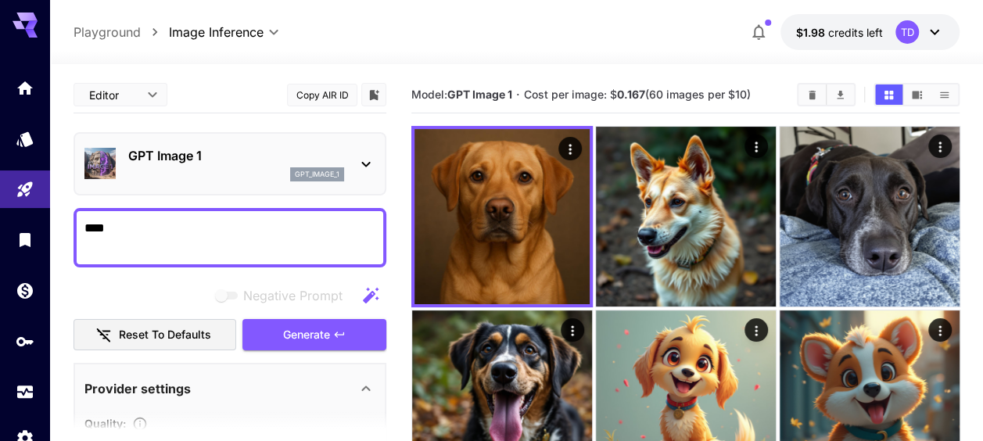
drag, startPoint x: 106, startPoint y: 236, endPoint x: 75, endPoint y: 236, distance: 31.3
click at [75, 236] on div "****" at bounding box center [230, 237] width 313 height 59
click at [360, 155] on icon at bounding box center [366, 164] width 19 height 19
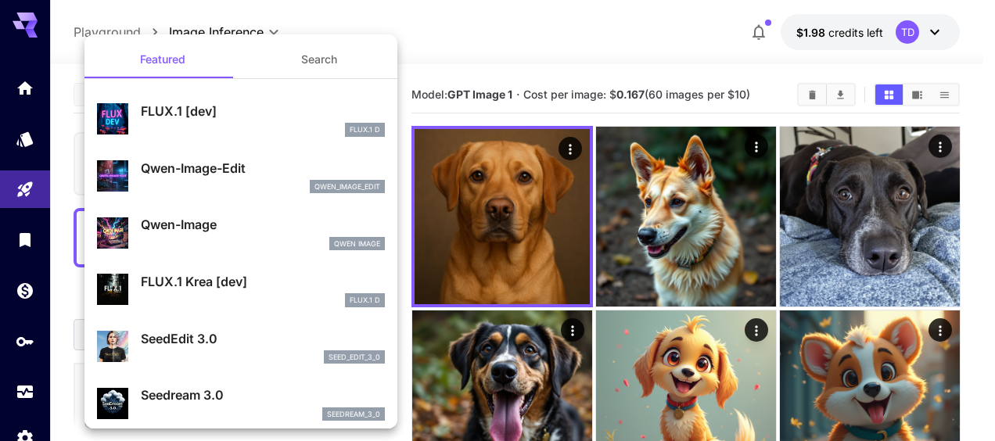
click at [306, 51] on button "Search" at bounding box center [319, 60] width 156 height 38
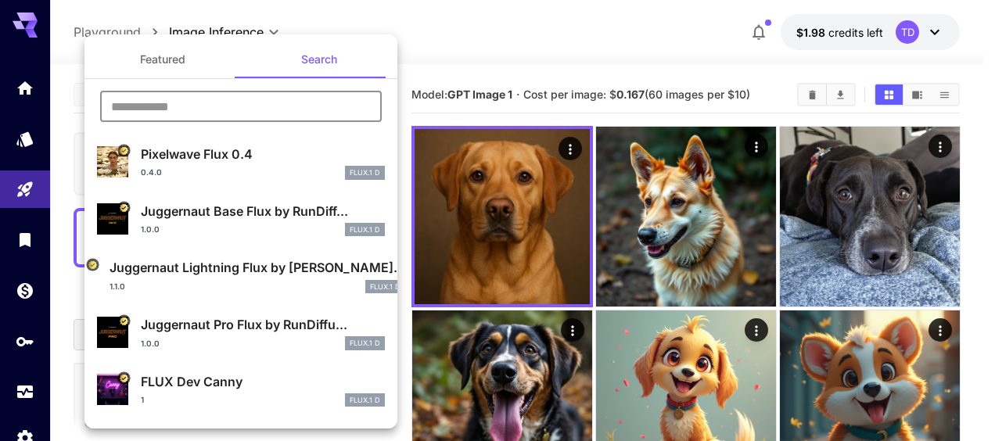
click at [206, 102] on input "text" at bounding box center [241, 106] width 282 height 31
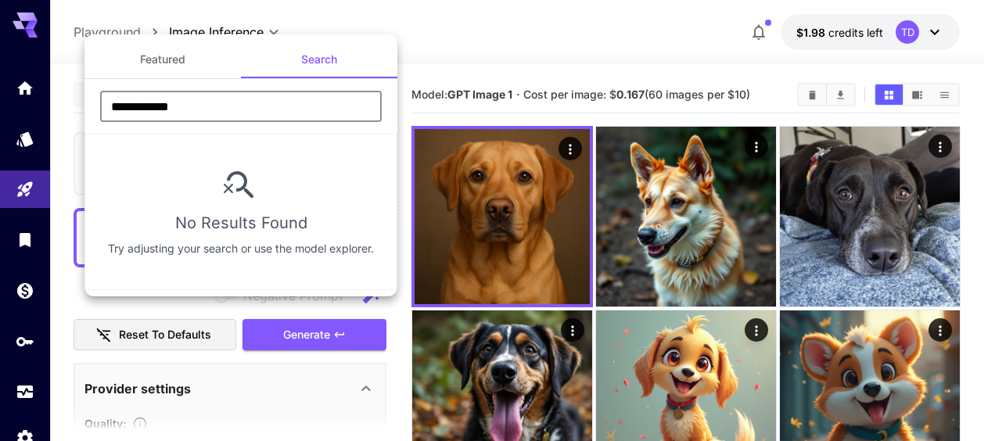
click at [211, 104] on input "**********" at bounding box center [241, 106] width 282 height 31
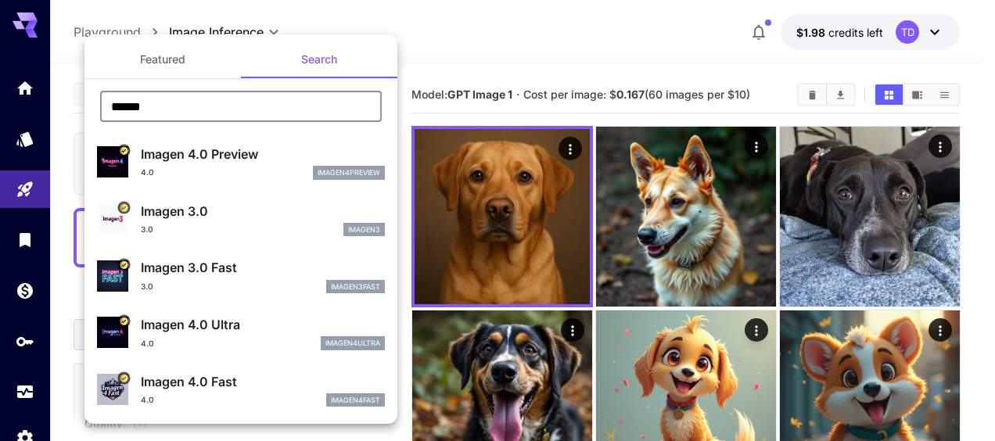
drag, startPoint x: 166, startPoint y: 103, endPoint x: 99, endPoint y: 106, distance: 66.5
click at [99, 106] on div "****** ​" at bounding box center [240, 112] width 313 height 43
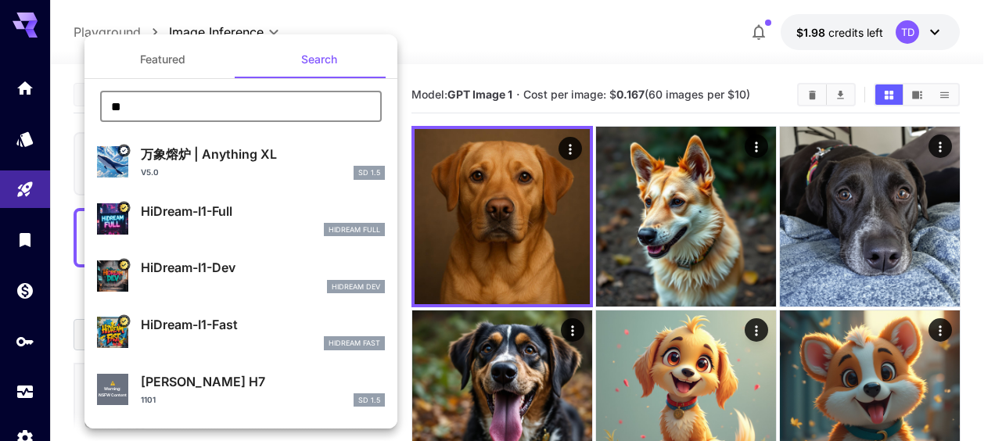
type input "**"
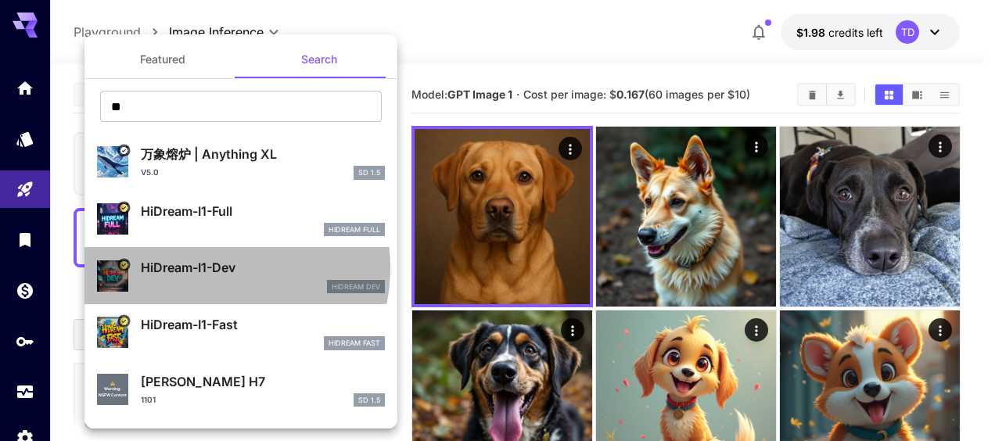
click at [214, 267] on p "HiDream-I1-Dev" at bounding box center [263, 267] width 244 height 19
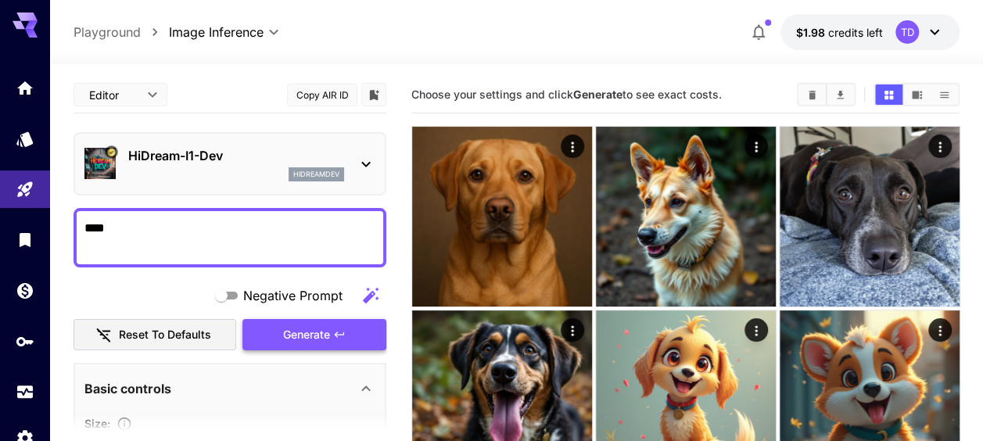
click at [295, 334] on span "Generate" at bounding box center [306, 335] width 47 height 20
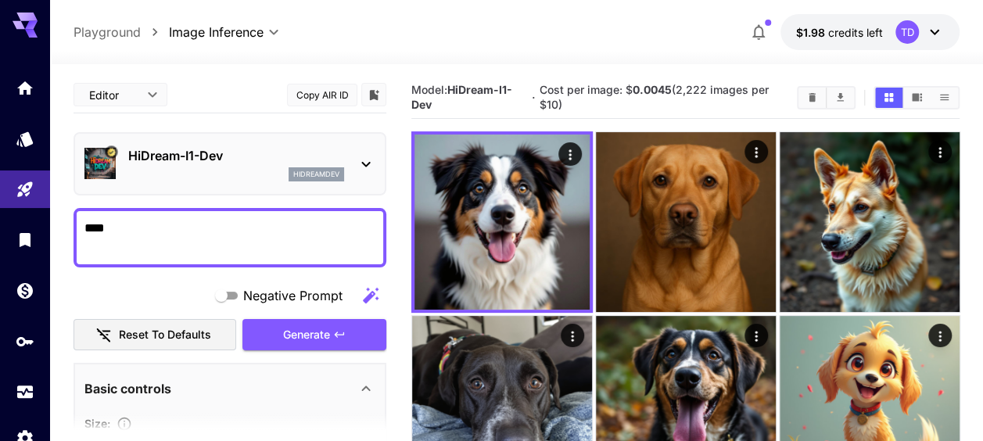
click at [358, 163] on icon at bounding box center [366, 164] width 19 height 19
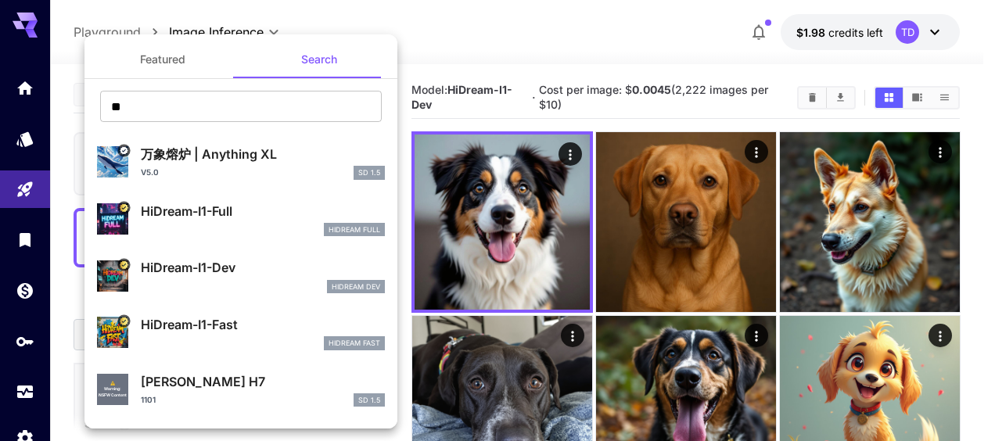
click at [478, 35] on div at bounding box center [497, 220] width 995 height 441
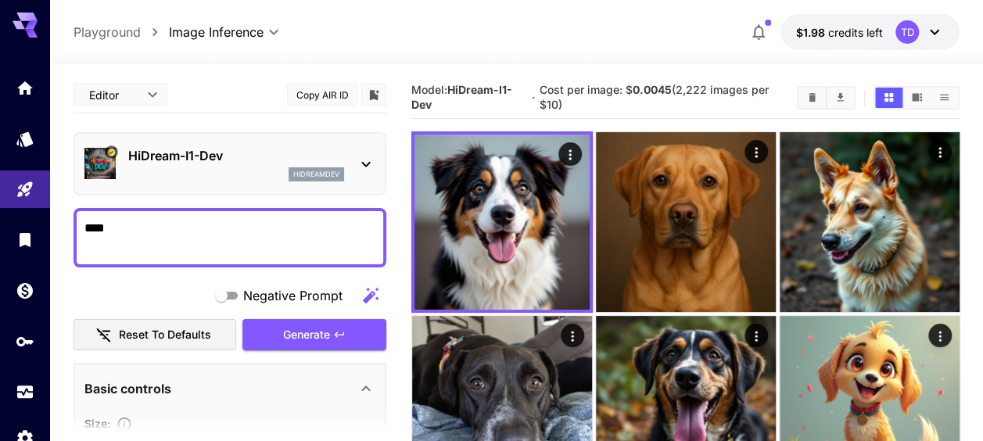
click at [357, 172] on icon at bounding box center [366, 164] width 19 height 19
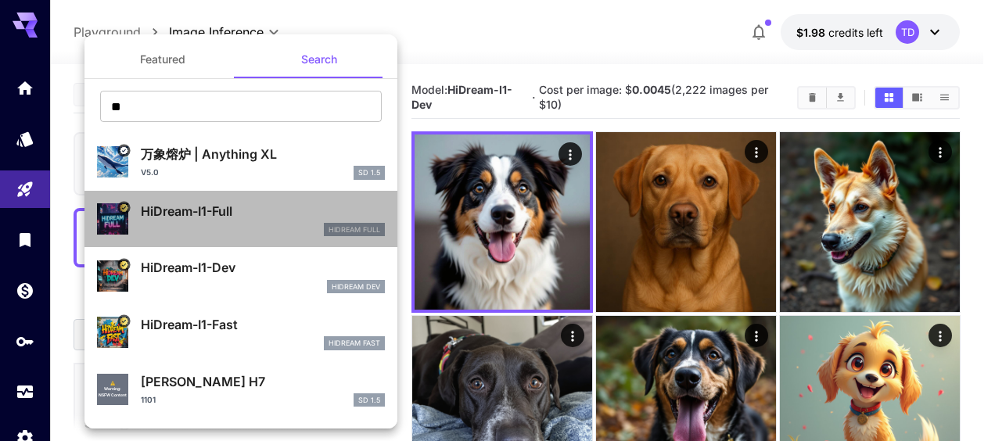
click at [272, 219] on p "HiDream-I1-Full" at bounding box center [263, 211] width 244 height 19
type input "**"
type input "***"
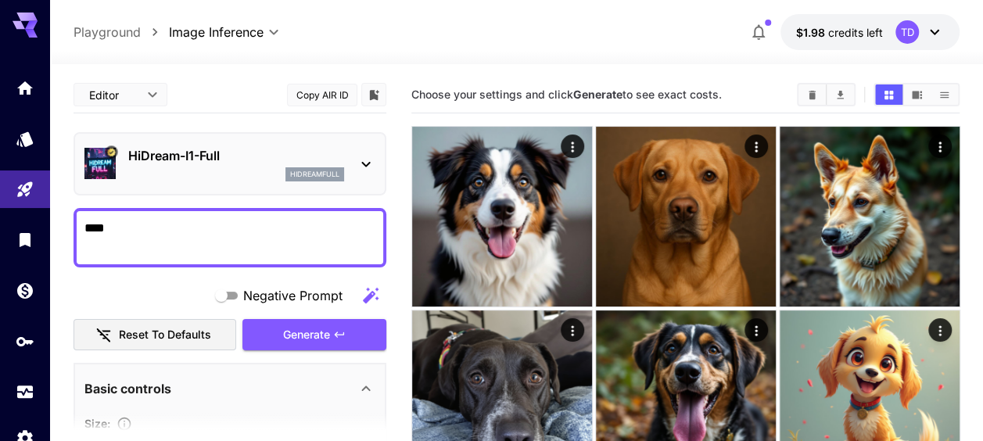
click at [369, 169] on icon at bounding box center [366, 164] width 19 height 19
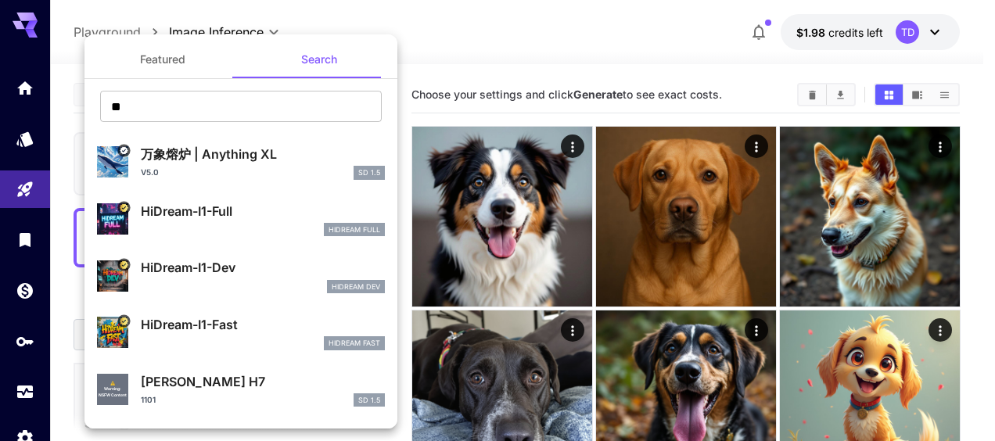
click at [280, 207] on p "HiDream-I1-Full" at bounding box center [263, 211] width 244 height 19
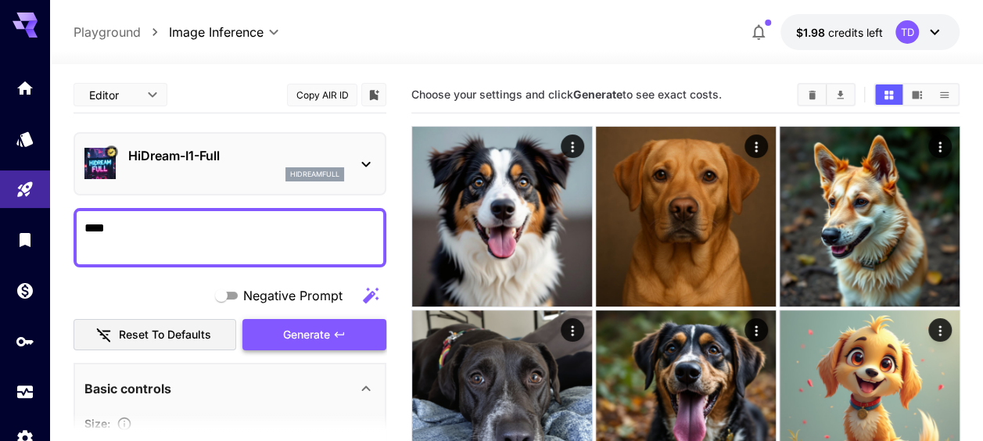
click at [314, 328] on span "Generate" at bounding box center [306, 335] width 47 height 20
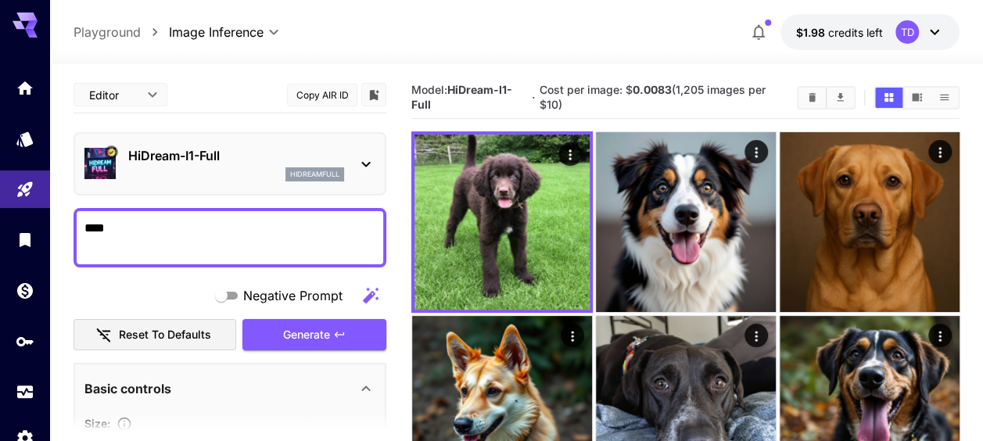
click at [355, 153] on div "HiDream-I1-Full hidreamfull" at bounding box center [229, 164] width 291 height 48
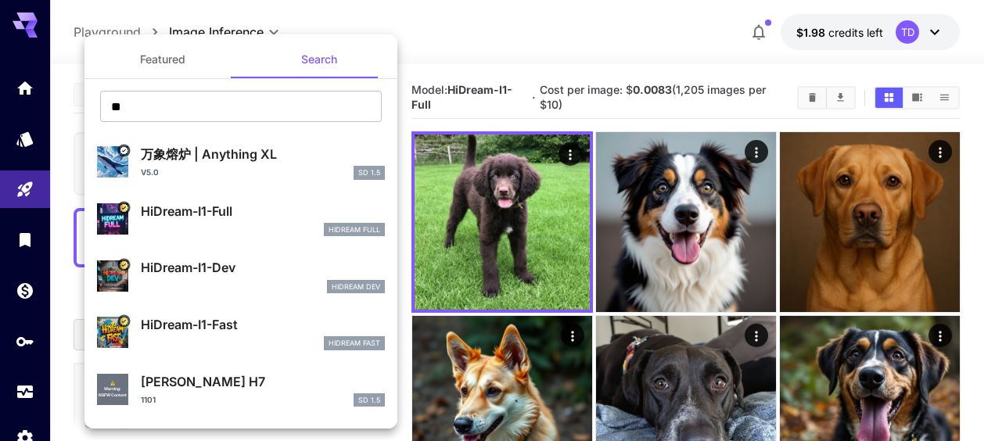
click at [225, 341] on div "HiDream Fast" at bounding box center [263, 343] width 244 height 14
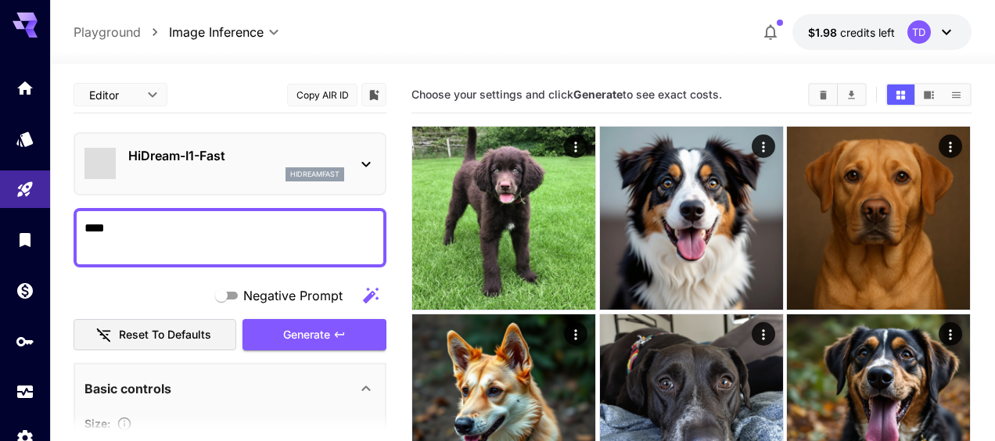
type input "**"
type input "*"
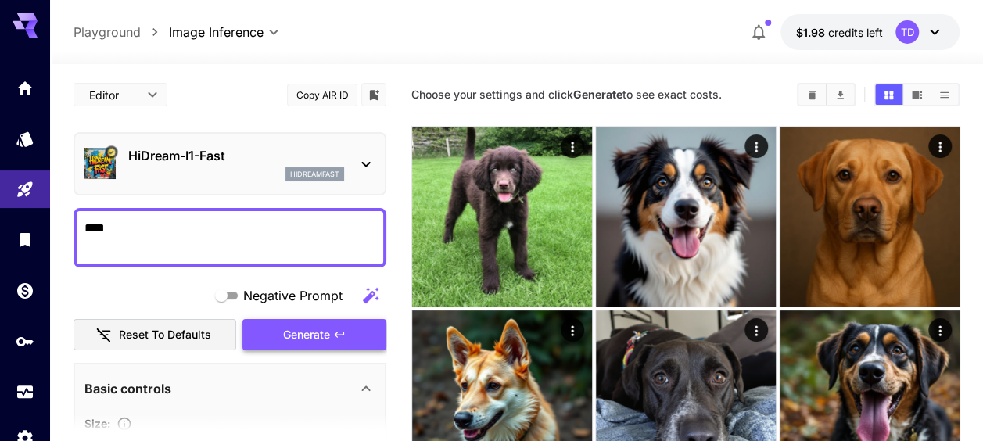
click at [296, 335] on span "Generate" at bounding box center [306, 335] width 47 height 20
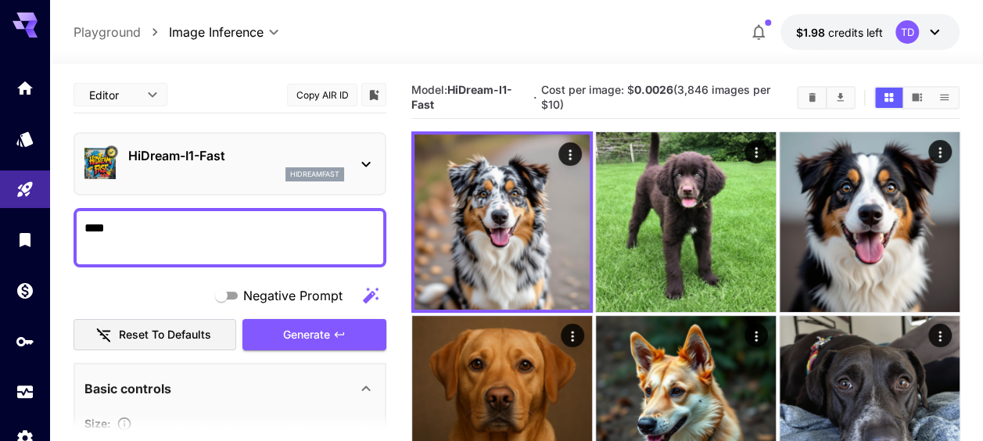
click at [357, 167] on icon at bounding box center [366, 164] width 19 height 19
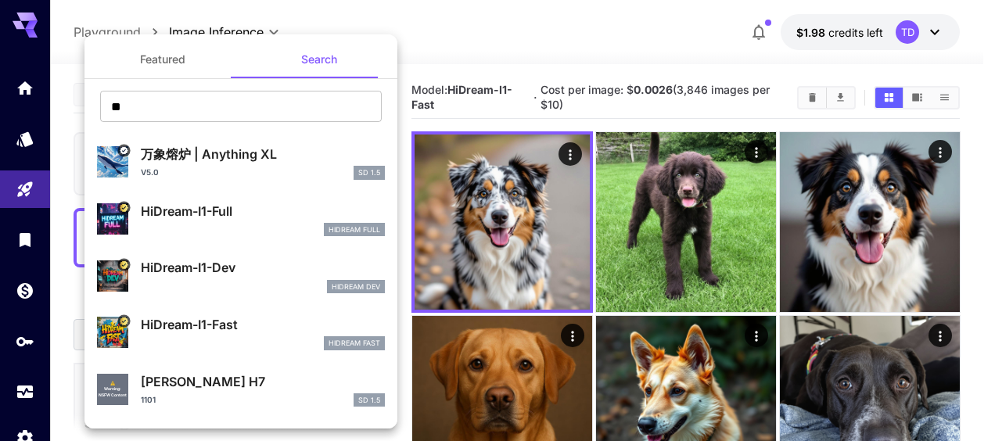
click at [169, 48] on button "Featured" at bounding box center [162, 60] width 156 height 38
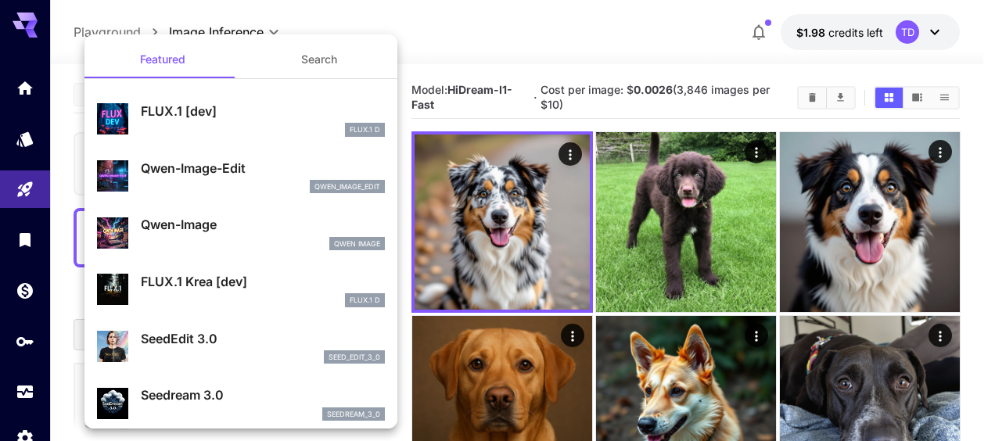
click at [234, 182] on div "qwen_image_edit" at bounding box center [263, 187] width 244 height 14
type input "*"
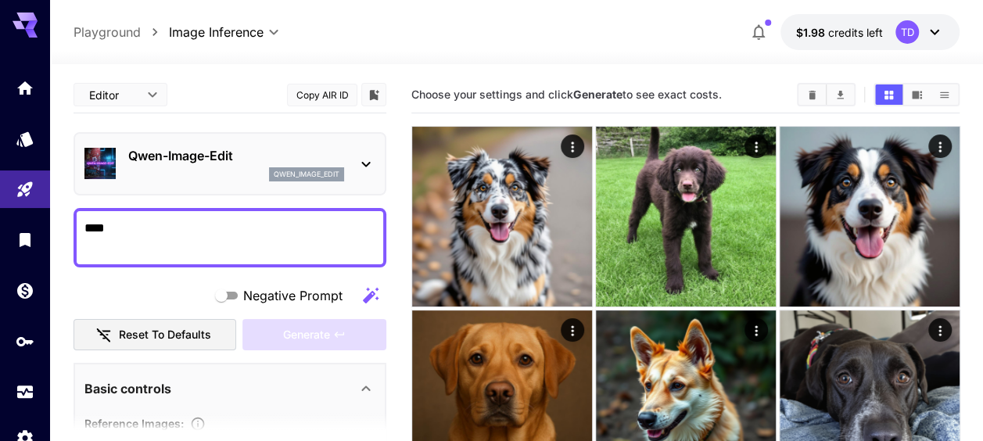
click at [183, 242] on textarea "****" at bounding box center [229, 238] width 291 height 38
type textarea "****"
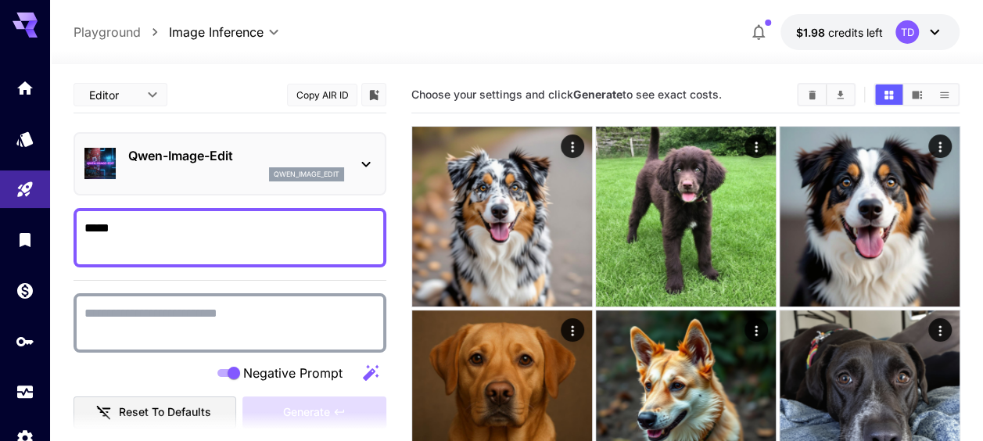
click at [246, 173] on div "qwen_image_edit" at bounding box center [236, 174] width 216 height 14
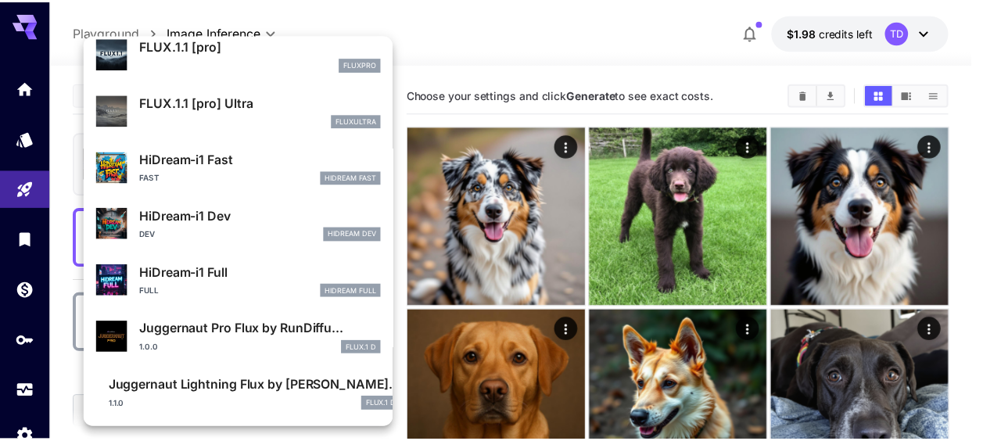
scroll to position [1093, 0]
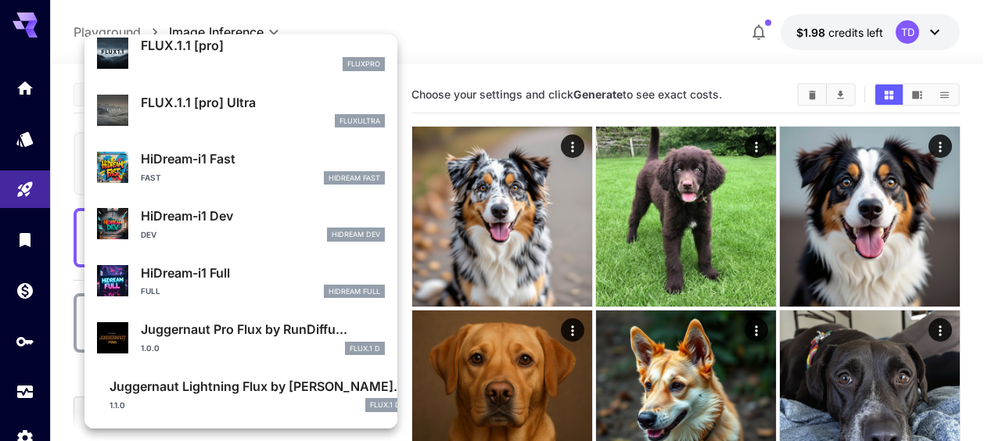
click at [515, 29] on div at bounding box center [497, 220] width 995 height 441
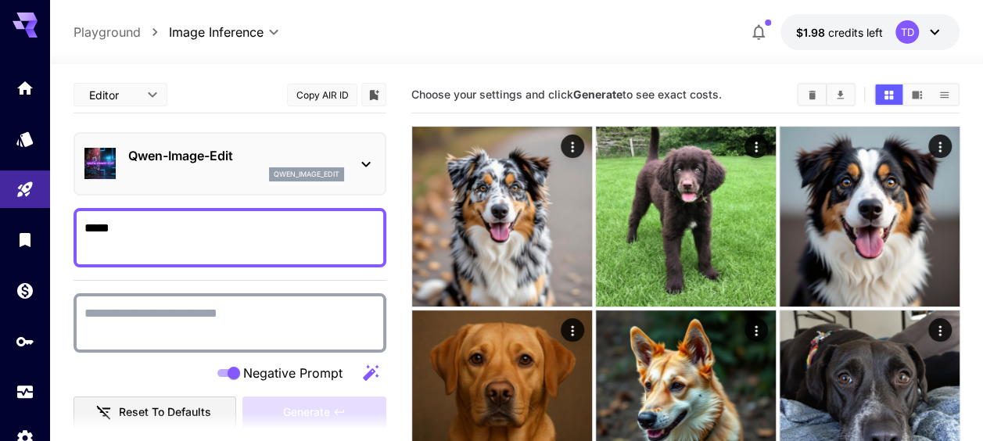
click at [366, 167] on icon at bounding box center [366, 164] width 19 height 19
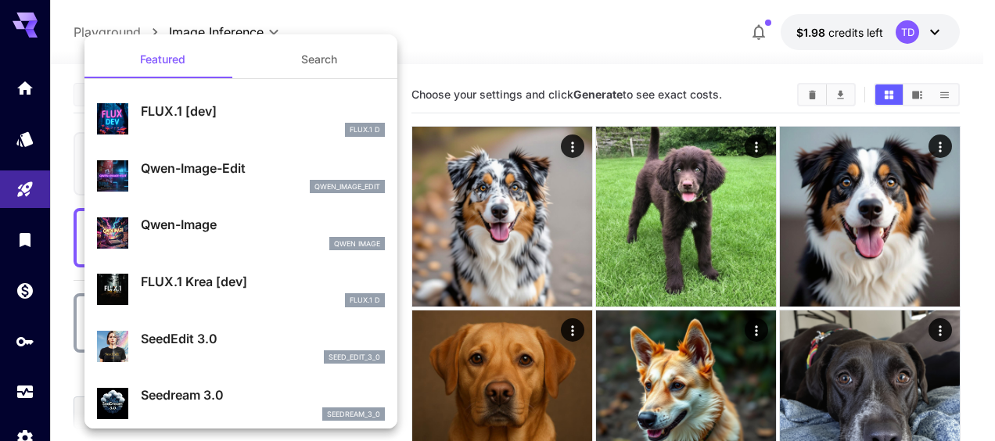
click at [236, 107] on p "FLUX.1 [dev]" at bounding box center [263, 111] width 244 height 19
type input "**"
type input "***"
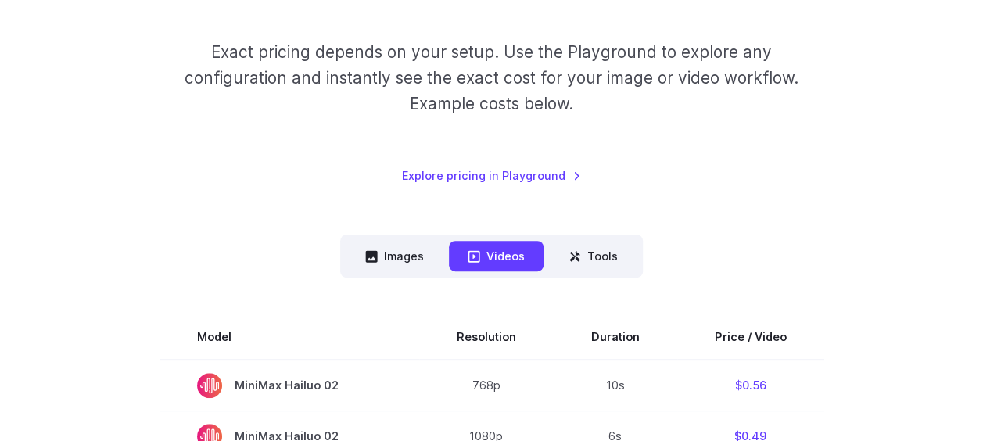
scroll to position [313, 0]
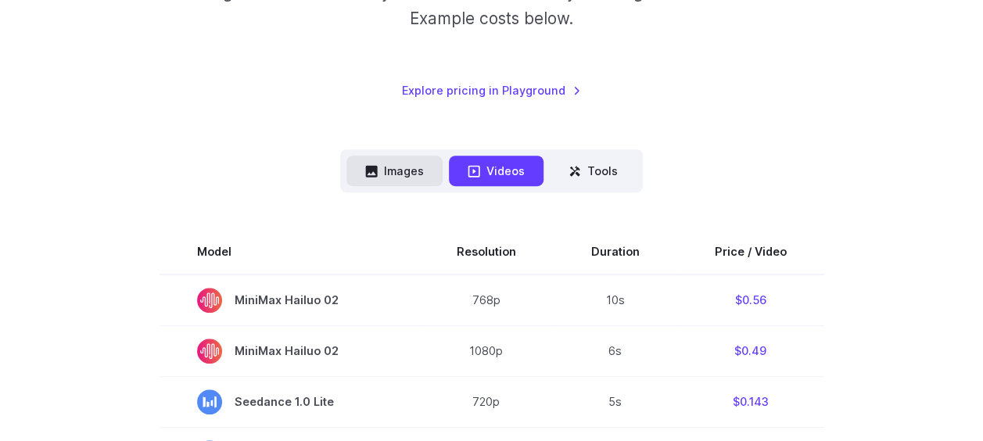
click at [402, 175] on button "Images" at bounding box center [394, 171] width 96 height 30
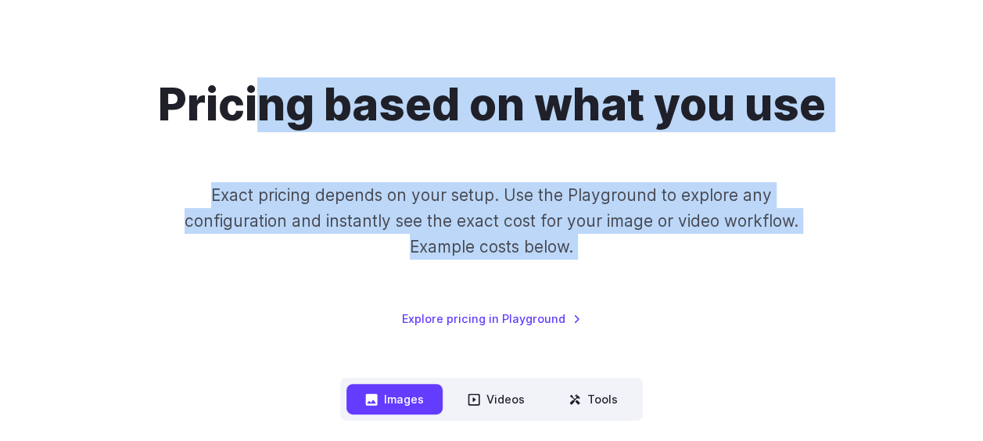
scroll to position [0, 0]
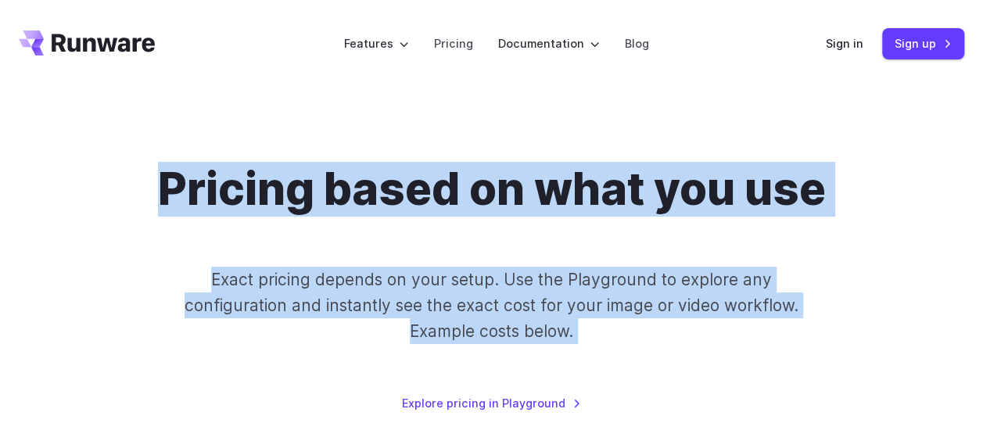
drag, startPoint x: 217, startPoint y: 64, endPoint x: 267, endPoint y: 76, distance: 51.4
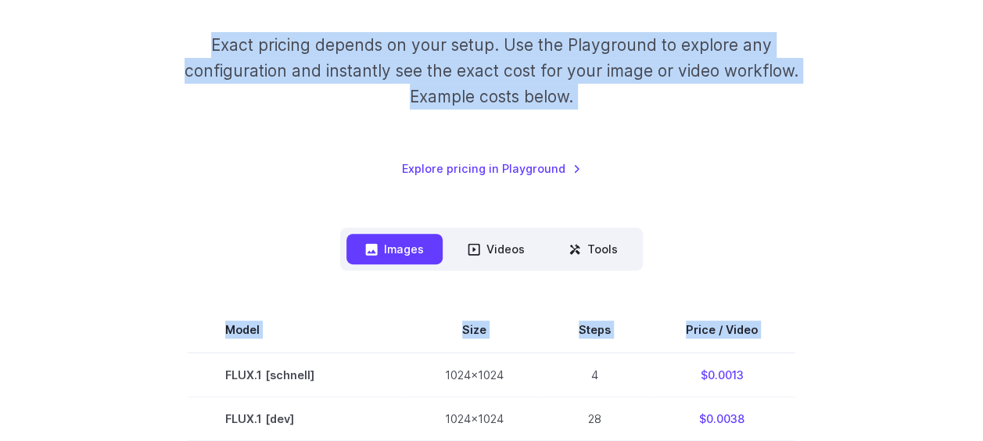
drag, startPoint x: 215, startPoint y: 191, endPoint x: 223, endPoint y: 188, distance: 8.4
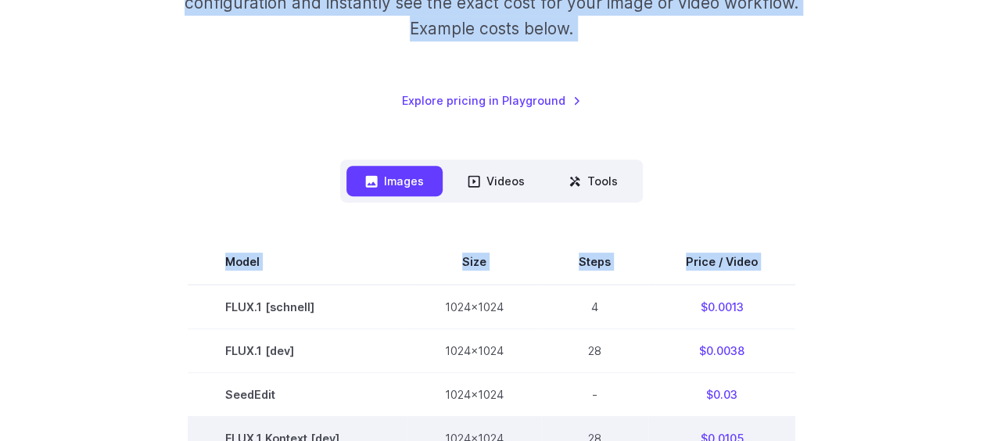
scroll to position [547, 0]
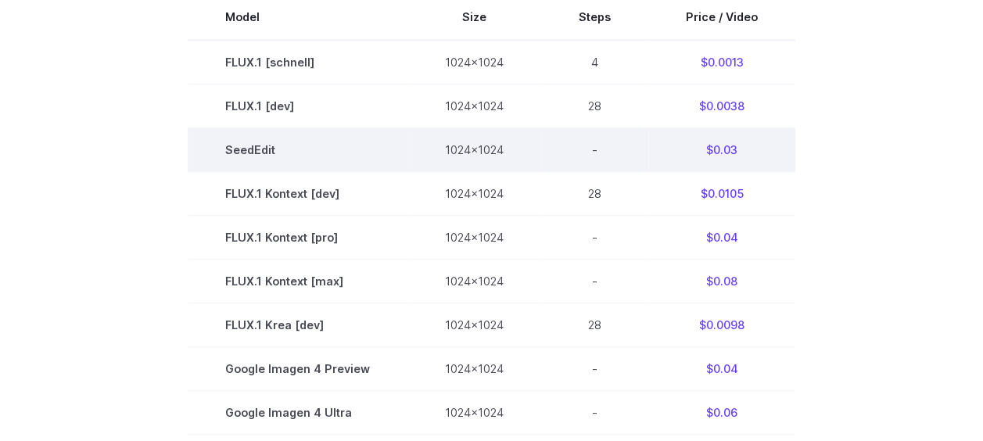
click at [205, 170] on td "SeedEdit" at bounding box center [298, 149] width 220 height 44
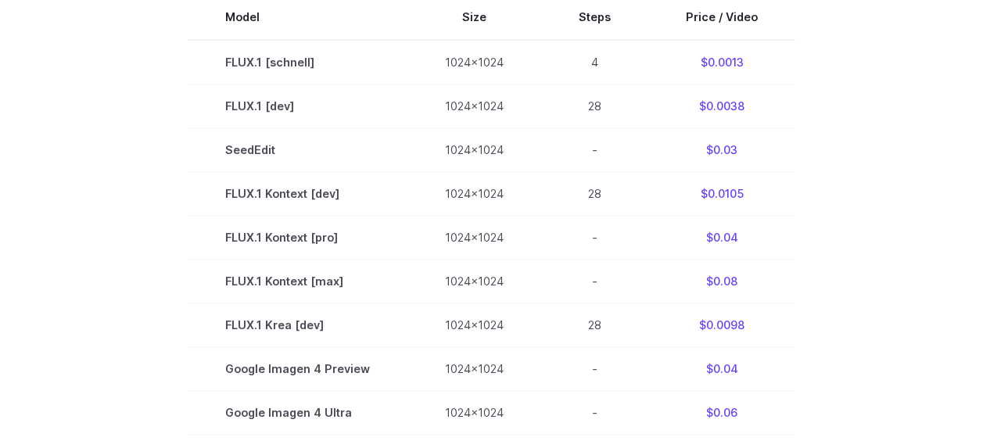
click at [134, 149] on section "Model Size Steps Price / Video FLUX.1 [schnell] 1024x1024 4 $0.0013 FLUX.1 [dev…" at bounding box center [491, 367] width 945 height 745
click at [134, 142] on section "Model Size Steps Price / Video FLUX.1 [schnell] 1024x1024 4 $0.0013 FLUX.1 [dev…" at bounding box center [491, 367] width 945 height 745
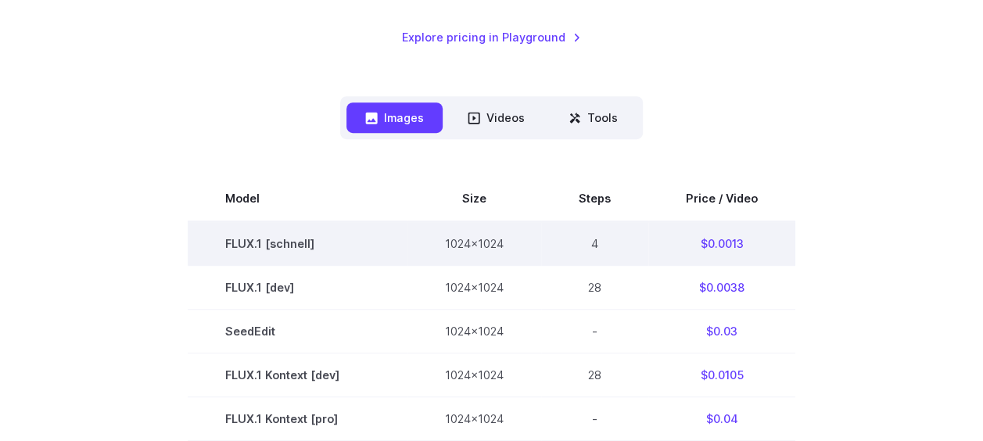
scroll to position [391, 0]
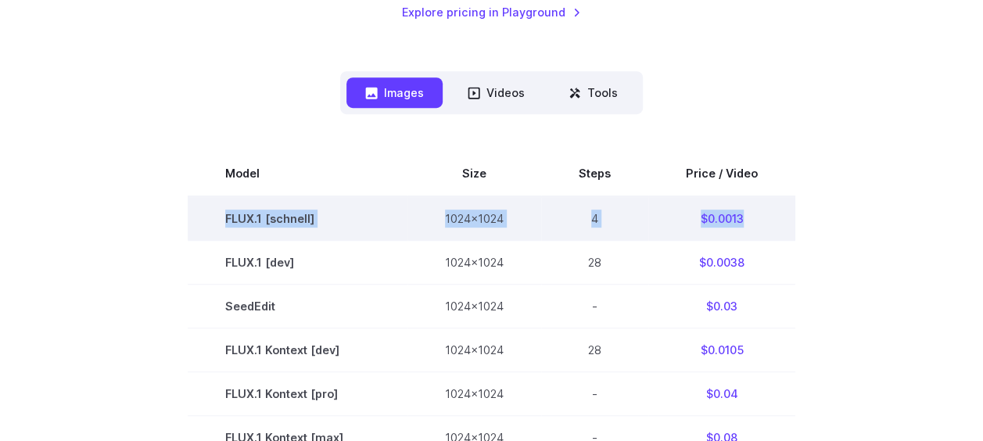
drag, startPoint x: 225, startPoint y: 216, endPoint x: 773, endPoint y: 206, distance: 547.5
click at [773, 206] on tr "FLUX.1 [schnell] 1024x1024 4 $0.0013" at bounding box center [492, 218] width 608 height 45
copy tr "FLUX.1 [schnell] 1024x1024 4 $0.0013"
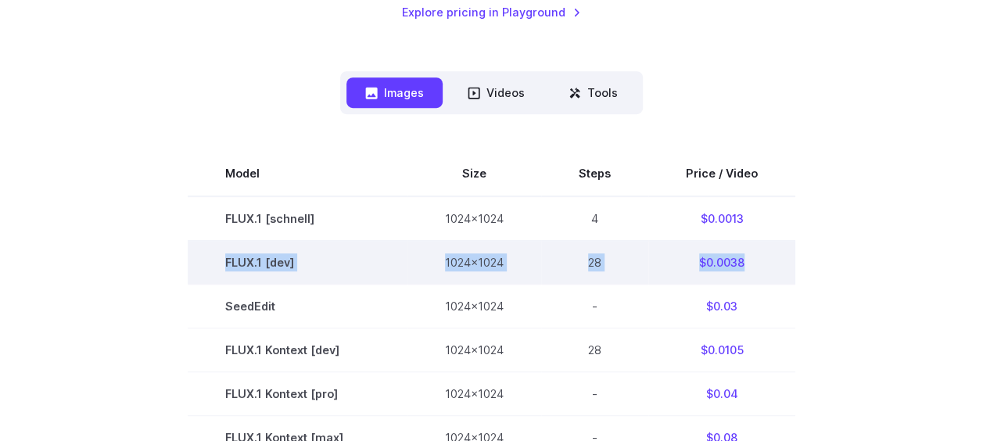
drag, startPoint x: 224, startPoint y: 261, endPoint x: 751, endPoint y: 256, distance: 527.1
click at [751, 256] on tr "FLUX.1 [dev] 1024x1024 28 $0.0038" at bounding box center [492, 262] width 608 height 44
copy tr "FLUX.1 [dev] 1024x1024 28 $0.0038"
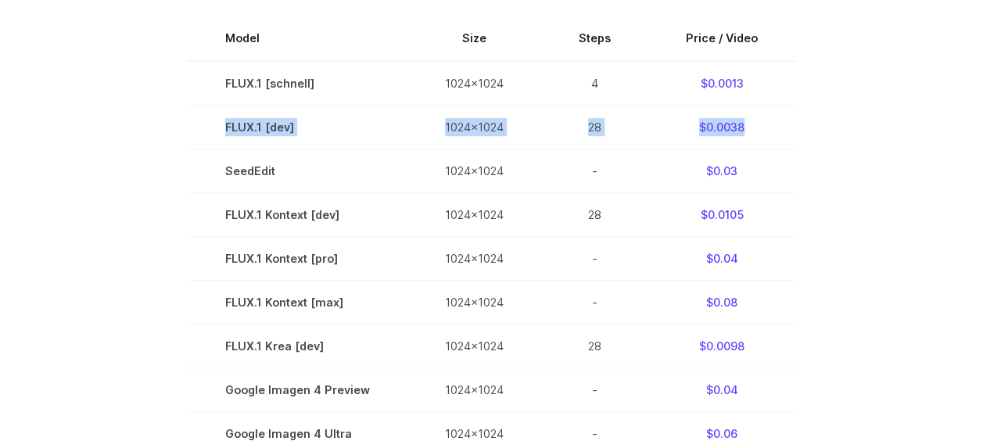
scroll to position [547, 0]
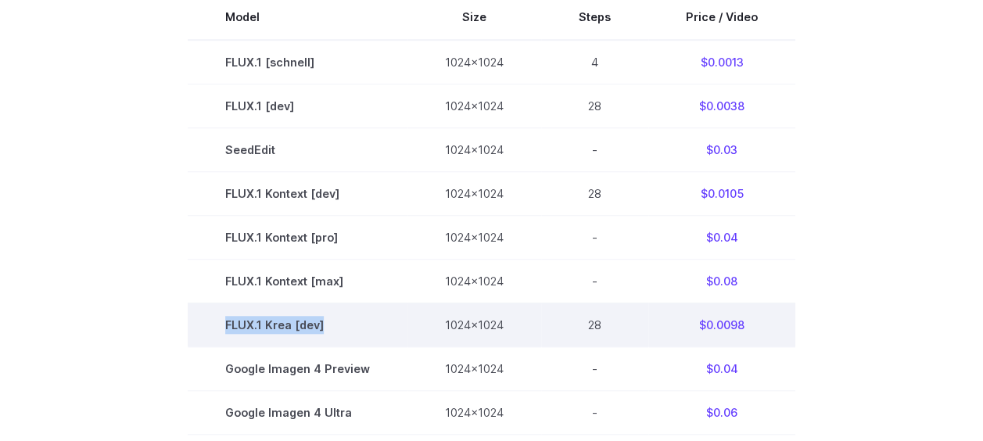
drag, startPoint x: 211, startPoint y: 319, endPoint x: 396, endPoint y: 325, distance: 184.6
click at [396, 325] on td "FLUX.1 Krea [dev]" at bounding box center [298, 325] width 220 height 44
drag, startPoint x: 396, startPoint y: 325, endPoint x: 338, endPoint y: 328, distance: 57.9
click at [338, 328] on td "FLUX.1 Krea [dev]" at bounding box center [298, 325] width 220 height 44
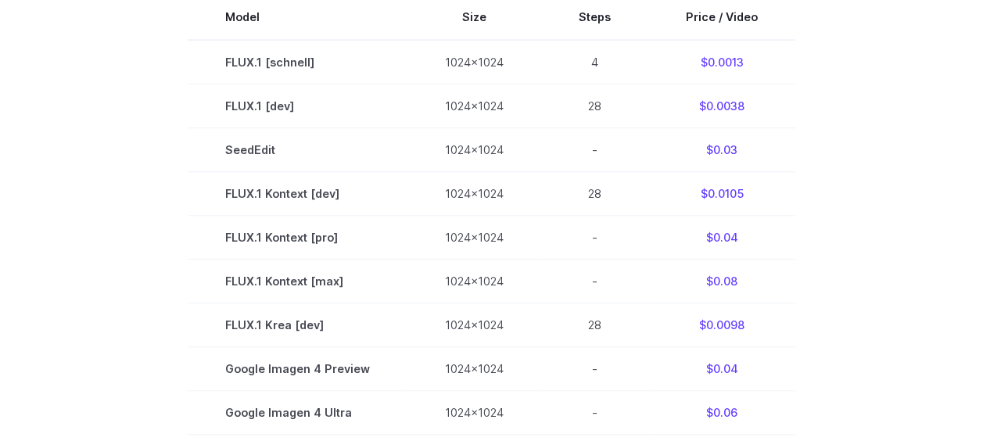
click at [142, 325] on section "Model Size Steps Price / Video FLUX.1 [schnell] 1024x1024 4 $0.0013 FLUX.1 [dev…" at bounding box center [491, 367] width 945 height 745
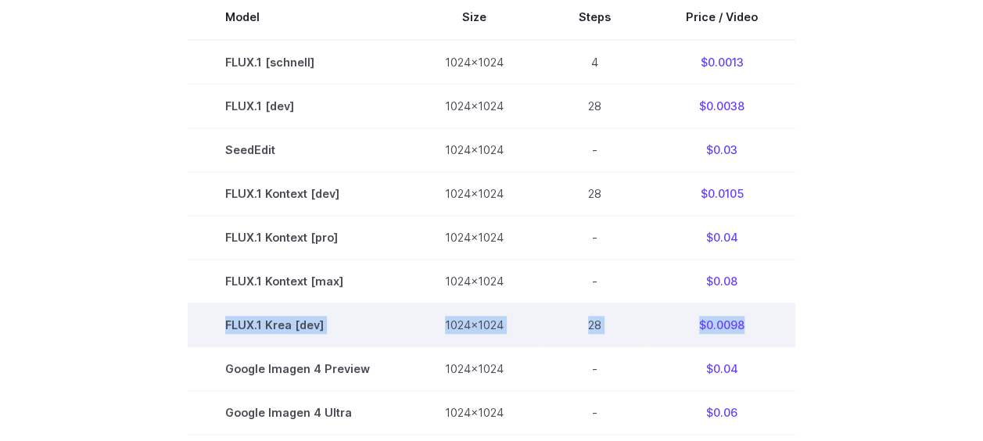
drag, startPoint x: 223, startPoint y: 328, endPoint x: 758, endPoint y: 323, distance: 535.7
click at [758, 323] on tr "FLUX.1 Krea [dev] 1024x1024 28 $0.0098" at bounding box center [492, 325] width 608 height 44
copy tr "FLUX.1 Krea [dev] 1024x1024 28 $0.0098"
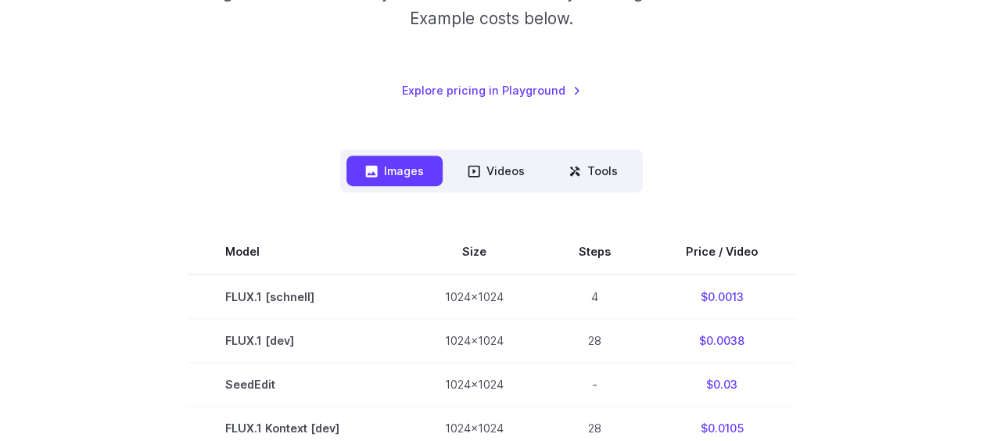
scroll to position [0, 0]
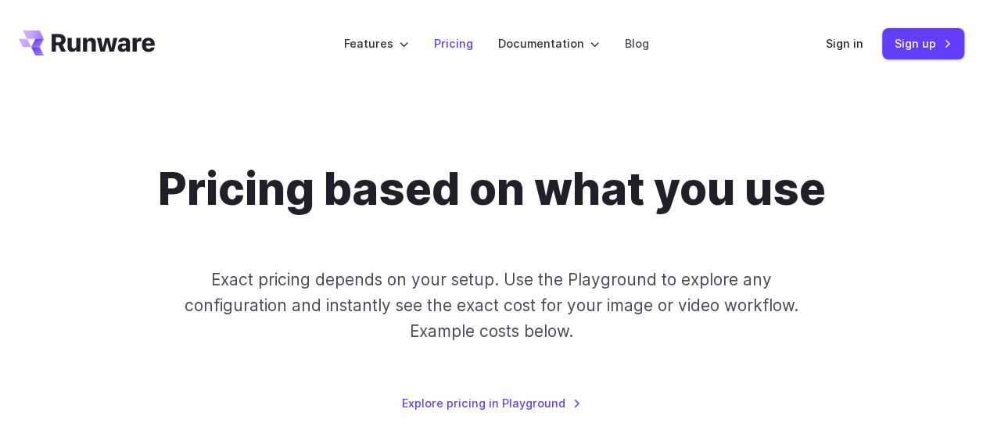
click at [464, 44] on link "Pricing" at bounding box center [453, 43] width 39 height 18
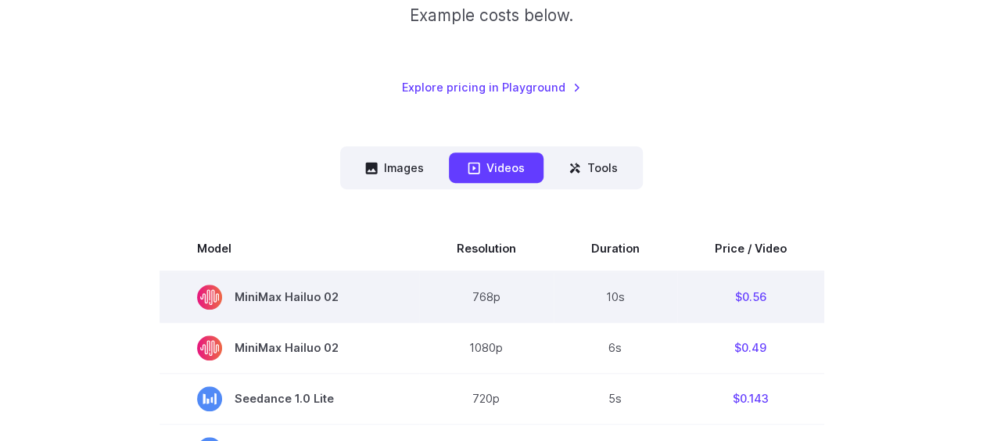
scroll to position [469, 0]
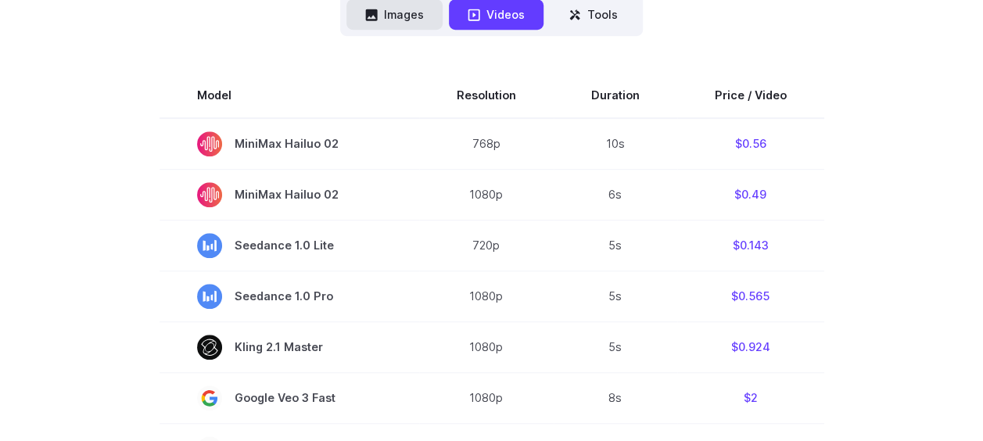
click at [400, 22] on button "Images" at bounding box center [394, 14] width 96 height 30
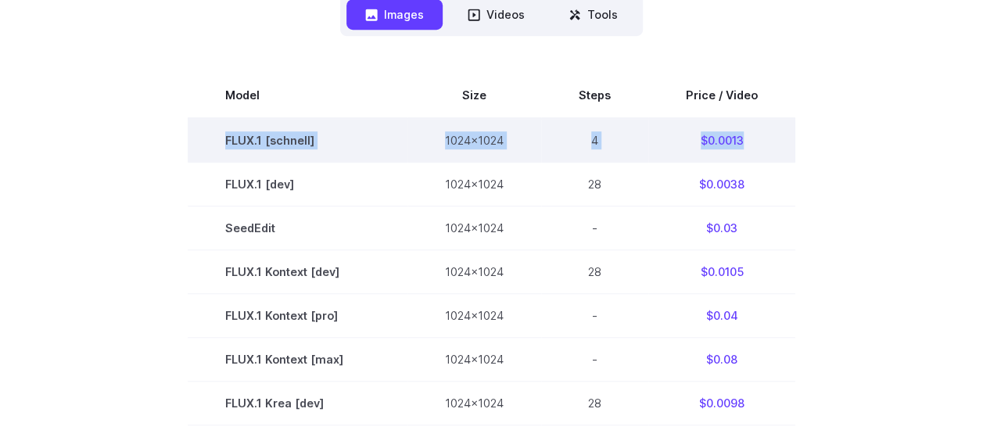
drag, startPoint x: 226, startPoint y: 138, endPoint x: 752, endPoint y: 134, distance: 526.3
click at [752, 134] on tr "FLUX.1 [schnell] 1024x1024 4 $0.0013" at bounding box center [492, 140] width 608 height 45
copy tr "FLUX.1 [schnell] 1024x1024 4 $0.0013"
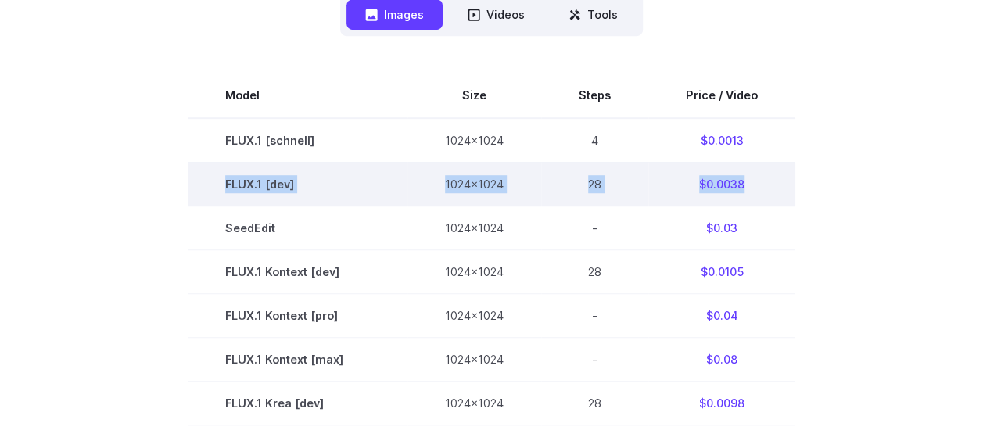
copy tr "FLUX.1 [dev] 1024x1024 28 $0.0038"
drag, startPoint x: 221, startPoint y: 185, endPoint x: 756, endPoint y: 181, distance: 535.6
click at [756, 181] on tr "FLUX.1 [dev] 1024x1024 28 $0.0038" at bounding box center [492, 184] width 608 height 44
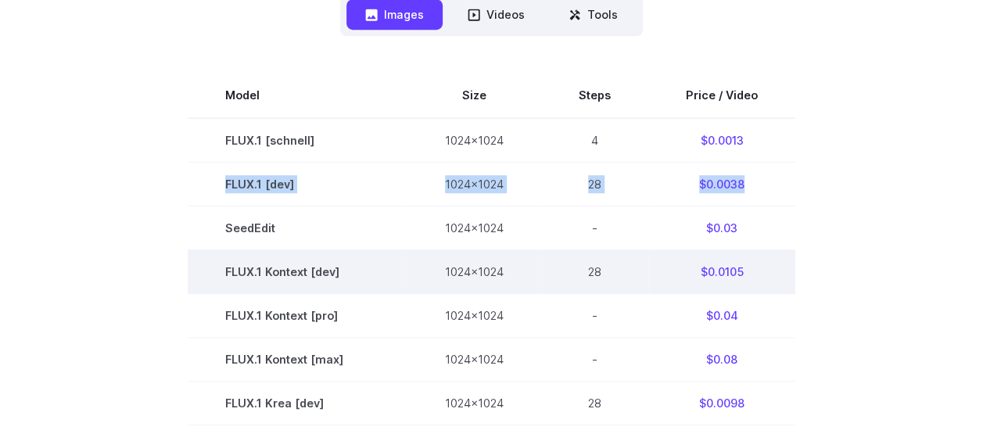
scroll to position [547, 0]
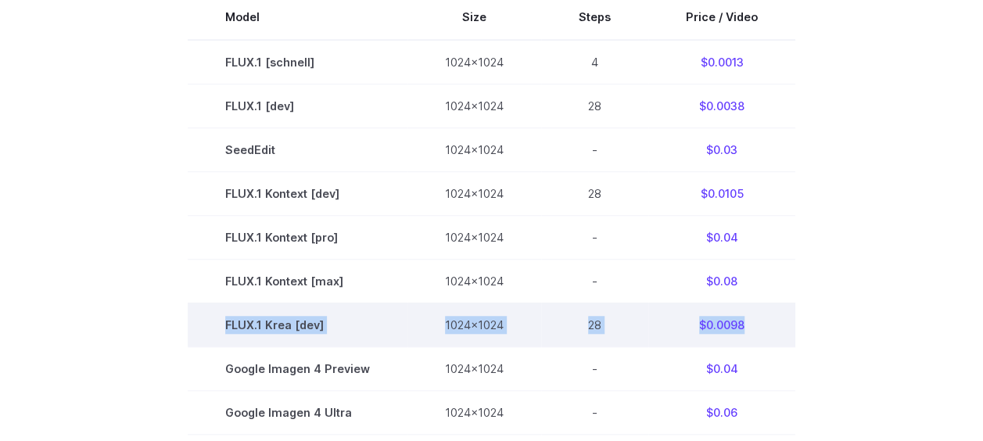
copy tr "FLUX.1 Krea [dev] 1024x1024 28 $0.0098"
drag, startPoint x: 222, startPoint y: 326, endPoint x: 748, endPoint y: 319, distance: 525.5
click at [748, 319] on tr "FLUX.1 Krea [dev] 1024x1024 28 $0.0098" at bounding box center [492, 325] width 608 height 44
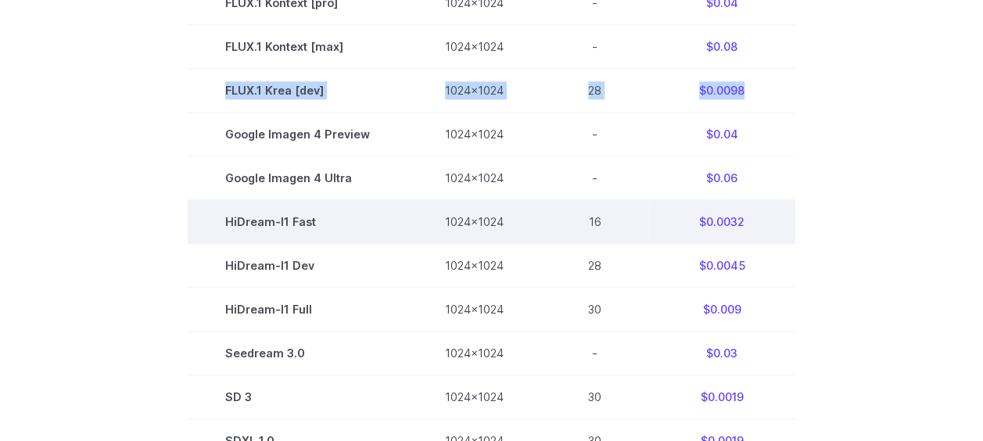
scroll to position [704, 0]
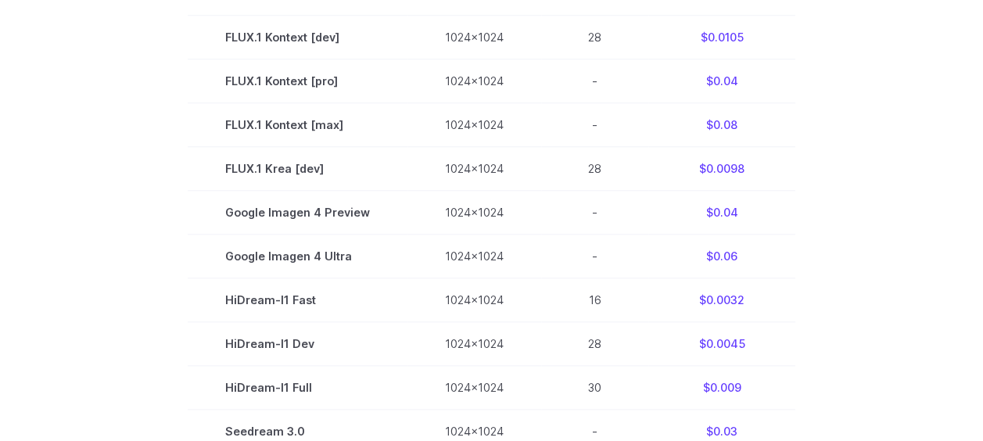
click at [120, 159] on section "Model Size Steps Price / Video FLUX.1 [schnell] 1024x1024 4 $0.0013 FLUX.1 [dev…" at bounding box center [491, 211] width 945 height 745
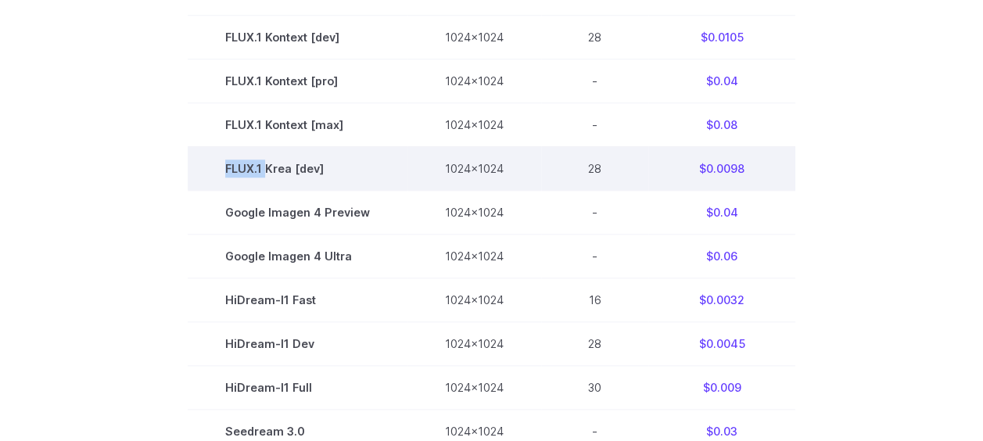
copy td "FLUX.1"
drag, startPoint x: 228, startPoint y: 170, endPoint x: 267, endPoint y: 169, distance: 39.1
click at [267, 169] on td "FLUX.1 Krea [dev]" at bounding box center [298, 168] width 220 height 44
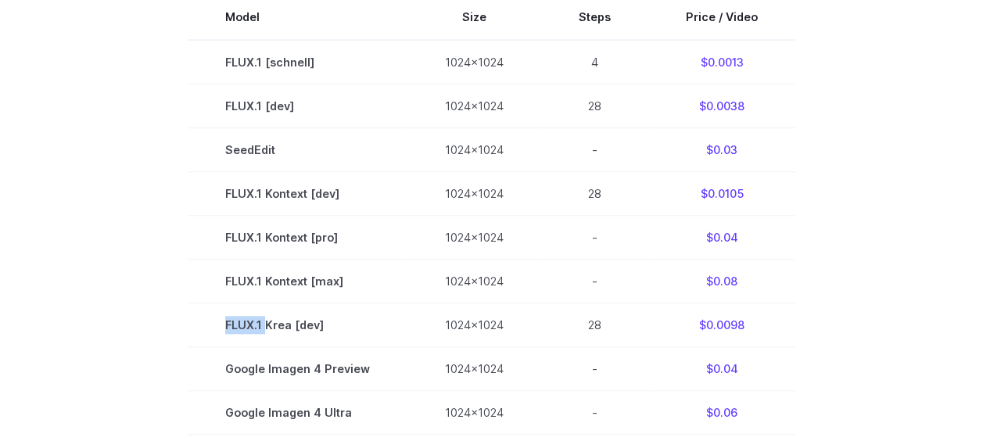
scroll to position [469, 0]
